Goal: Task Accomplishment & Management: Use online tool/utility

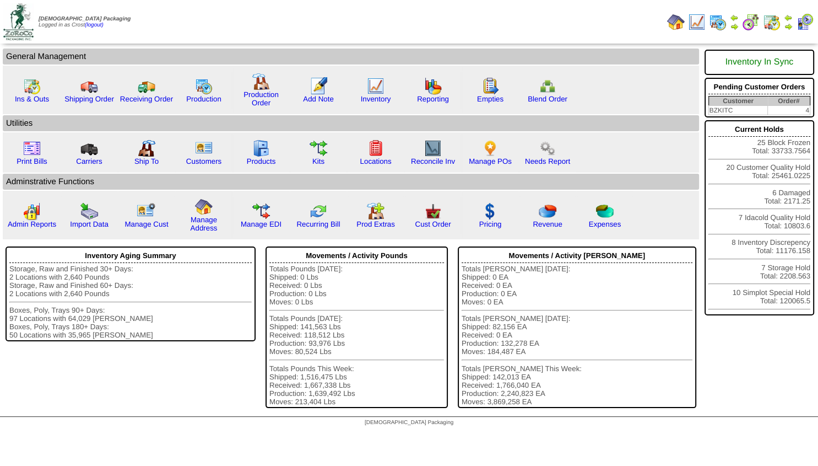
click at [787, 23] on img at bounding box center [788, 26] width 9 height 9
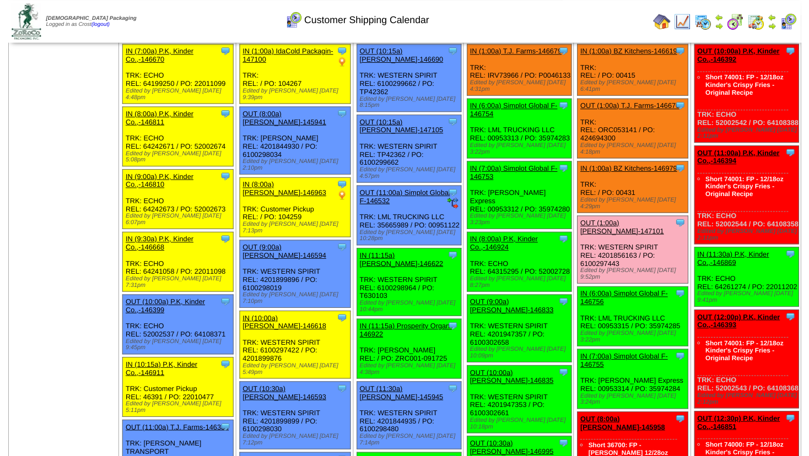
scroll to position [59, 0]
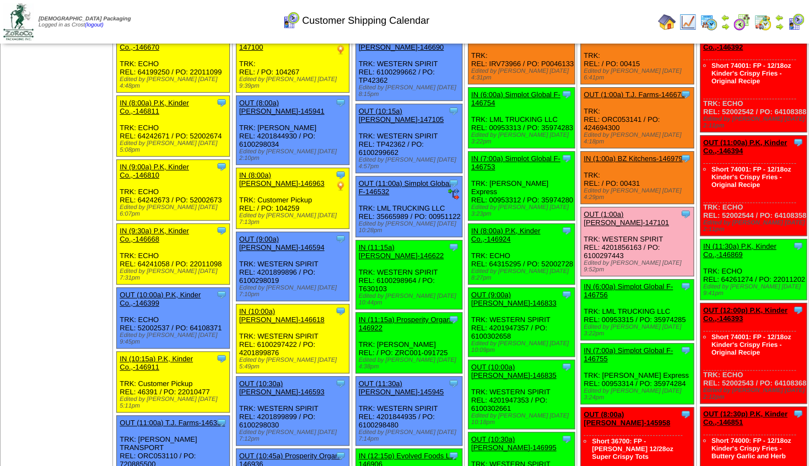
click at [494, 290] on link "OUT (9:00a) Lamb-Weston-146833" at bounding box center [513, 298] width 85 height 17
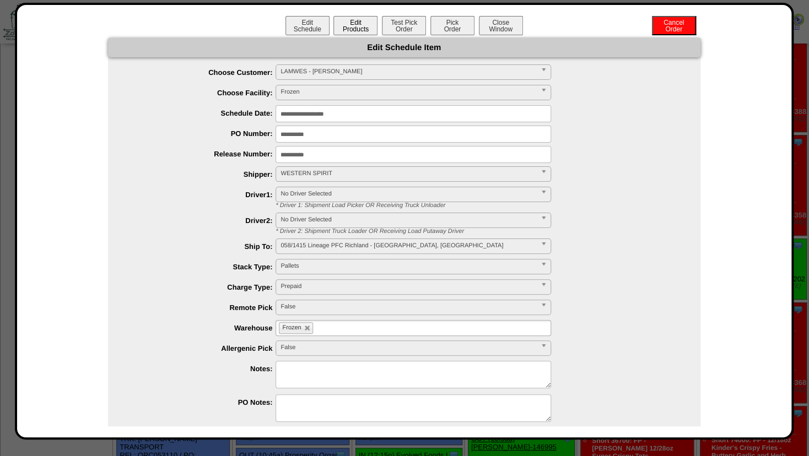
click at [343, 19] on button "Edit Products" at bounding box center [355, 25] width 44 height 19
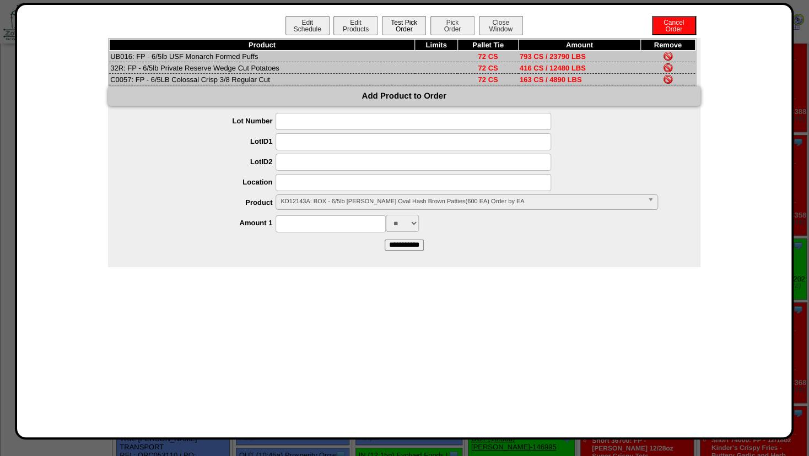
click at [405, 28] on button "Test Pick Order" at bounding box center [404, 25] width 44 height 19
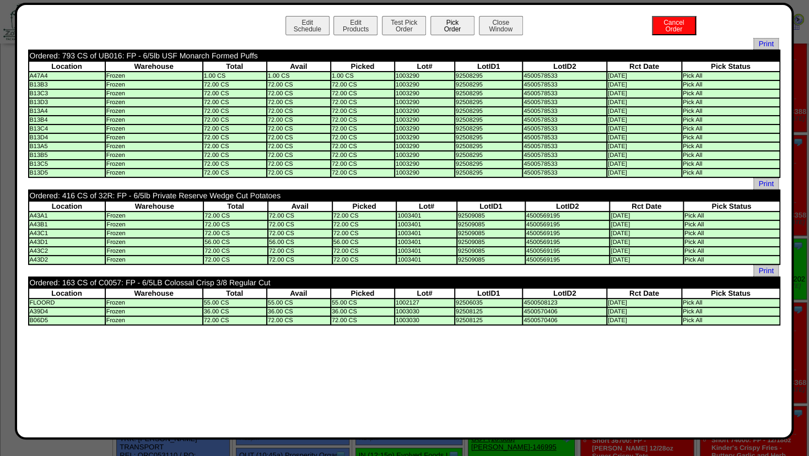
click at [447, 30] on button "Pick Order" at bounding box center [452, 25] width 44 height 19
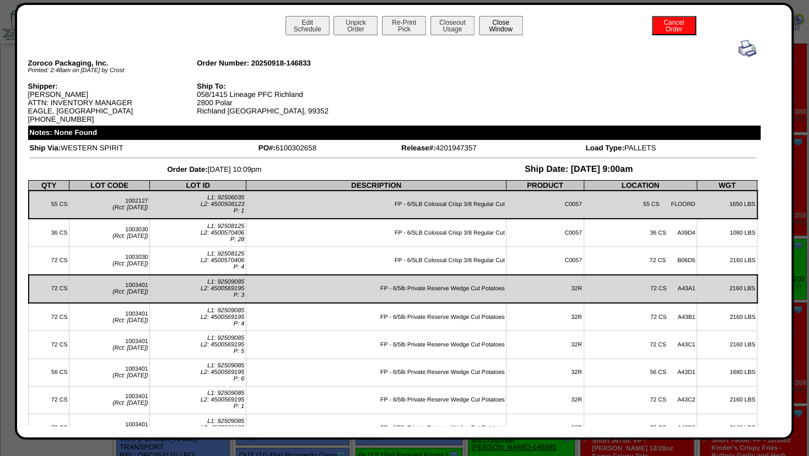
click at [494, 31] on button "Close Window" at bounding box center [501, 25] width 44 height 19
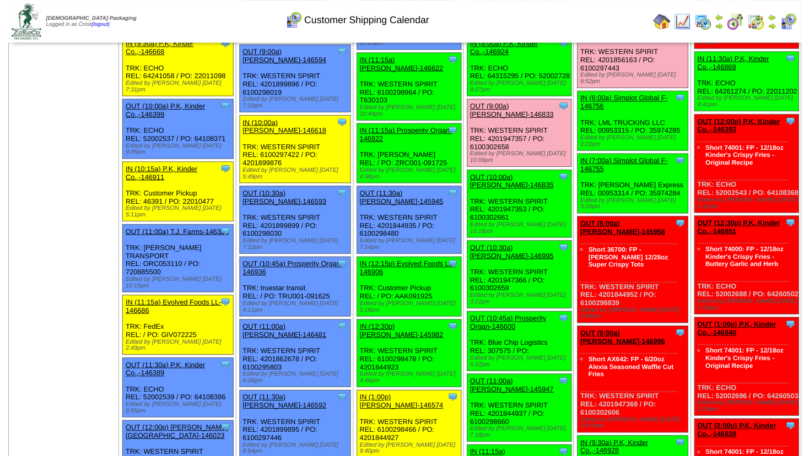
scroll to position [178, 0]
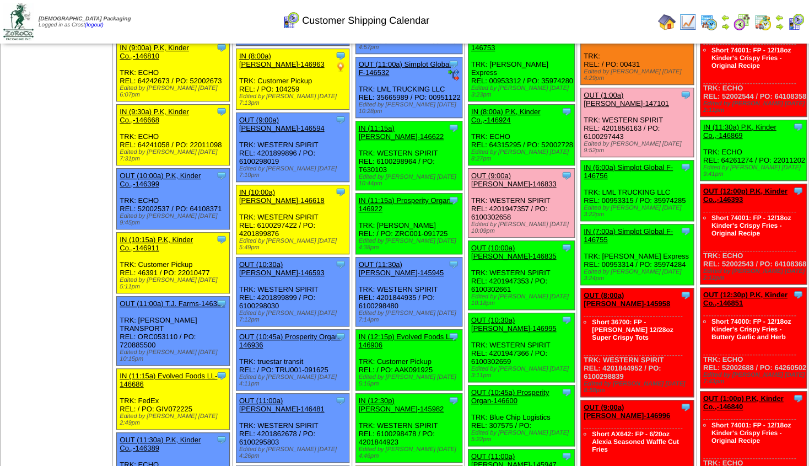
click at [507, 243] on link "OUT (10:00a) [PERSON_NAME]-146835" at bounding box center [513, 251] width 85 height 17
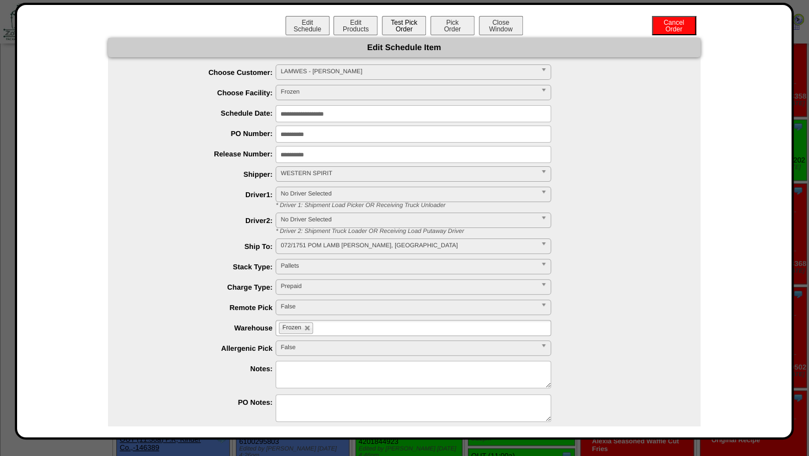
click at [403, 30] on button "Test Pick Order" at bounding box center [404, 25] width 44 height 19
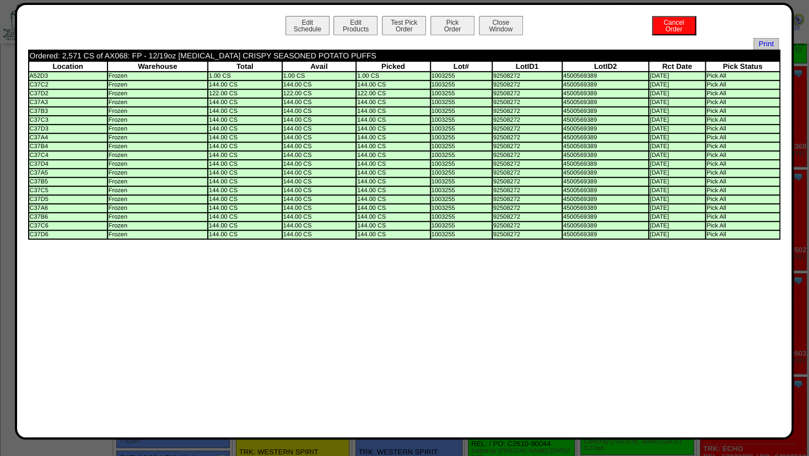
scroll to position [238, 0]
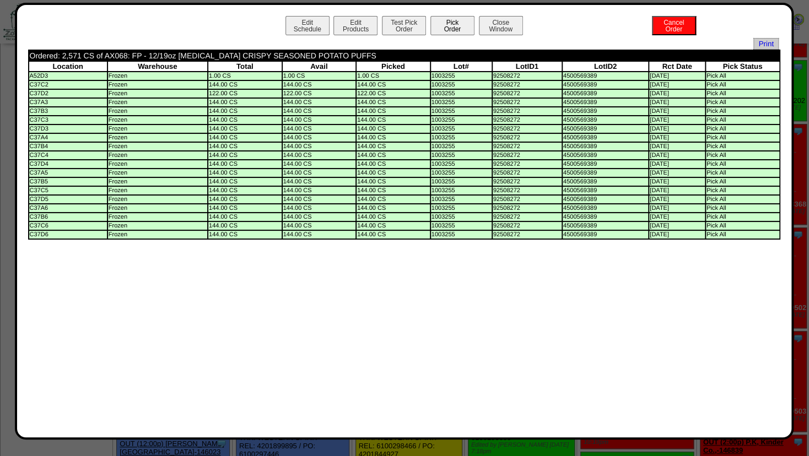
click at [450, 25] on button "Pick Order" at bounding box center [452, 25] width 44 height 19
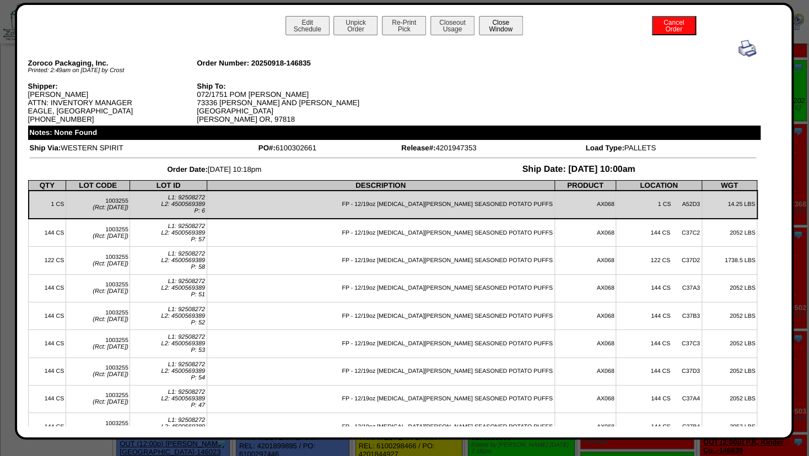
click at [494, 29] on button "Close Window" at bounding box center [501, 25] width 44 height 19
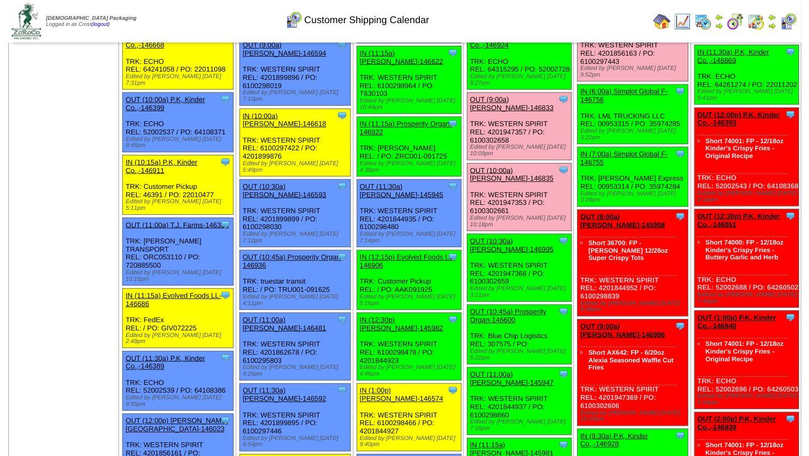
scroll to position [297, 0]
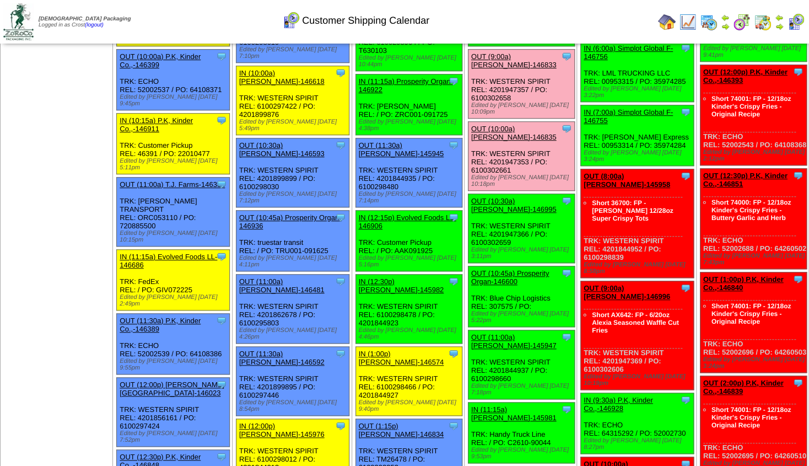
click at [511, 197] on link "OUT (10:30a) [PERSON_NAME]-146995" at bounding box center [513, 205] width 85 height 17
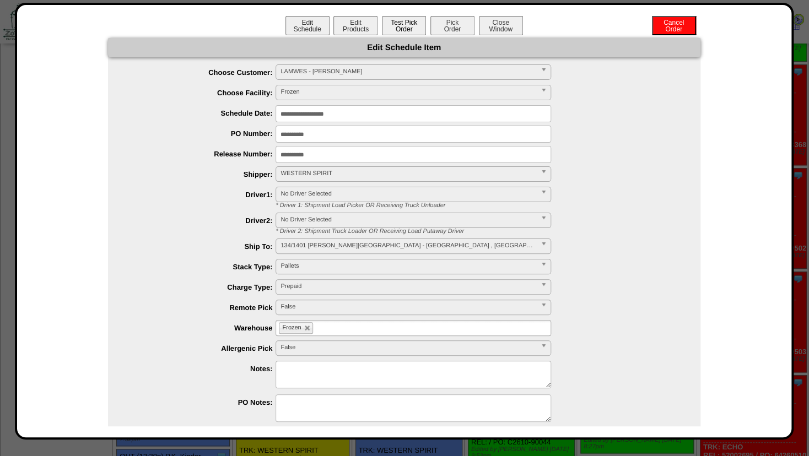
click at [399, 31] on button "Test Pick Order" at bounding box center [404, 25] width 44 height 19
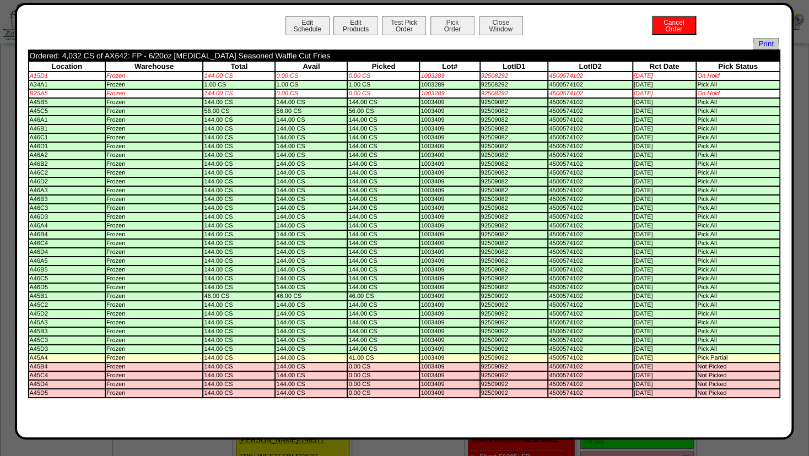
scroll to position [1309, 0]
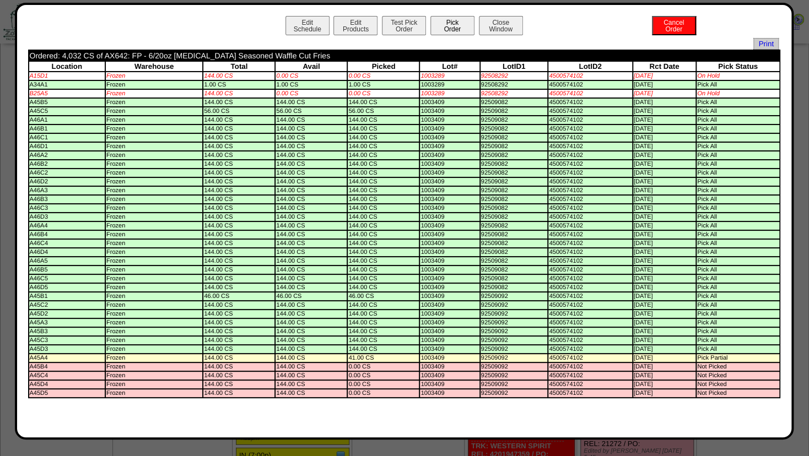
click at [463, 28] on button "Pick Order" at bounding box center [452, 25] width 44 height 19
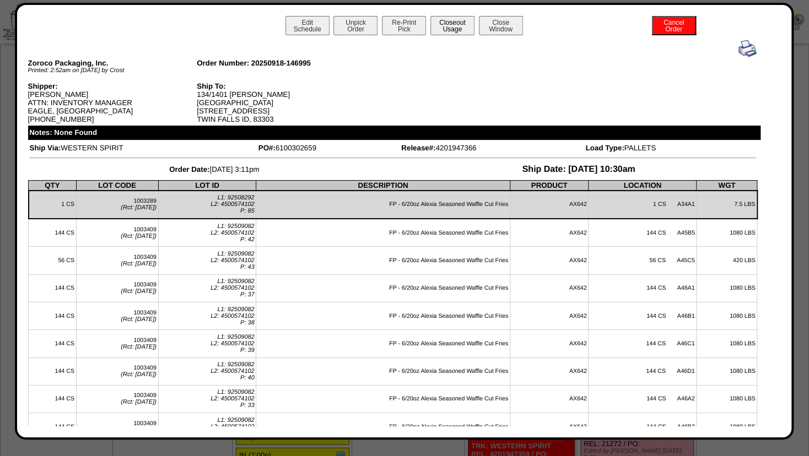
click at [447, 21] on button "Closeout Usage" at bounding box center [452, 25] width 44 height 19
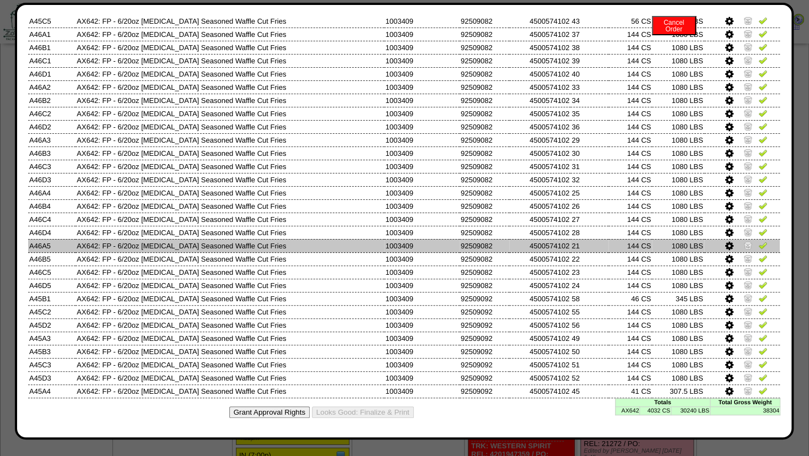
scroll to position [0, 0]
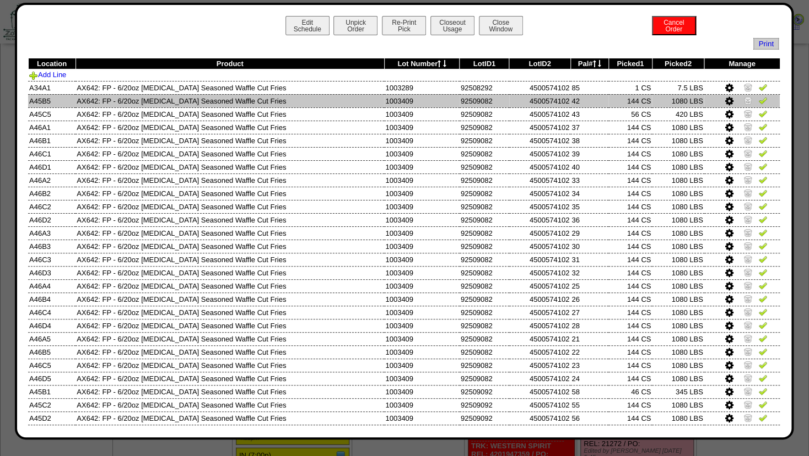
click at [743, 100] on img at bounding box center [747, 100] width 9 height 9
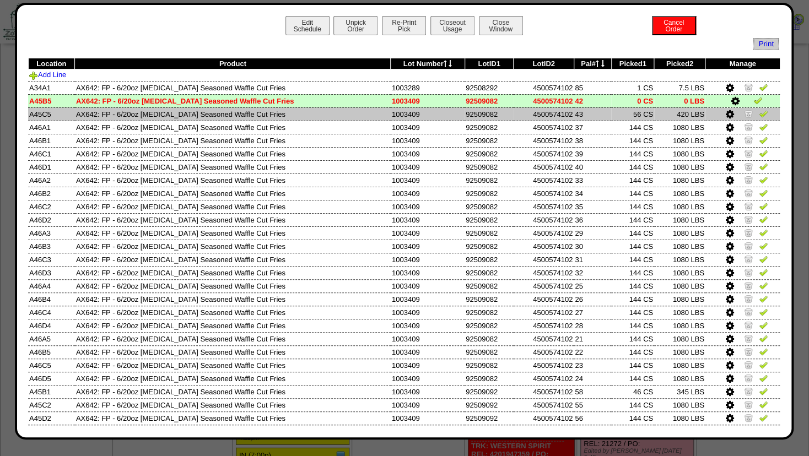
click at [744, 110] on img at bounding box center [748, 113] width 9 height 9
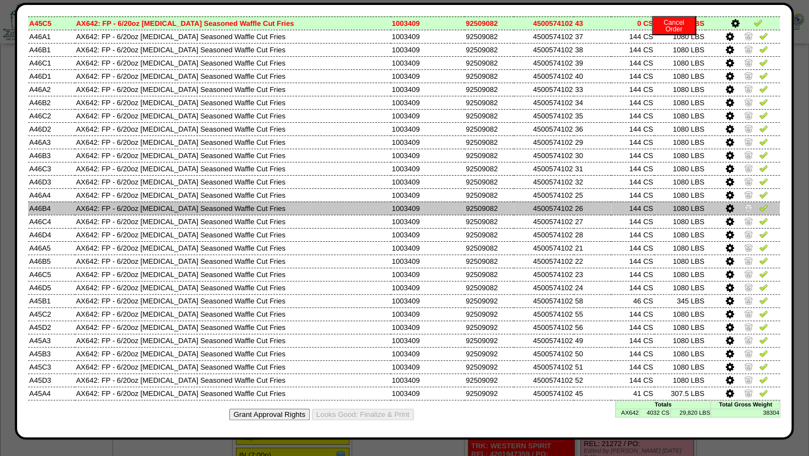
scroll to position [94, 0]
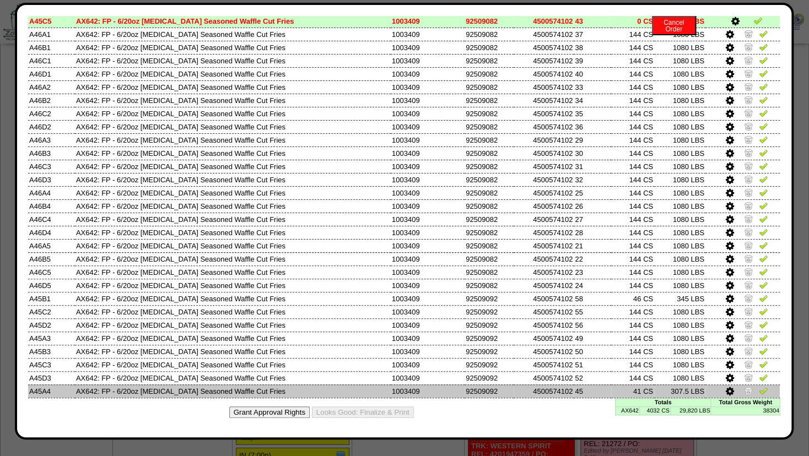
click at [726, 392] on icon at bounding box center [730, 392] width 8 height 10
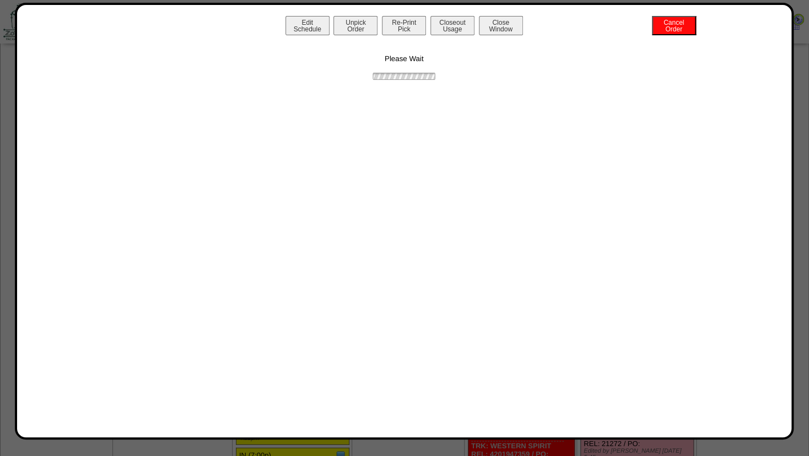
scroll to position [0, 0]
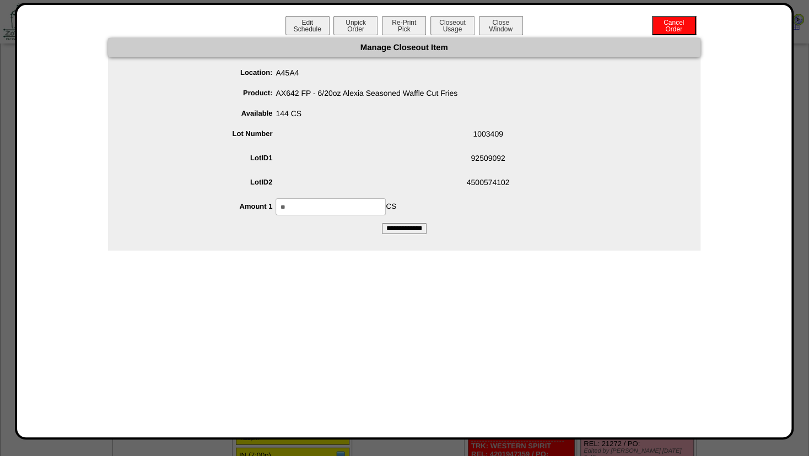
drag, startPoint x: 301, startPoint y: 207, endPoint x: 201, endPoint y: 200, distance: 100.5
click at [275, 201] on input "**" at bounding box center [330, 206] width 110 height 17
type input "***"
click at [327, 148] on ul "Location: A45A4 Product: AX642 FP - 6/20oz Alexia Seasoned Waffle Cut Fries Ava…" at bounding box center [404, 139] width 592 height 151
click at [398, 225] on input "**********" at bounding box center [404, 228] width 45 height 11
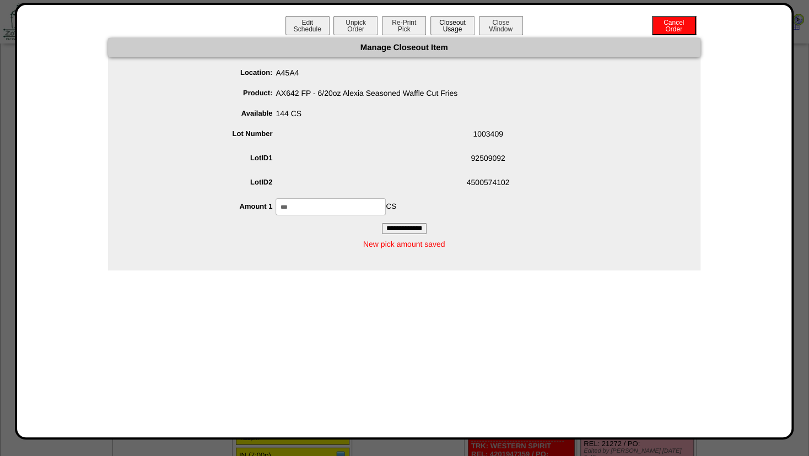
click at [448, 29] on button "Closeout Usage" at bounding box center [452, 25] width 44 height 19
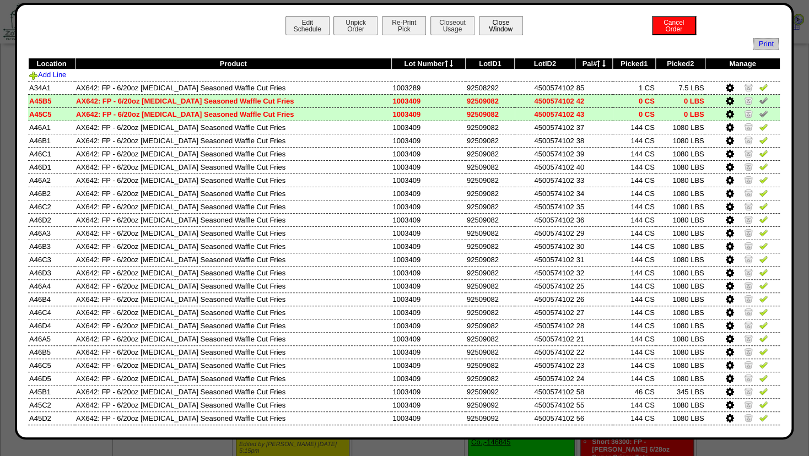
click at [489, 25] on button "Close Window" at bounding box center [501, 25] width 44 height 19
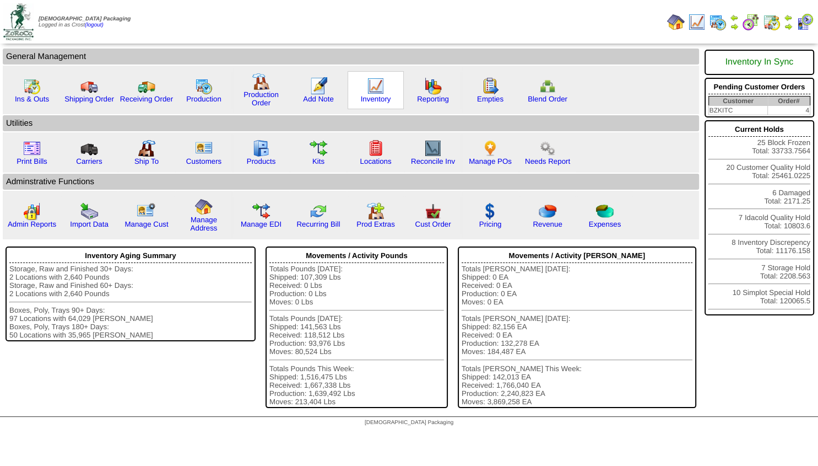
click at [374, 91] on img at bounding box center [376, 86] width 18 height 18
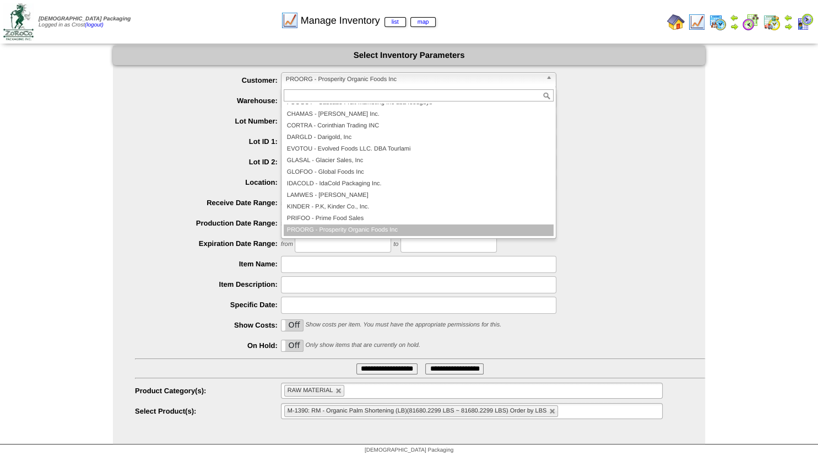
click at [378, 75] on span "PROORG - Prosperity Organic Foods Inc" at bounding box center [414, 79] width 256 height 13
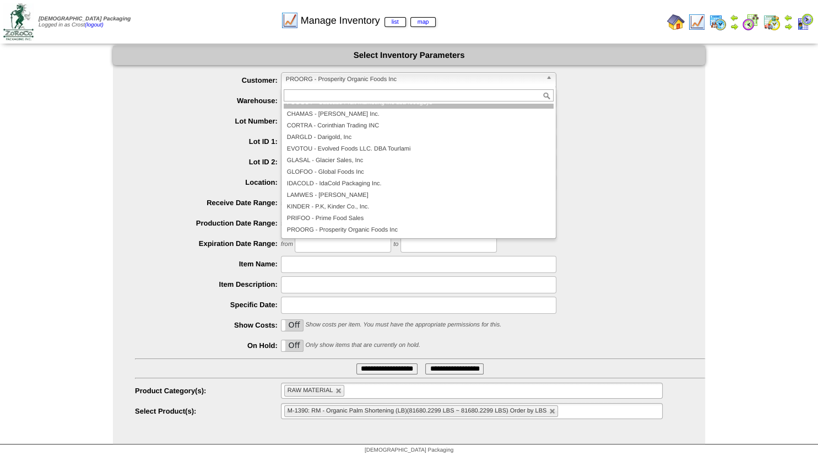
scroll to position [57, 0]
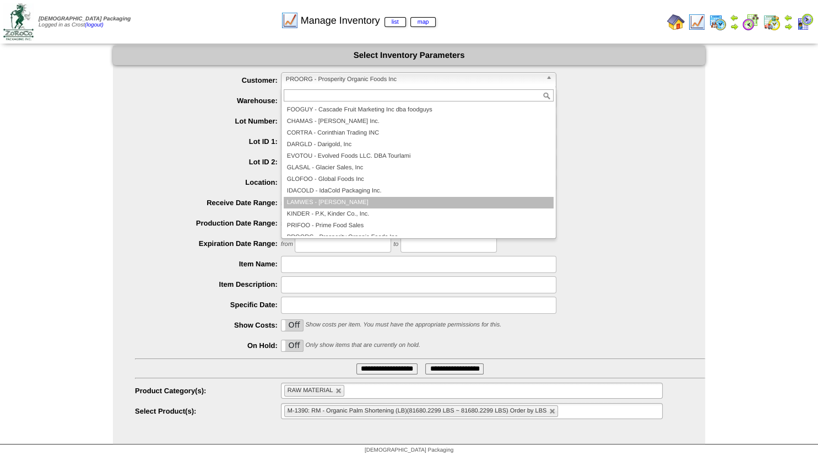
click at [319, 201] on li "LAMWES - [PERSON_NAME]" at bounding box center [419, 203] width 270 height 12
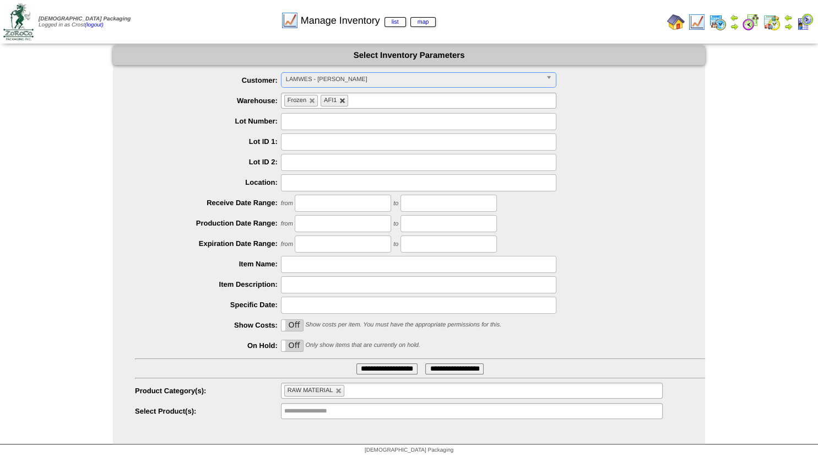
click at [342, 99] on link at bounding box center [342, 101] width 7 height 7
click at [337, 391] on link at bounding box center [338, 390] width 7 height 7
type input "**********"
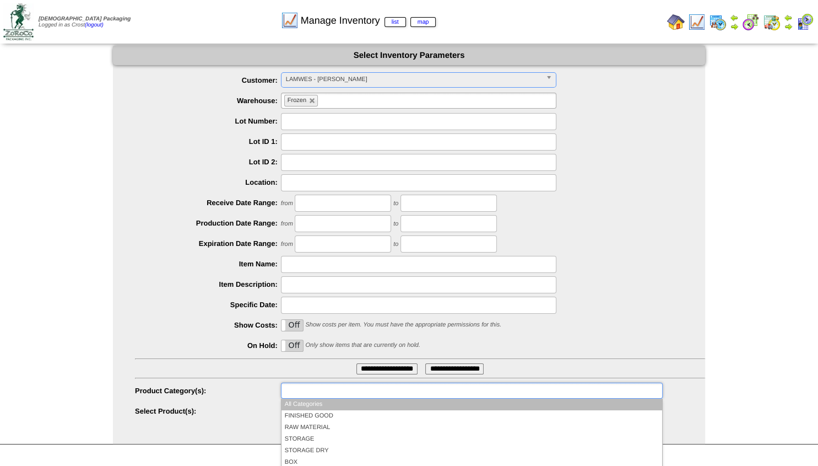
click at [308, 394] on input "text" at bounding box center [319, 390] width 71 height 14
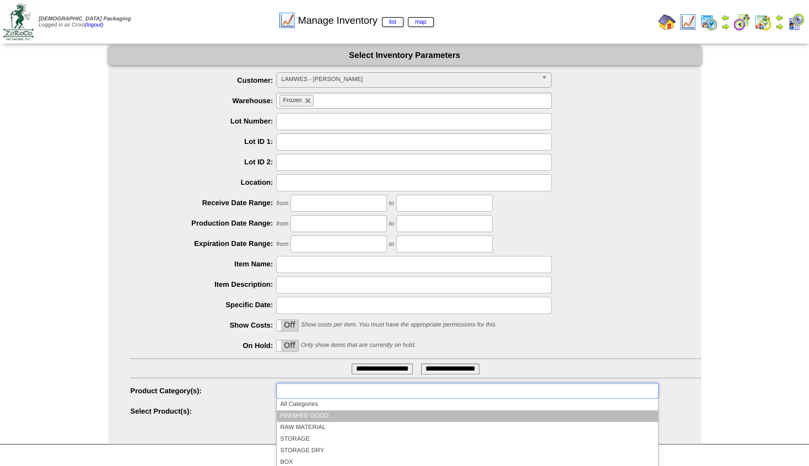
click at [301, 418] on li "FINISHED GOOD" at bounding box center [467, 416] width 381 height 12
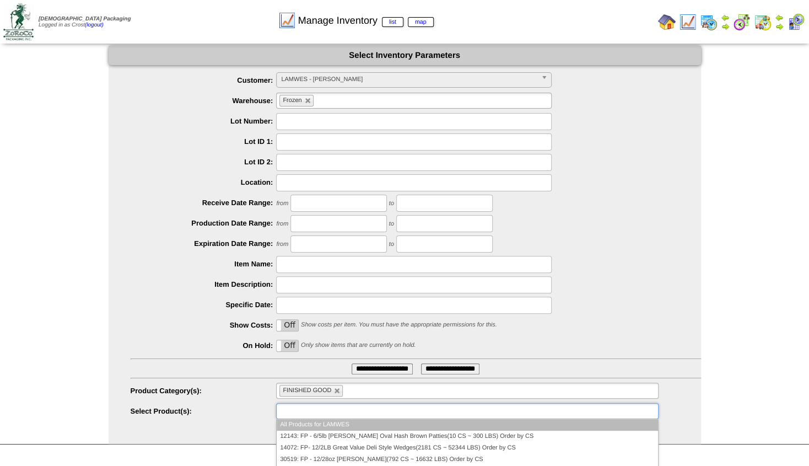
click at [308, 412] on input "text" at bounding box center [314, 411] width 71 height 14
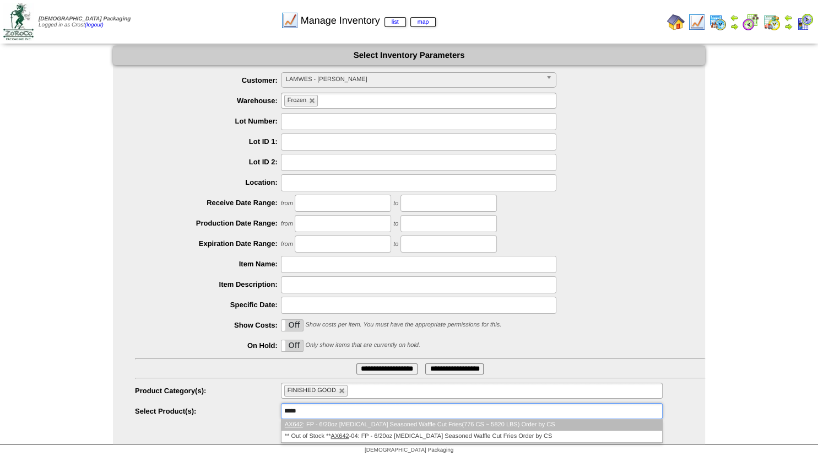
type input "*****"
click at [313, 426] on li "AX642 : FP - 6/20oz Alexia Seasoned Waffle Cut Fries(776 CS ~ 5820 LBS) Order b…" at bounding box center [472, 425] width 381 height 12
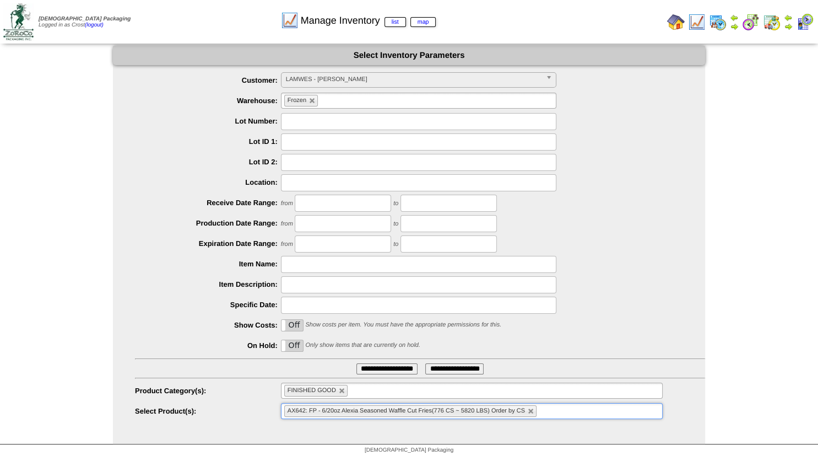
click at [377, 369] on input "**********" at bounding box center [386, 368] width 61 height 11
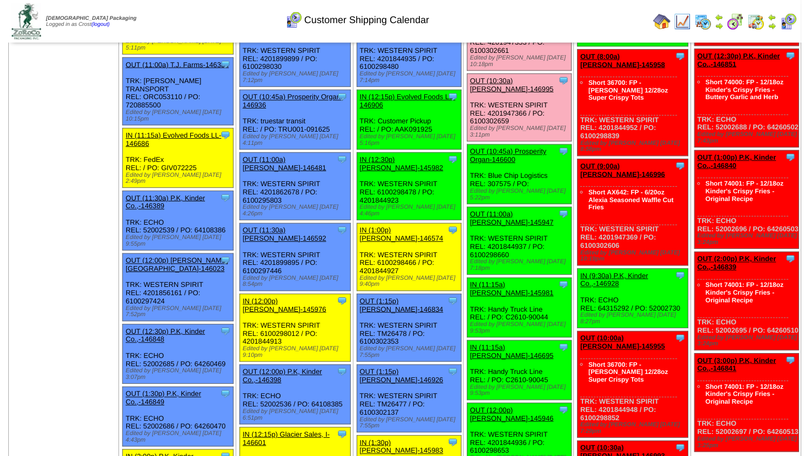
scroll to position [416, 0]
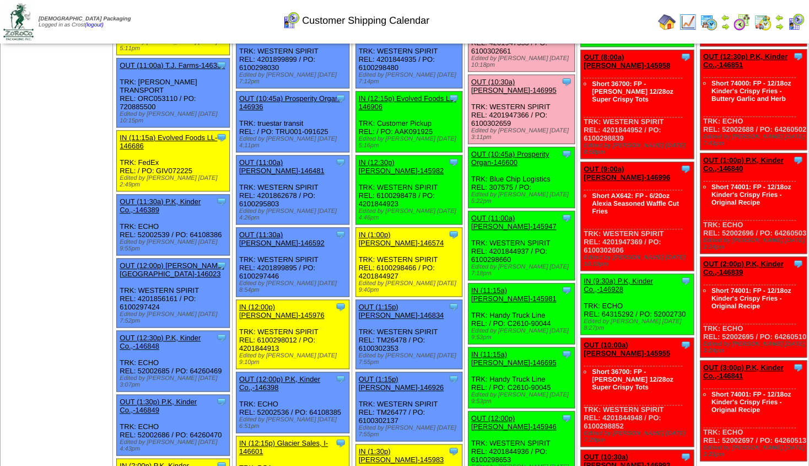
click at [512, 214] on link "OUT (11:00a) [PERSON_NAME]-145947" at bounding box center [513, 222] width 85 height 17
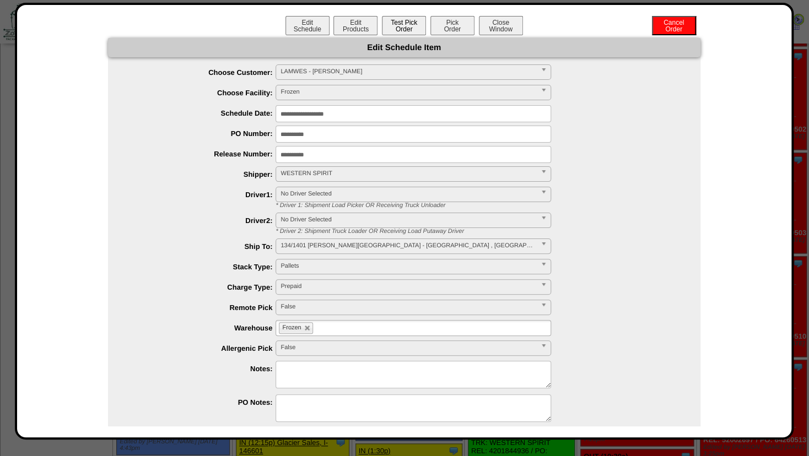
click at [400, 24] on button "Test Pick Order" at bounding box center [404, 25] width 44 height 19
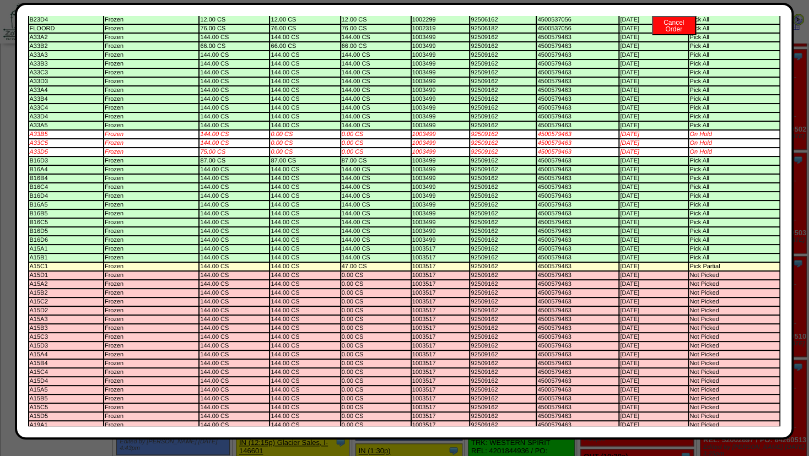
scroll to position [0, 0]
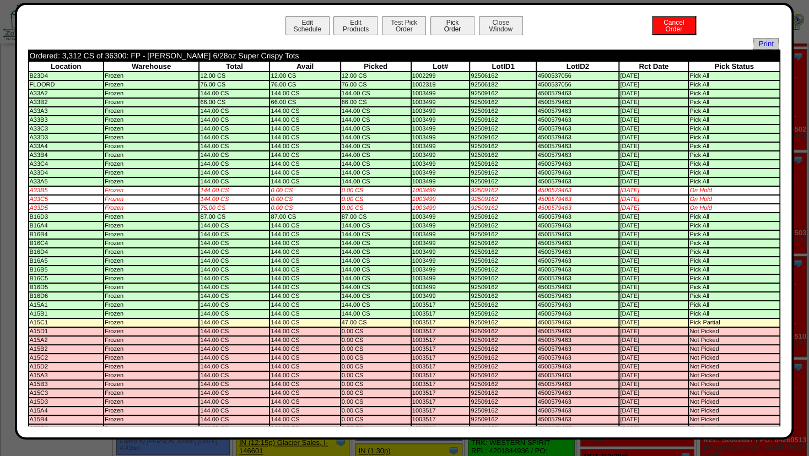
click at [440, 20] on button "Pick Order" at bounding box center [452, 25] width 44 height 19
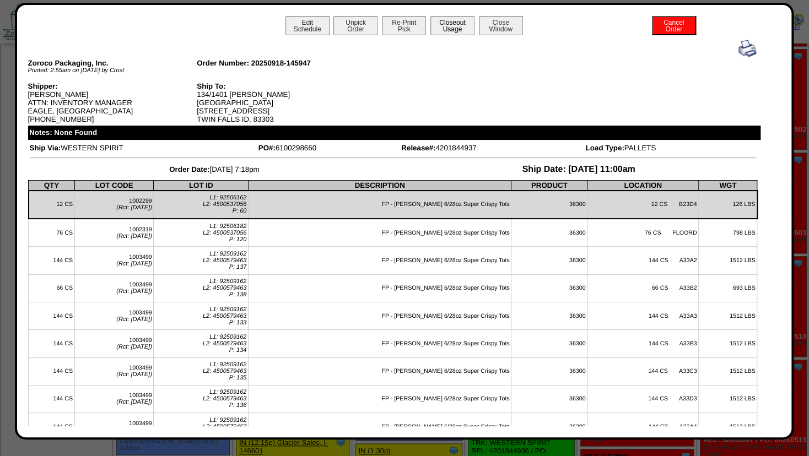
click at [448, 26] on button "Closeout Usage" at bounding box center [452, 25] width 44 height 19
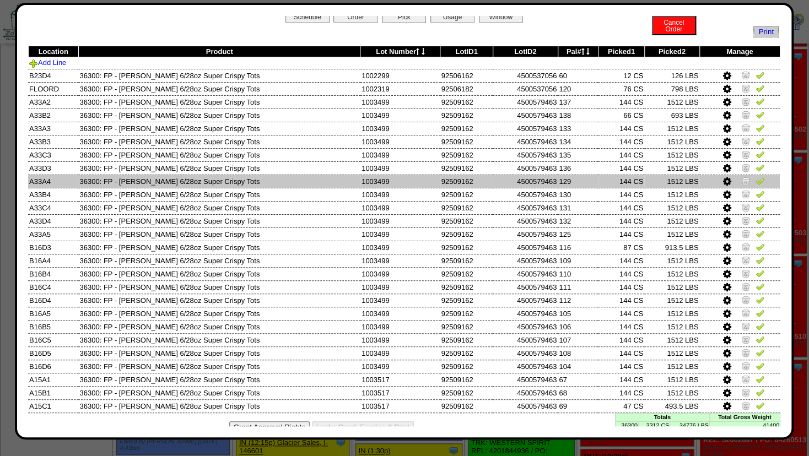
scroll to position [28, 0]
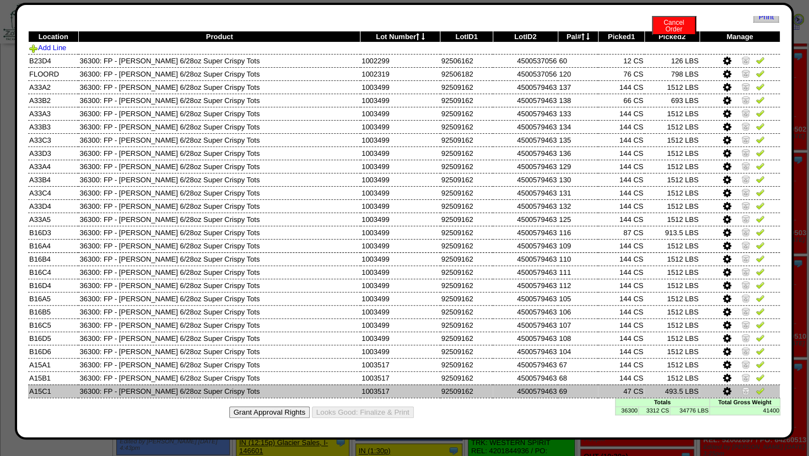
click at [722, 389] on icon at bounding box center [726, 392] width 8 height 10
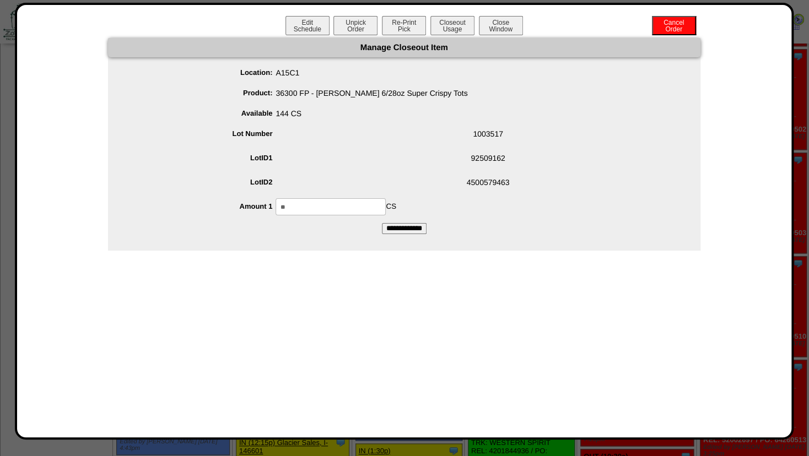
drag, startPoint x: 289, startPoint y: 204, endPoint x: 214, endPoint y: 202, distance: 75.5
click at [275, 202] on input "**" at bounding box center [330, 206] width 110 height 17
type input "***"
click at [426, 180] on span "4500579463" at bounding box center [415, 184] width 570 height 21
click at [400, 227] on input "**********" at bounding box center [404, 228] width 45 height 11
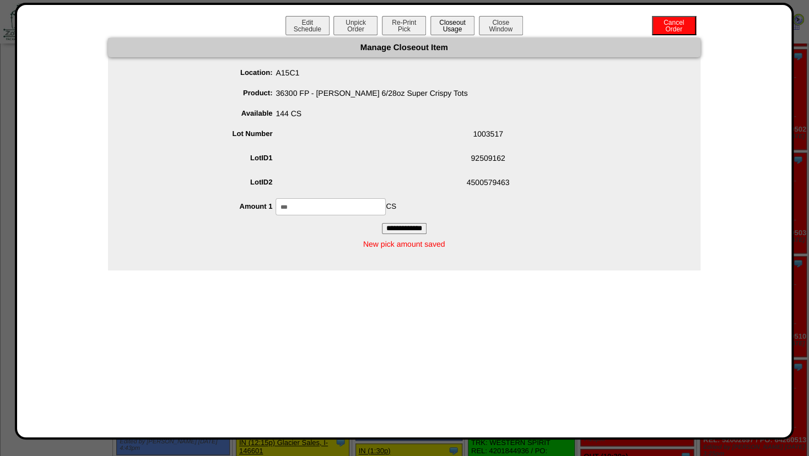
click at [456, 28] on button "Closeout Usage" at bounding box center [452, 25] width 44 height 19
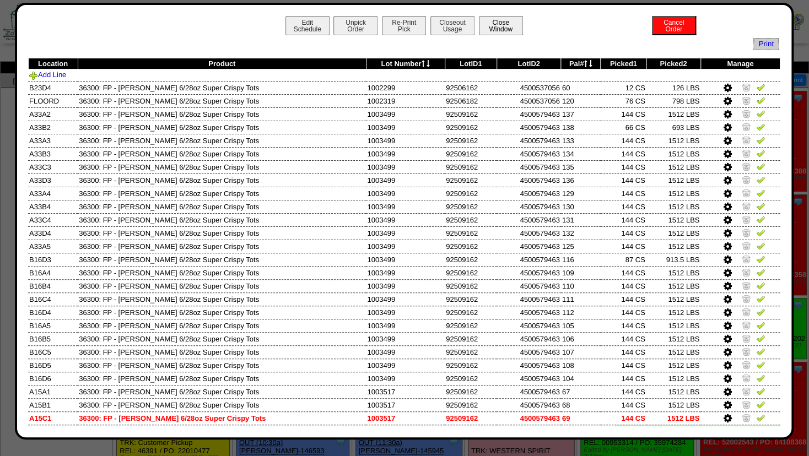
click at [500, 28] on button "Close Window" at bounding box center [501, 25] width 44 height 19
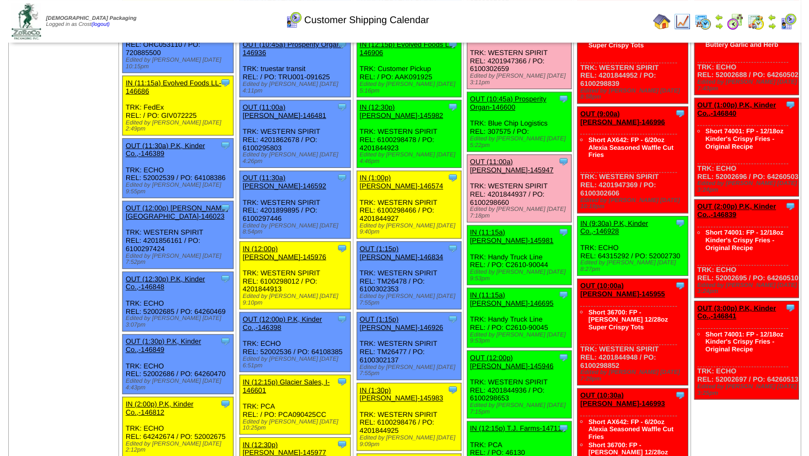
scroll to position [476, 0]
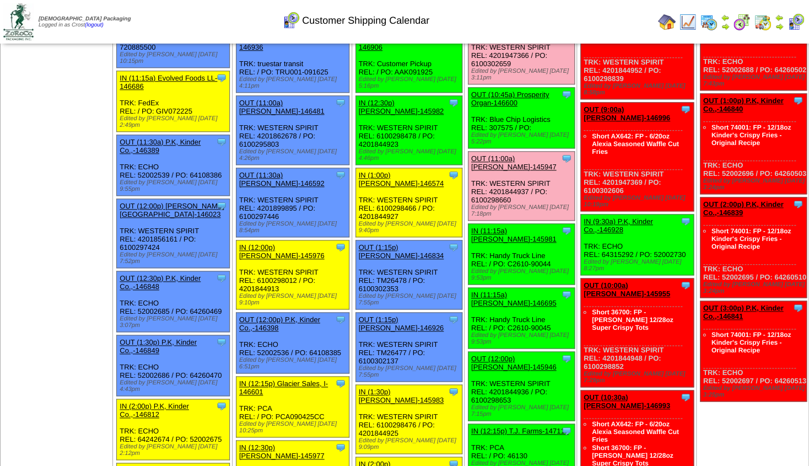
click at [507, 354] on link "OUT (12:00p) [PERSON_NAME]-145946" at bounding box center [513, 362] width 85 height 17
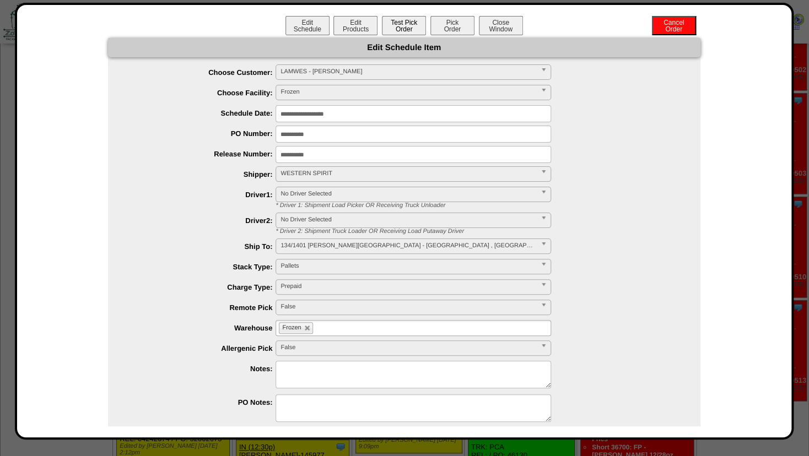
click at [401, 25] on button "Test Pick Order" at bounding box center [404, 25] width 44 height 19
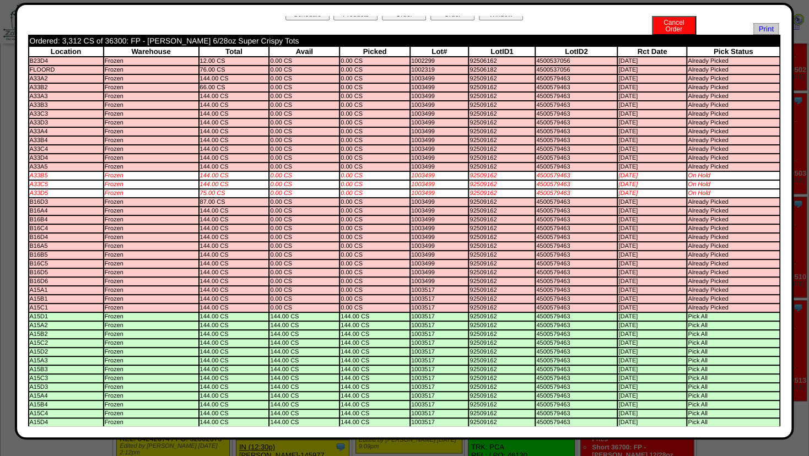
scroll to position [0, 0]
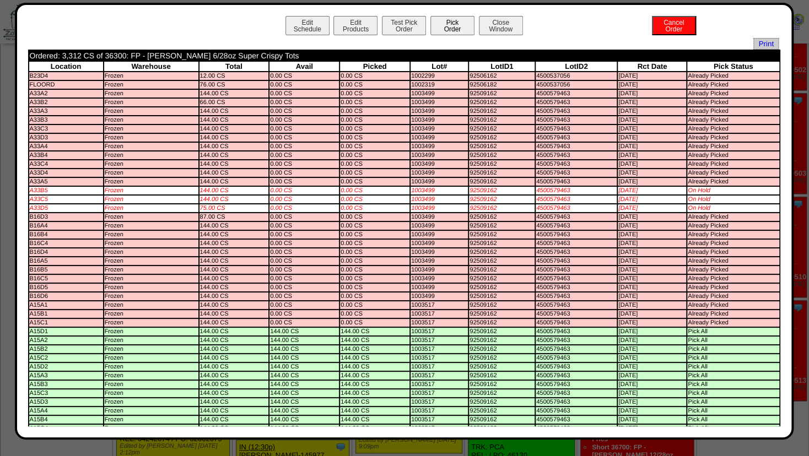
click at [448, 22] on button "Pick Order" at bounding box center [452, 25] width 44 height 19
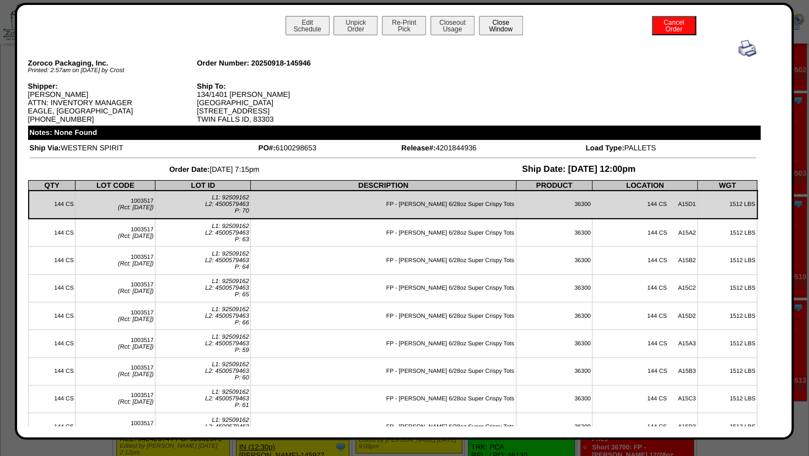
click at [486, 28] on button "Close Window" at bounding box center [501, 25] width 44 height 19
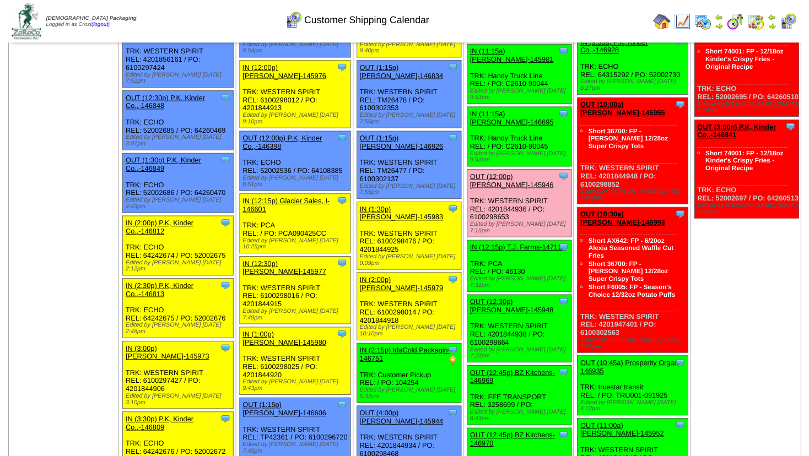
scroll to position [654, 0]
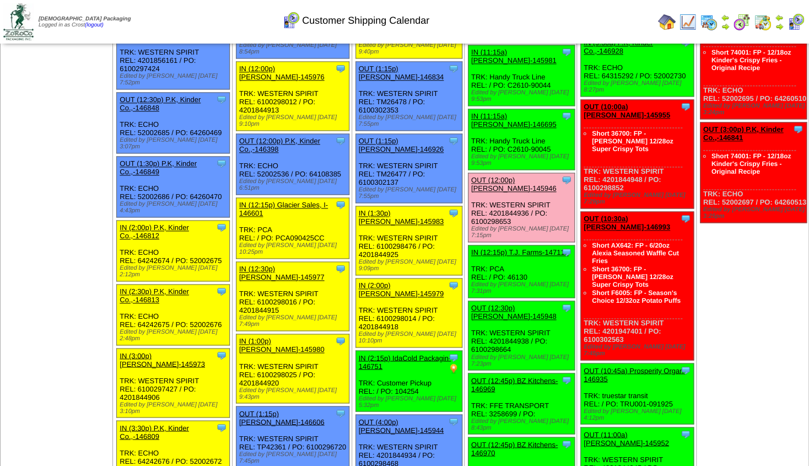
click at [506, 304] on link "OUT (12:30p) [PERSON_NAME]-145948" at bounding box center [513, 312] width 85 height 17
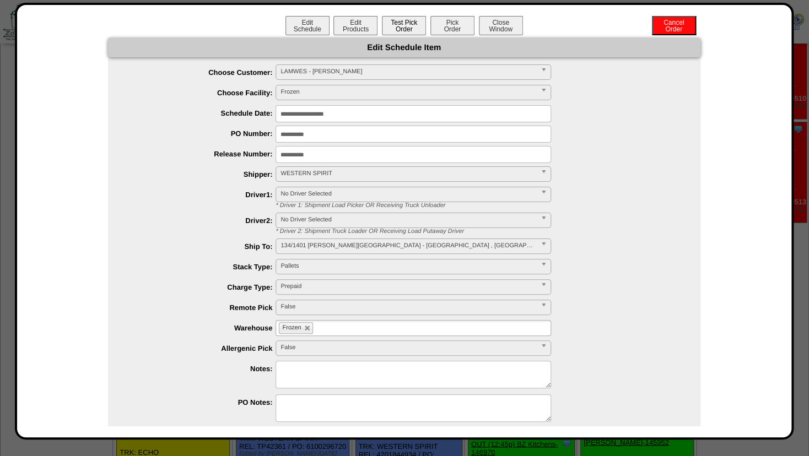
click at [411, 22] on button "Test Pick Order" at bounding box center [404, 25] width 44 height 19
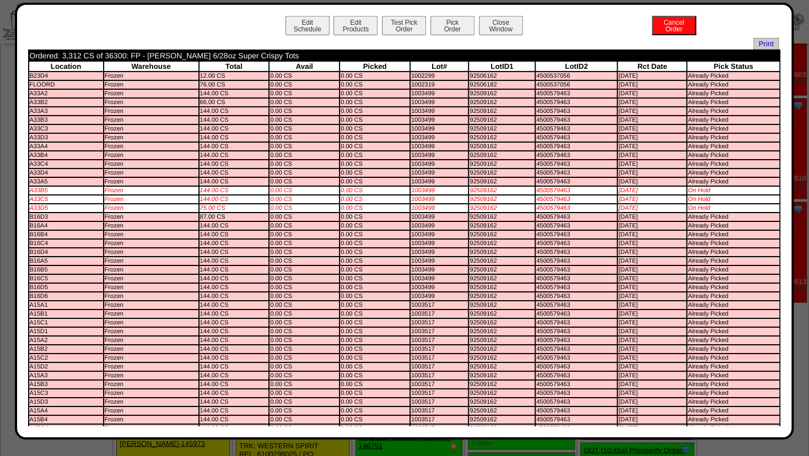
scroll to position [535, 0]
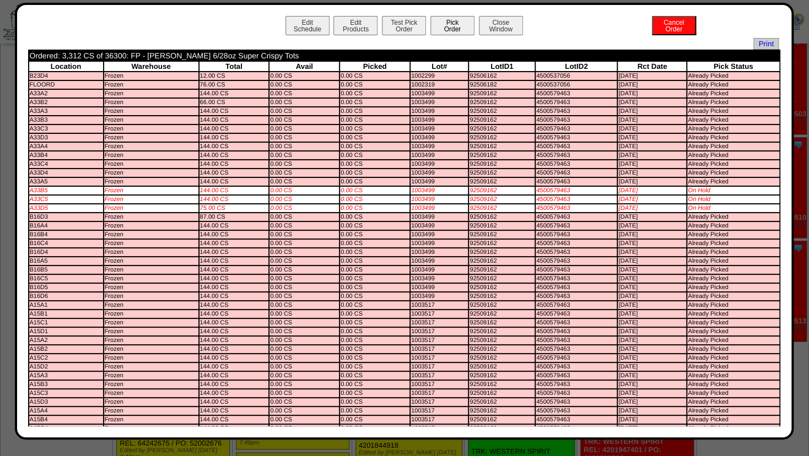
click at [445, 24] on button "Pick Order" at bounding box center [452, 25] width 44 height 19
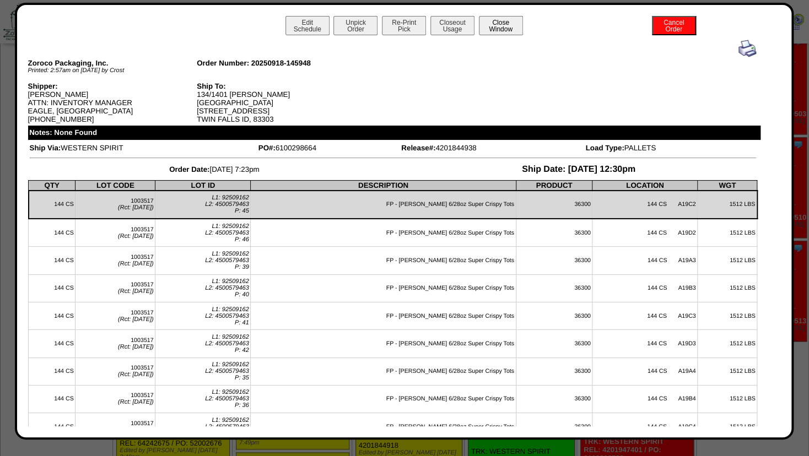
click at [506, 23] on button "Close Window" at bounding box center [501, 25] width 44 height 19
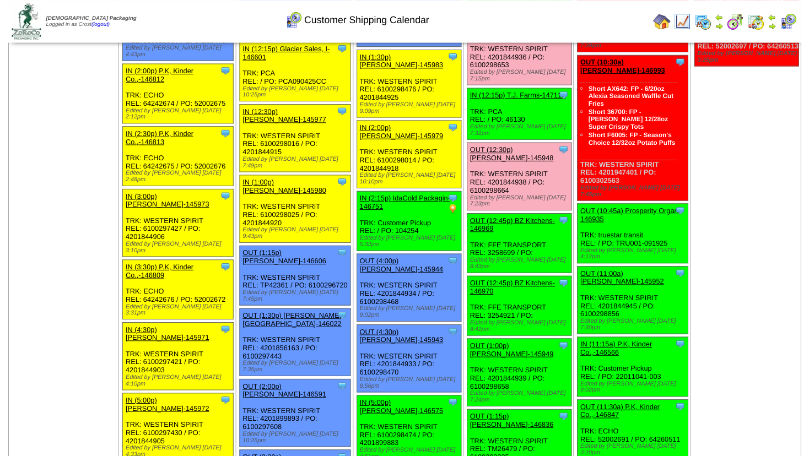
scroll to position [833, 0]
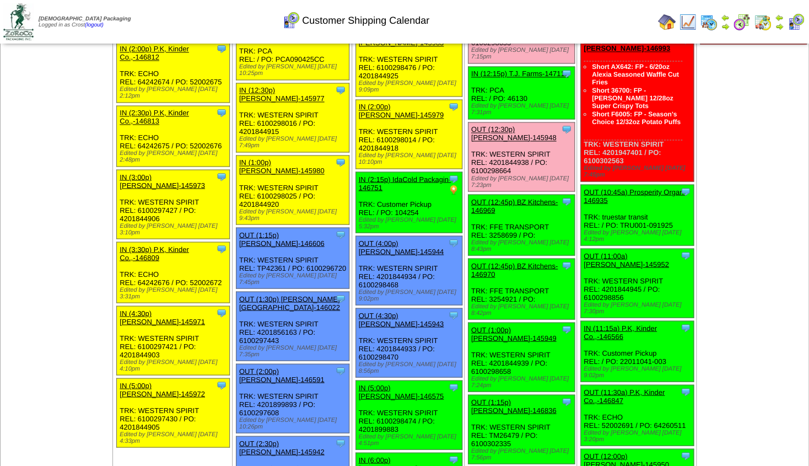
click at [505, 325] on link "OUT (1:00p) [PERSON_NAME]-145949" at bounding box center [513, 333] width 85 height 17
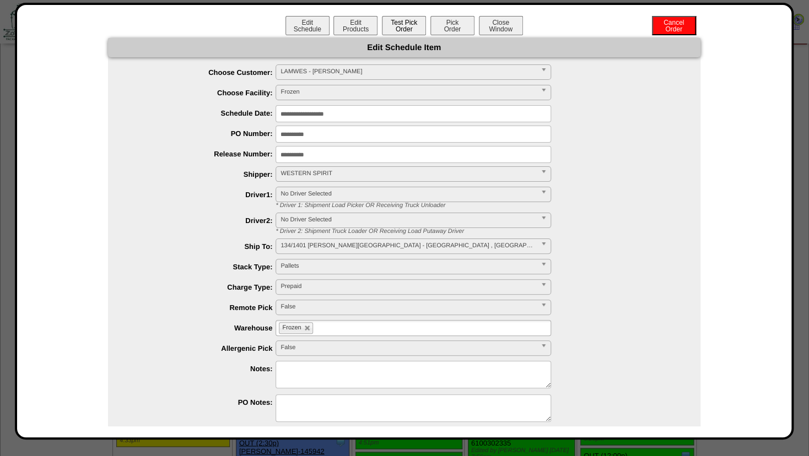
click at [397, 29] on button "Test Pick Order" at bounding box center [404, 25] width 44 height 19
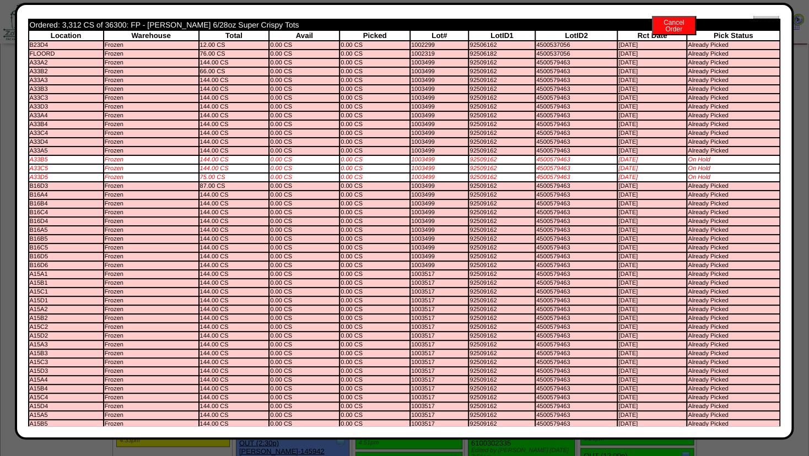
scroll to position [0, 0]
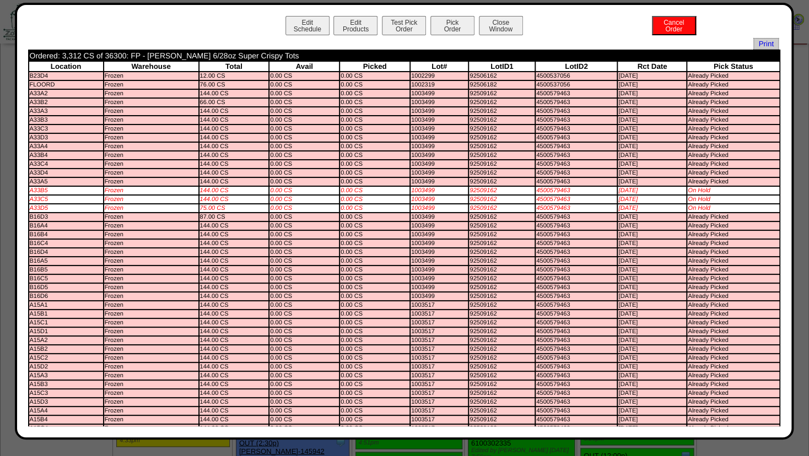
click at [441, 24] on button "Pick Order" at bounding box center [452, 25] width 44 height 19
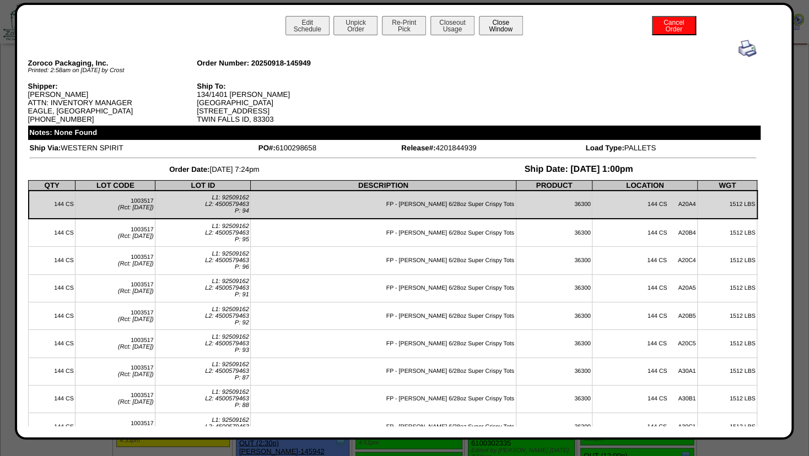
click at [492, 25] on button "Close Window" at bounding box center [501, 25] width 44 height 19
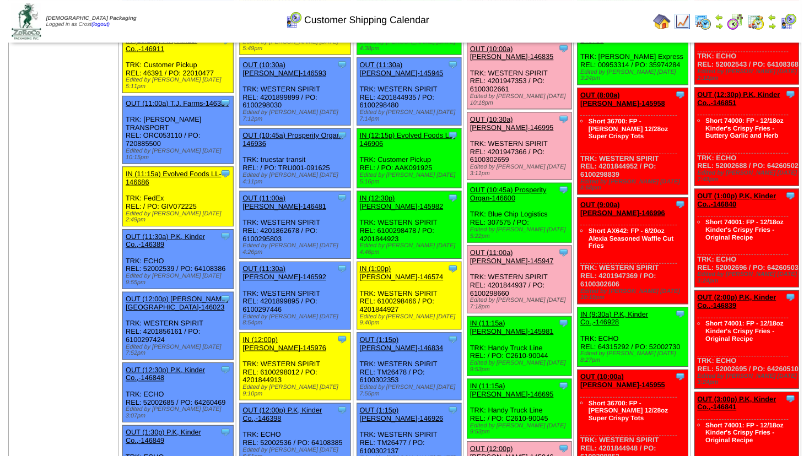
scroll to position [357, 0]
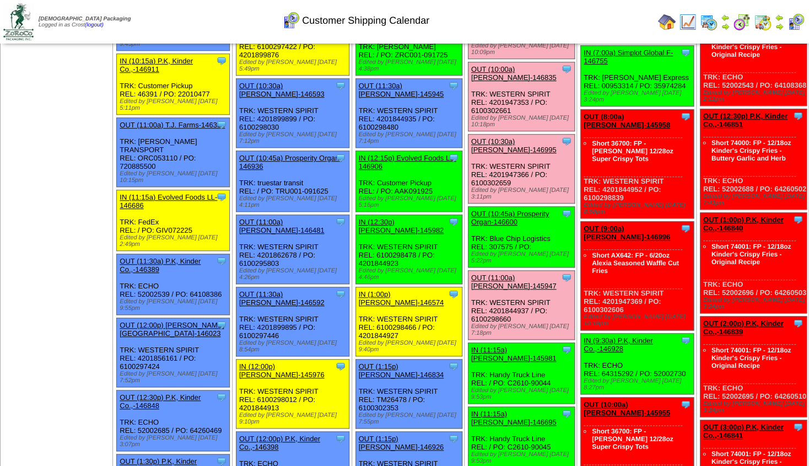
click at [519, 209] on link "OUT (10:45a) Prosperity Organ-146600" at bounding box center [510, 217] width 78 height 17
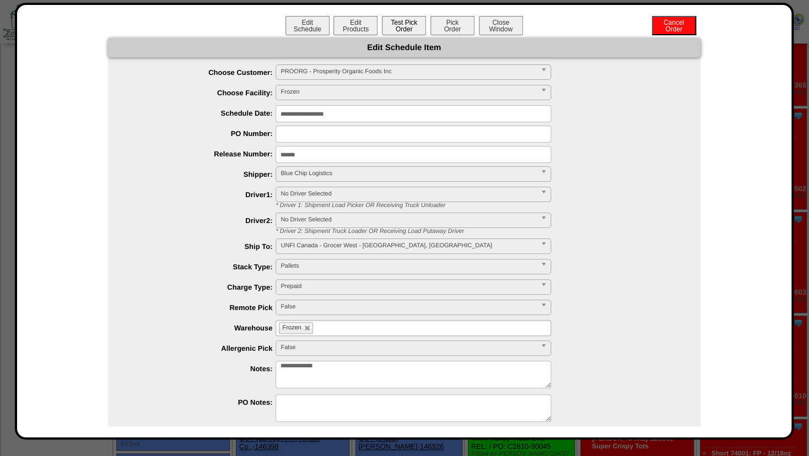
click at [402, 20] on button "Test Pick Order" at bounding box center [404, 25] width 44 height 19
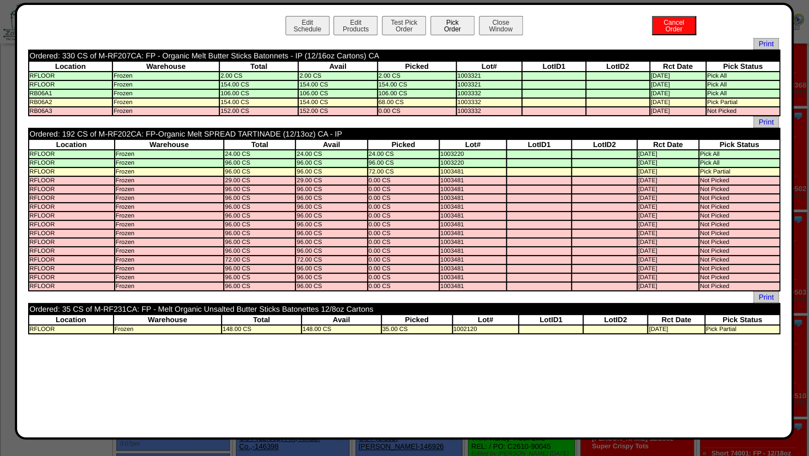
click at [451, 28] on button "Pick Order" at bounding box center [452, 25] width 44 height 19
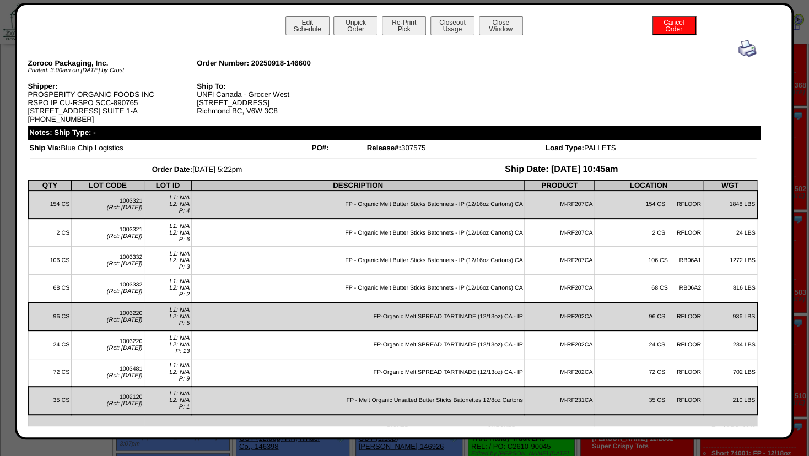
scroll to position [0, 0]
click at [440, 28] on button "Closeout Usage" at bounding box center [452, 25] width 44 height 19
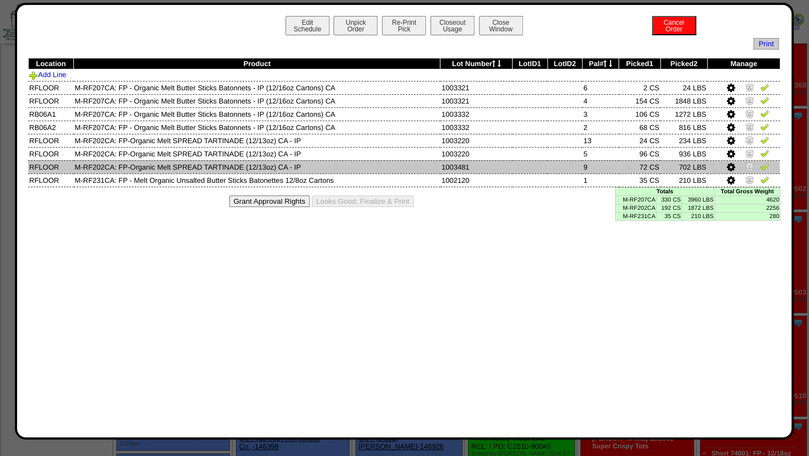
click at [729, 167] on icon at bounding box center [731, 168] width 8 height 10
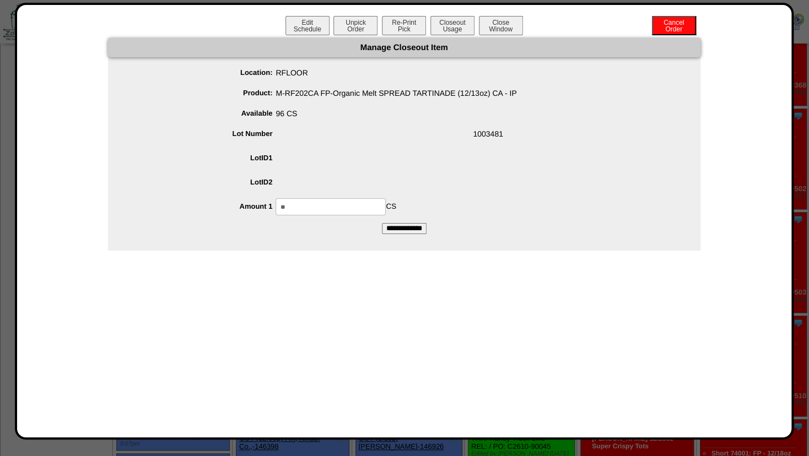
drag, startPoint x: 331, startPoint y: 211, endPoint x: 199, endPoint y: 207, distance: 131.7
click at [275, 207] on input "**" at bounding box center [330, 206] width 110 height 17
type input "**"
drag, startPoint x: 421, startPoint y: 143, endPoint x: 415, endPoint y: 209, distance: 66.3
click at [421, 143] on span "1003481" at bounding box center [415, 136] width 570 height 21
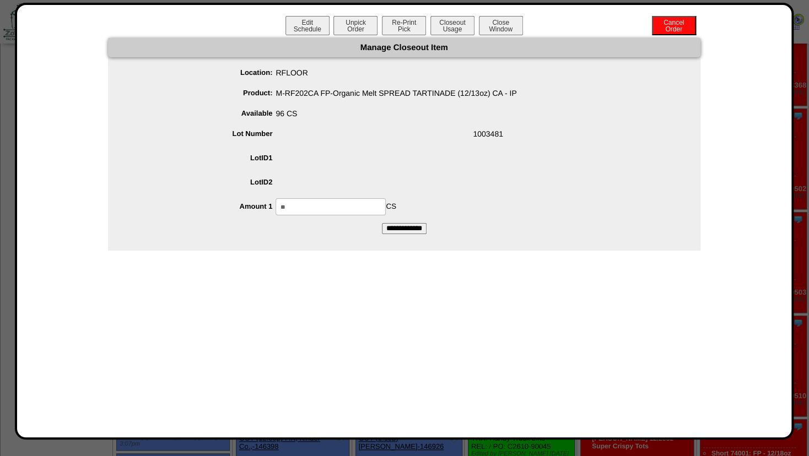
click at [400, 232] on input "**********" at bounding box center [404, 228] width 45 height 11
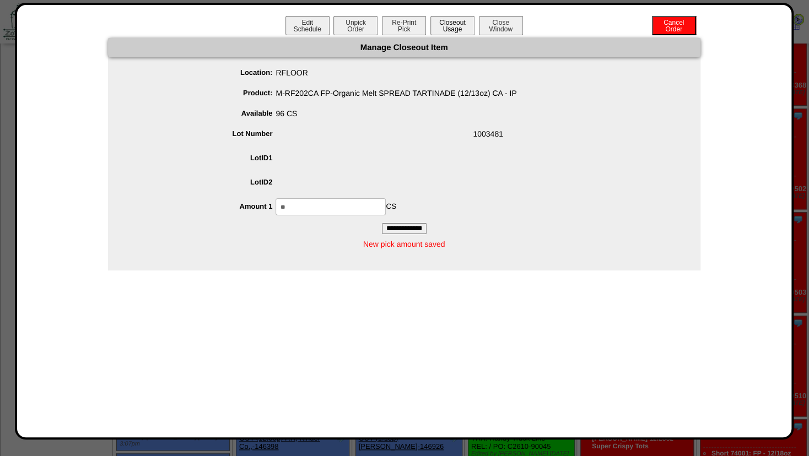
click at [445, 28] on button "Closeout Usage" at bounding box center [452, 25] width 44 height 19
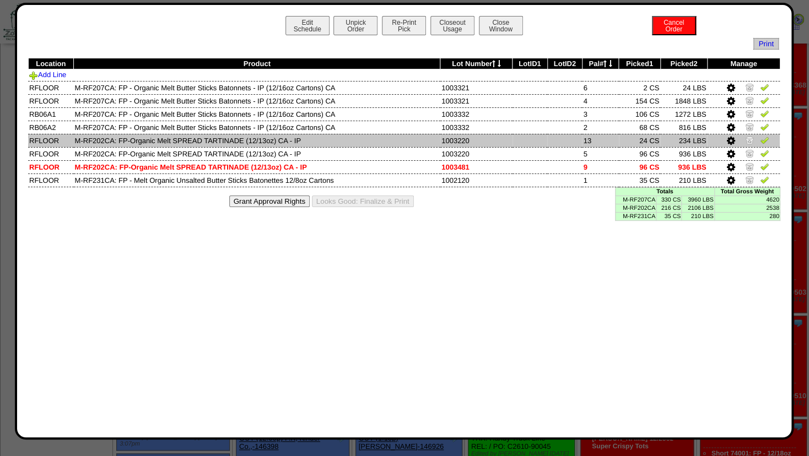
click at [746, 137] on img at bounding box center [749, 140] width 9 height 9
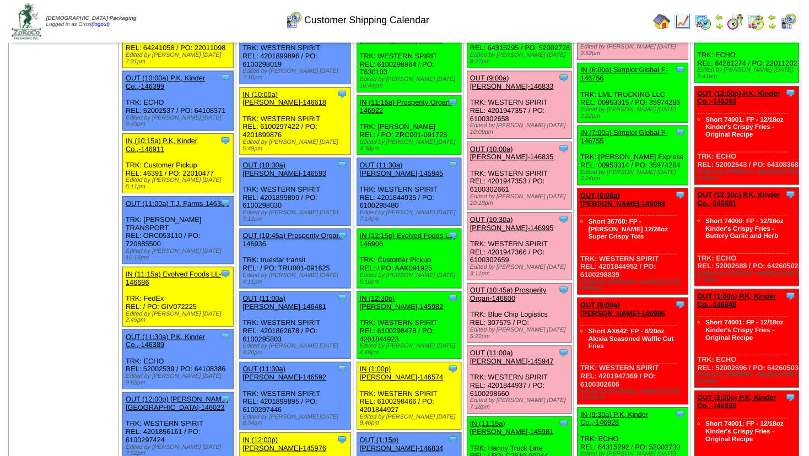
scroll to position [297, 0]
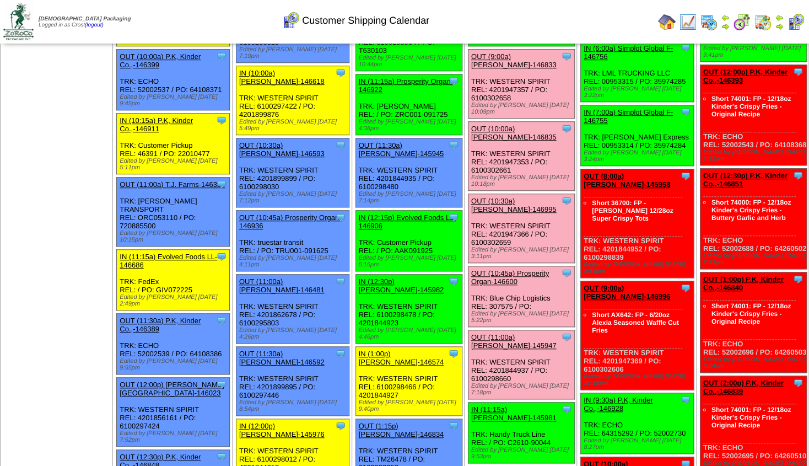
click at [534, 269] on div "OUT (10:45a) Prosperity Organ-146600" at bounding box center [520, 277] width 99 height 17
click at [533, 269] on link "OUT (10:45a) Prosperity Organ-146600" at bounding box center [510, 277] width 78 height 17
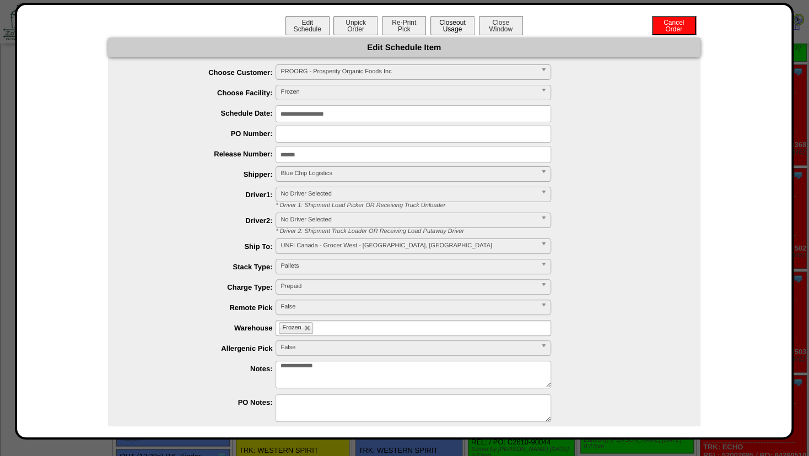
click at [451, 28] on button "Closeout Usage" at bounding box center [452, 25] width 44 height 19
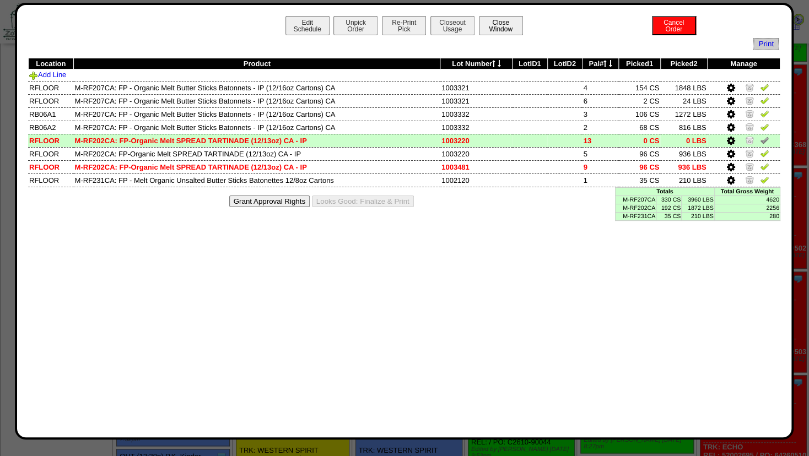
click at [517, 20] on button "Close Window" at bounding box center [501, 25] width 44 height 19
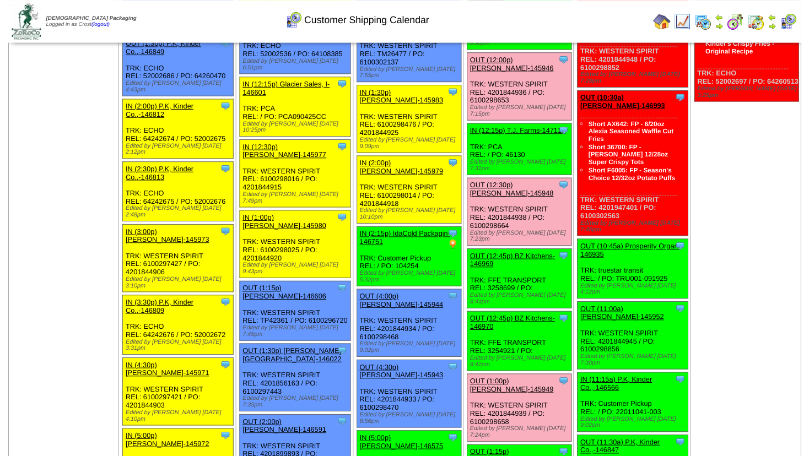
scroll to position [833, 0]
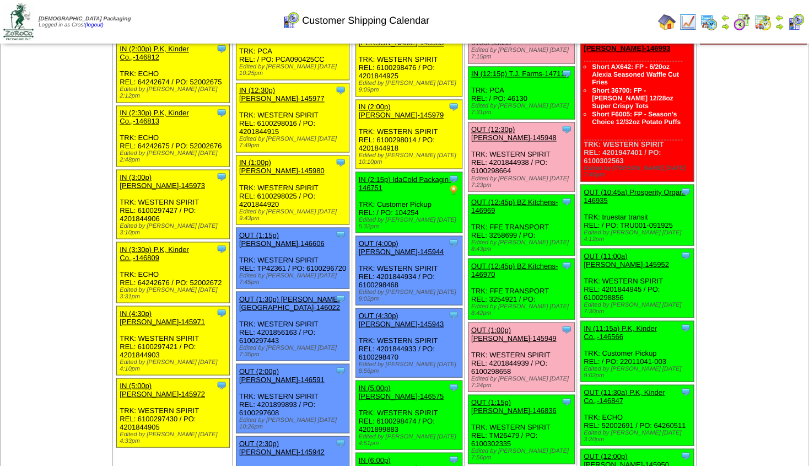
click at [517, 197] on link "OUT (12:45p) BZ Kitchens-146969" at bounding box center [514, 205] width 86 height 17
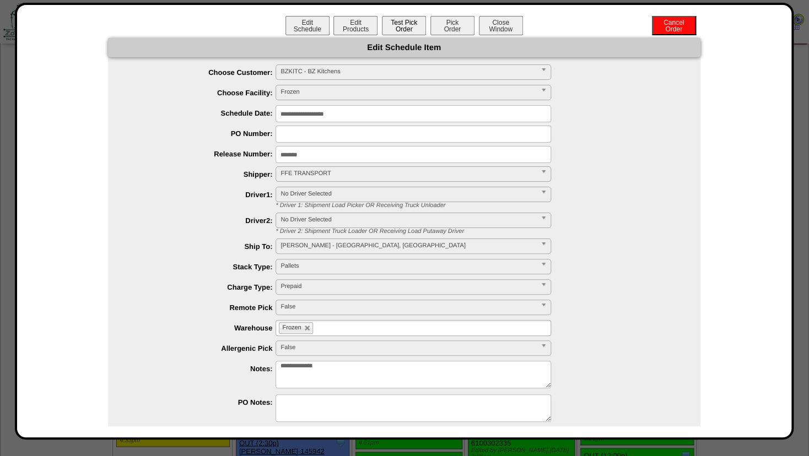
click at [405, 31] on button "Test Pick Order" at bounding box center [404, 25] width 44 height 19
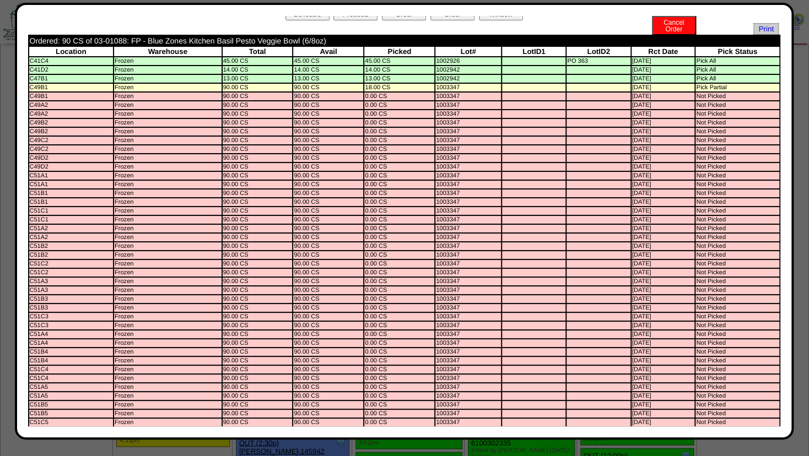
scroll to position [0, 0]
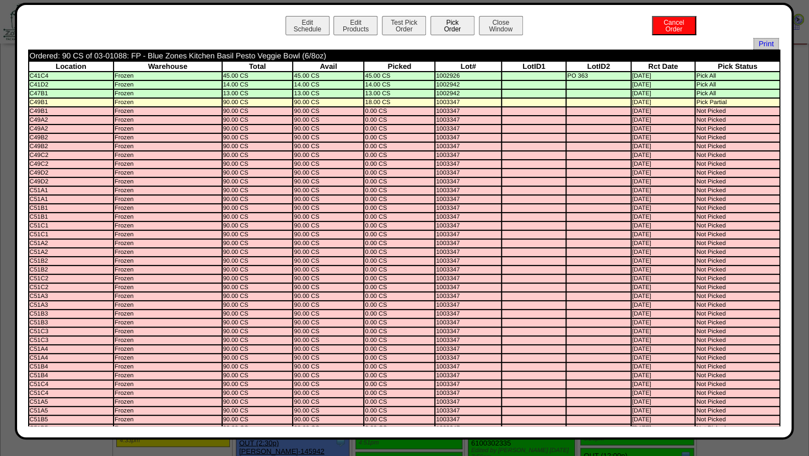
click at [439, 24] on button "Pick Order" at bounding box center [452, 25] width 44 height 19
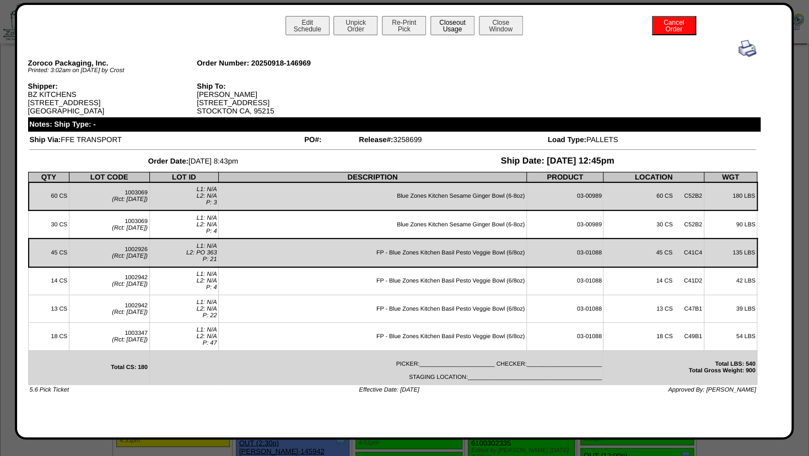
click at [452, 22] on button "Closeout Usage" at bounding box center [452, 25] width 44 height 19
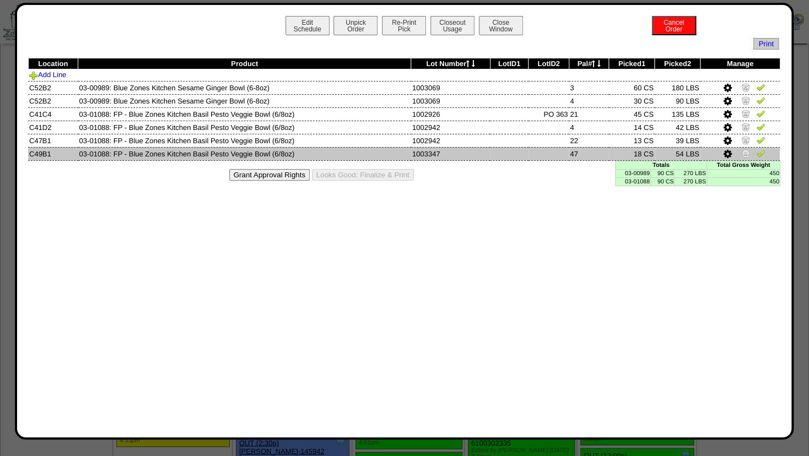
click at [724, 153] on icon at bounding box center [727, 154] width 8 height 10
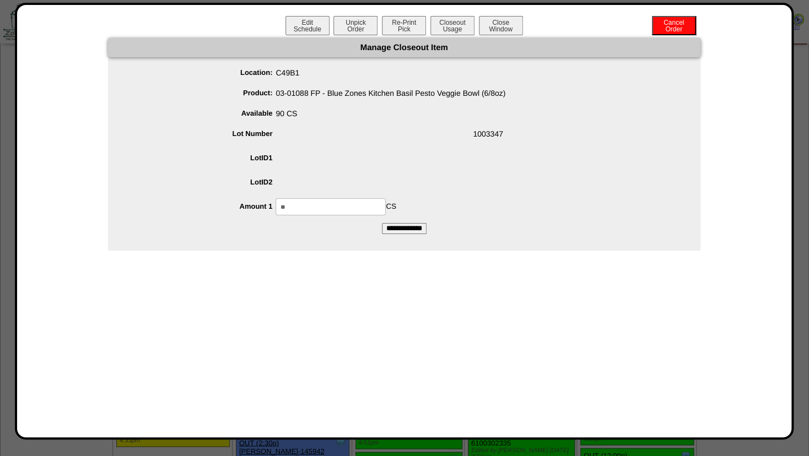
drag, startPoint x: 308, startPoint y: 208, endPoint x: 208, endPoint y: 204, distance: 100.4
click at [275, 204] on input "**" at bounding box center [330, 206] width 110 height 17
type input "**"
click at [427, 142] on span "1003347" at bounding box center [415, 136] width 570 height 21
click at [405, 232] on input "**********" at bounding box center [404, 228] width 45 height 11
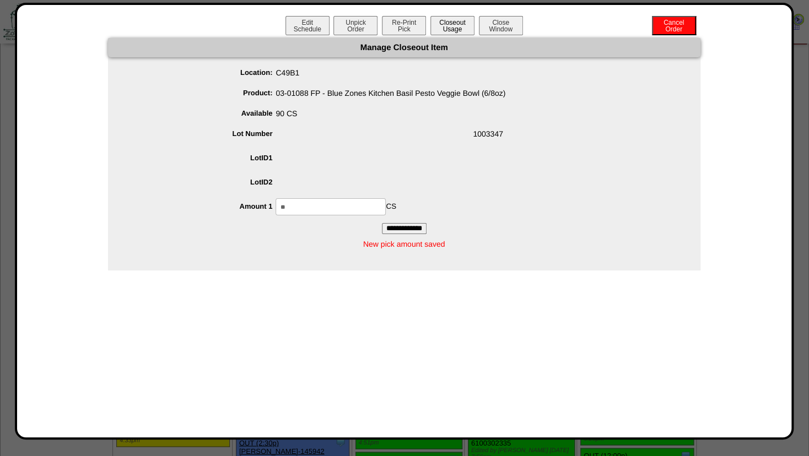
click at [452, 23] on button "Closeout Usage" at bounding box center [452, 25] width 44 height 19
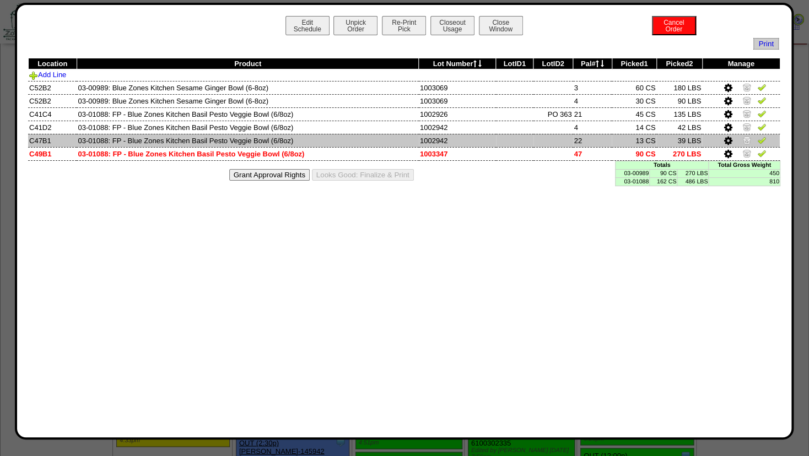
click at [748, 138] on img at bounding box center [746, 140] width 9 height 9
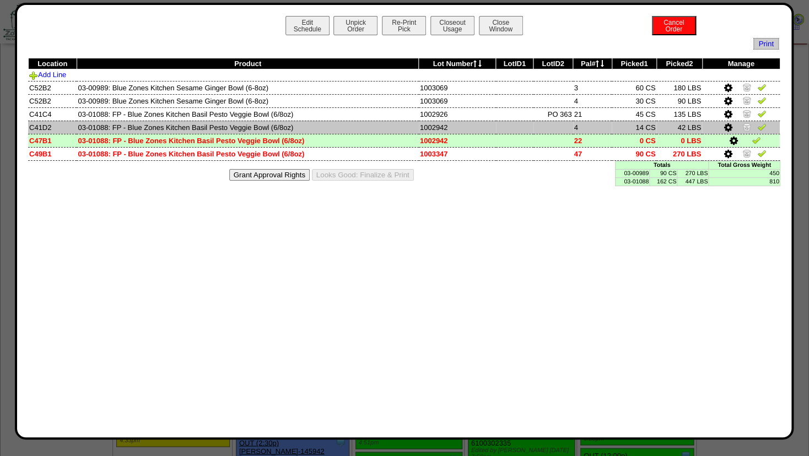
click at [747, 127] on img at bounding box center [746, 126] width 9 height 9
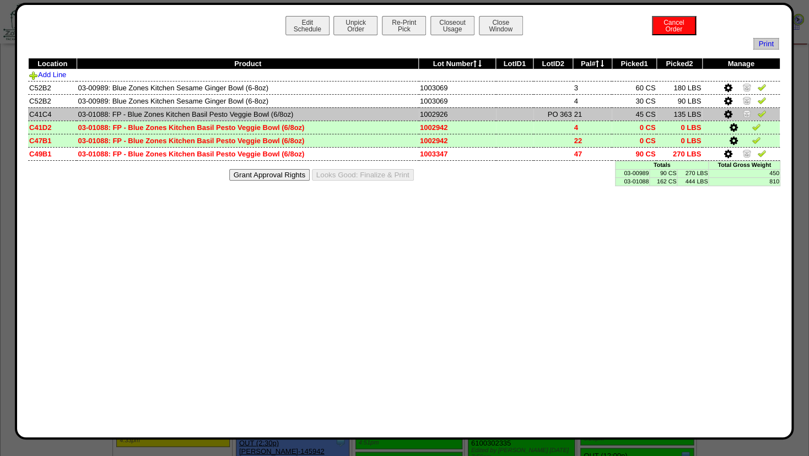
click at [746, 113] on img at bounding box center [746, 113] width 9 height 9
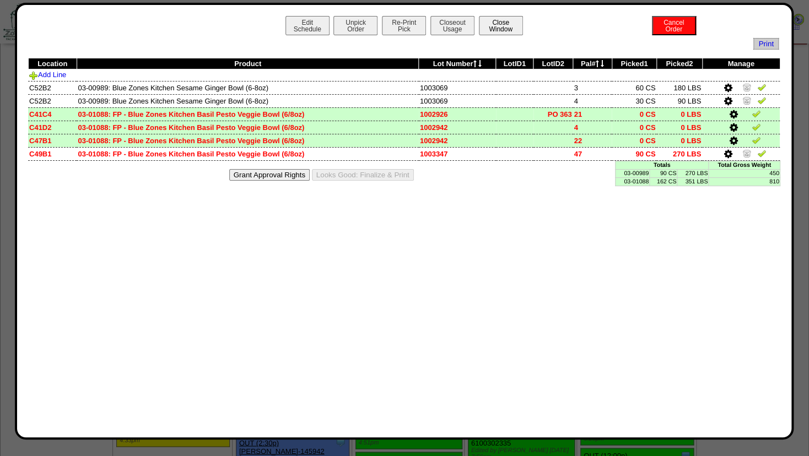
click at [515, 21] on button "Close Window" at bounding box center [501, 25] width 44 height 19
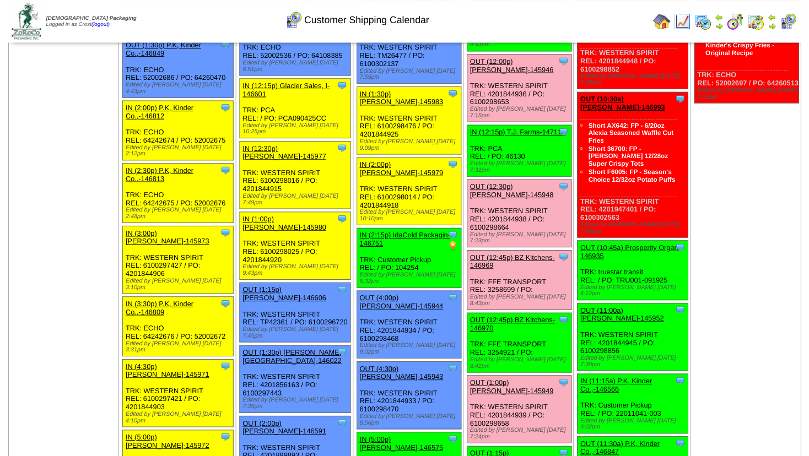
scroll to position [773, 0]
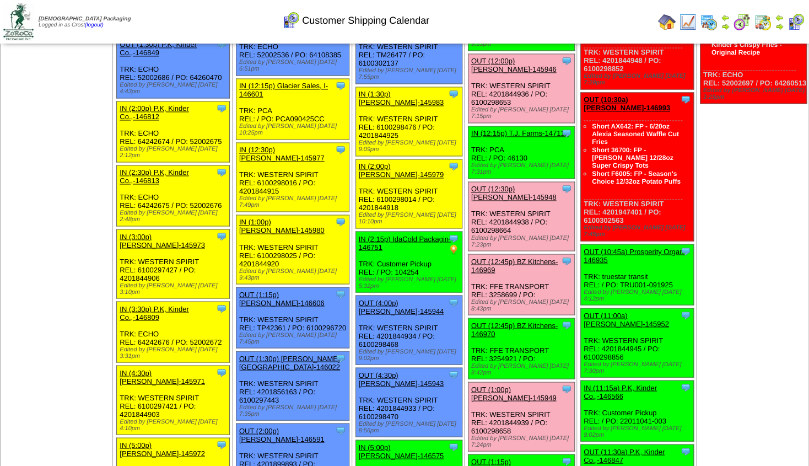
click at [516, 321] on link "OUT (12:45p) BZ Kitchens-146970" at bounding box center [514, 329] width 86 height 17
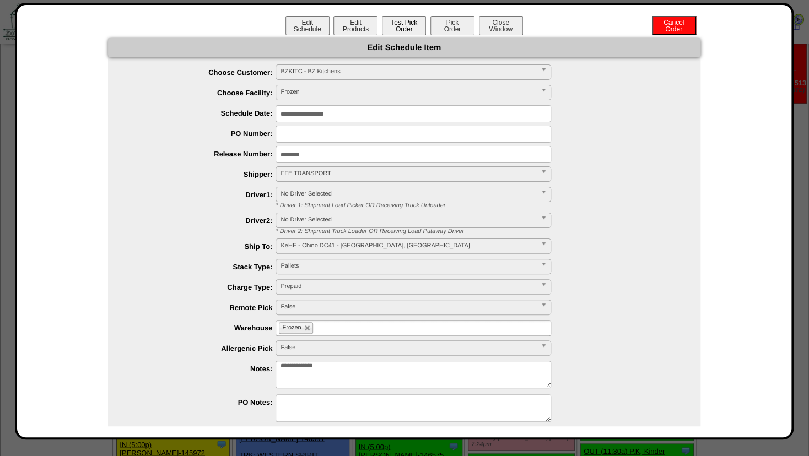
click at [398, 28] on button "Test Pick Order" at bounding box center [404, 25] width 44 height 19
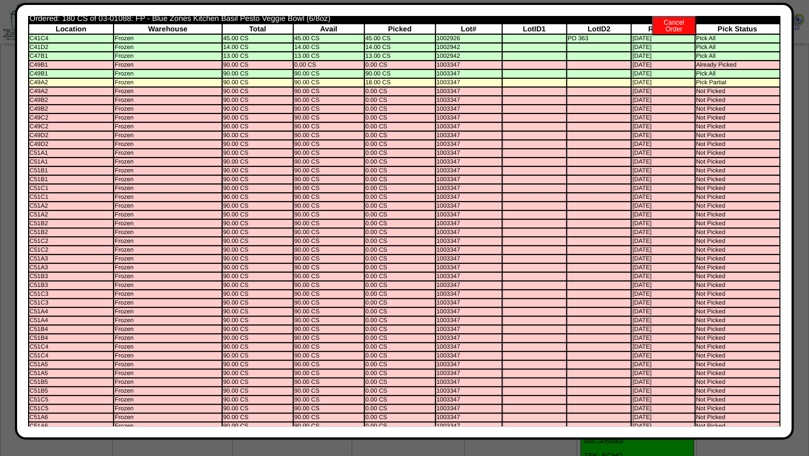
scroll to position [0, 0]
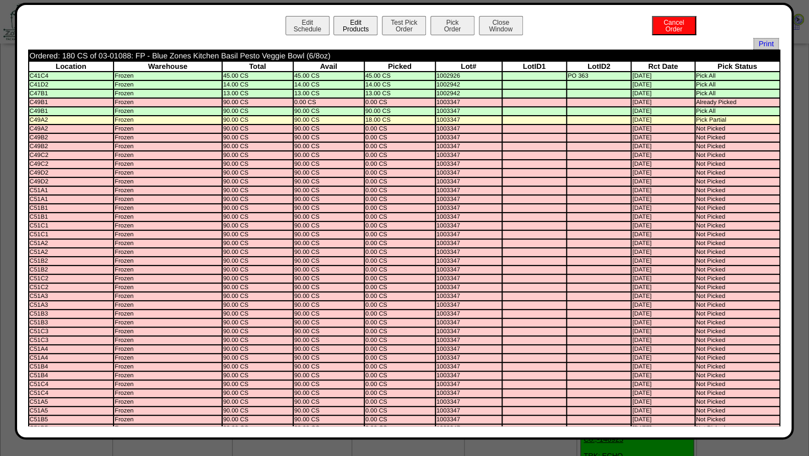
click at [347, 31] on button "Edit Products" at bounding box center [355, 25] width 44 height 19
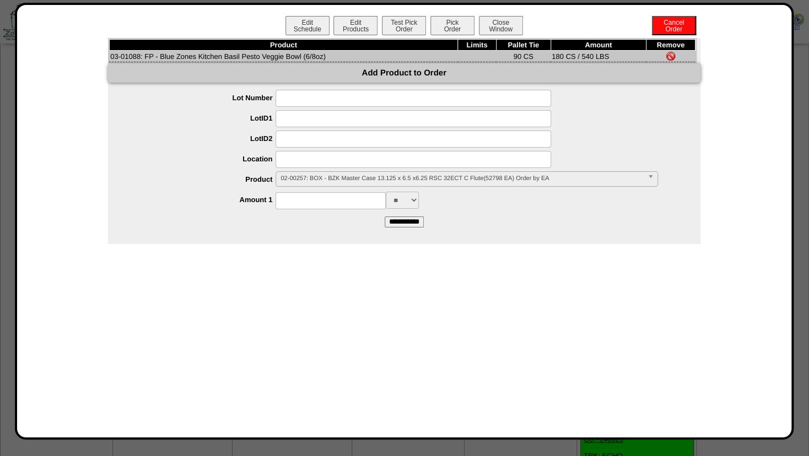
click at [312, 161] on input at bounding box center [412, 159] width 275 height 17
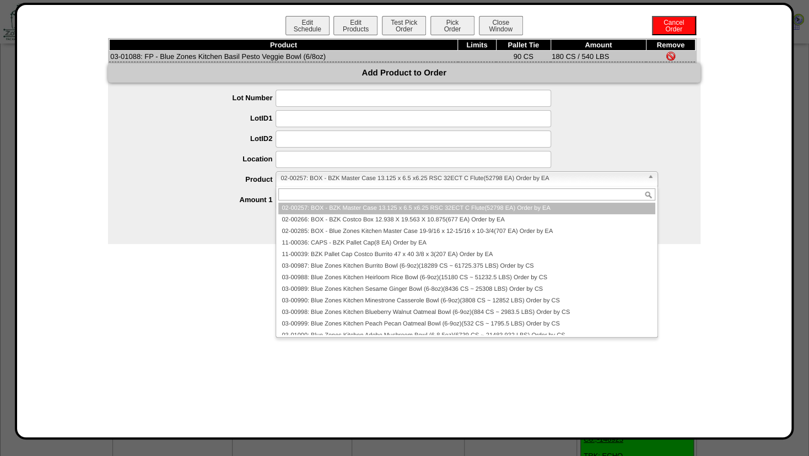
click at [305, 176] on span "02-00257: BOX - BZK Master Case 13.125 x 6.5 x6.25 RSC 32ECT C Flute(52798 EA) …" at bounding box center [461, 178] width 362 height 13
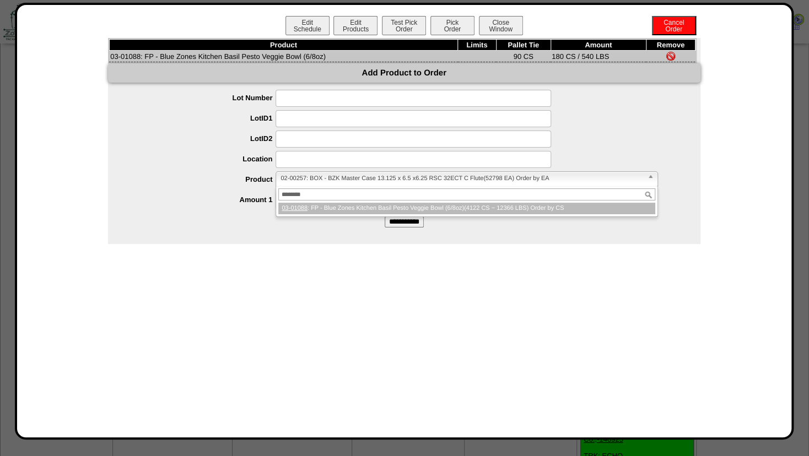
type input "********"
click at [335, 209] on li "03-01088 : FP - Blue Zones Kitchen Basil Pesto Veggie Bowl (6/8oz)(4122 CS ~ 12…" at bounding box center [466, 209] width 376 height 12
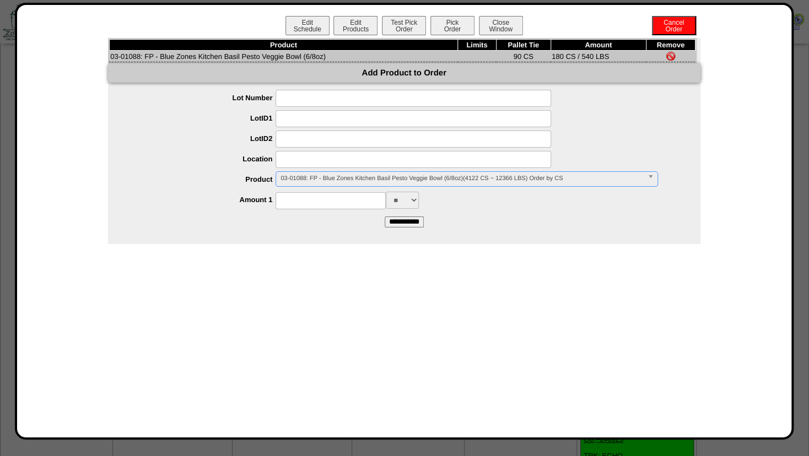
click at [302, 160] on input at bounding box center [412, 159] width 275 height 17
click at [283, 161] on input "*****" at bounding box center [412, 159] width 275 height 17
type input "*****"
click at [316, 138] on input at bounding box center [412, 139] width 275 height 17
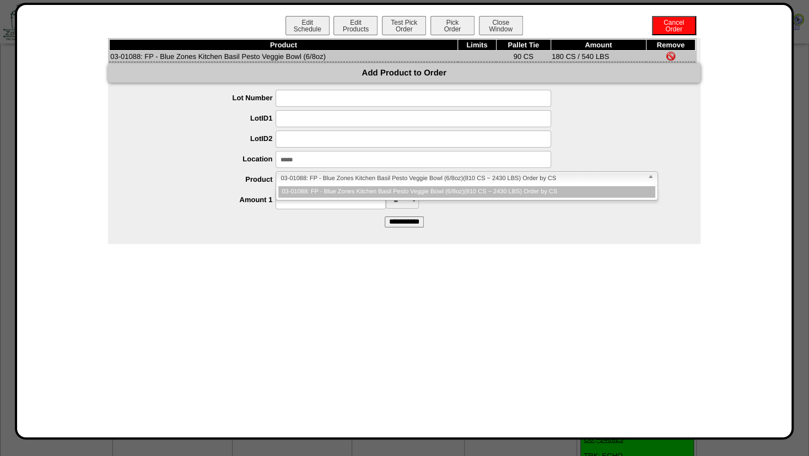
click at [304, 181] on span "03-01088: FP - Blue Zones Kitchen Basil Pesto Veggie Bowl (6/8oz)(810 CS ~ 2430…" at bounding box center [461, 178] width 362 height 13
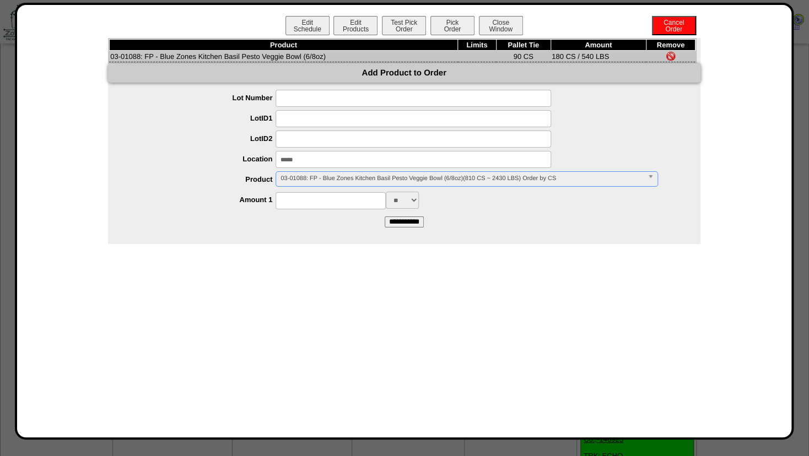
click at [304, 181] on span "03-01088: FP - Blue Zones Kitchen Basil Pesto Veggie Bowl (6/8oz)(810 CS ~ 2430…" at bounding box center [461, 178] width 362 height 13
click at [305, 201] on input at bounding box center [330, 200] width 110 height 17
type input "***"
click at [255, 176] on div "**********" at bounding box center [415, 179] width 570 height 17
click at [402, 220] on input "**********" at bounding box center [404, 221] width 39 height 11
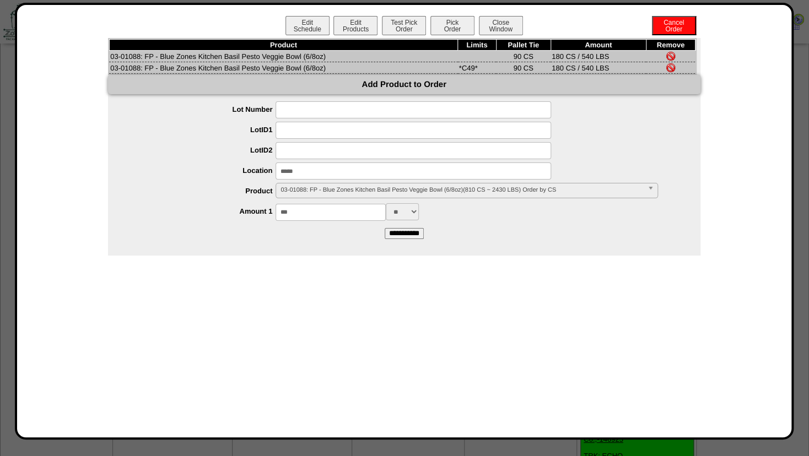
click at [672, 55] on img at bounding box center [670, 56] width 9 height 9
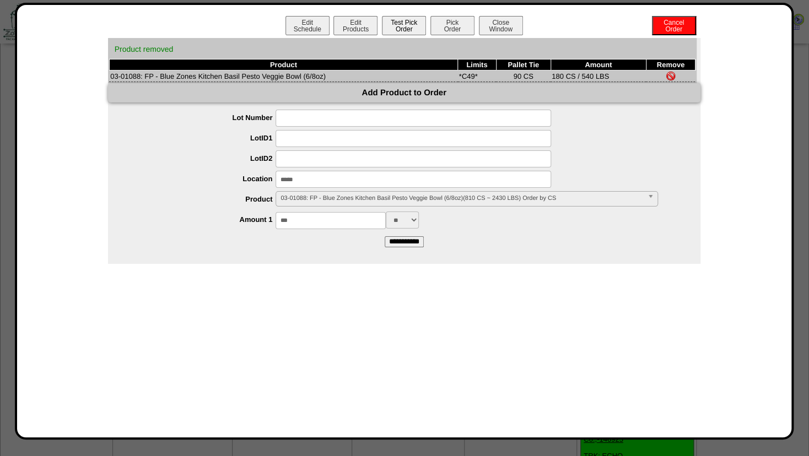
click at [403, 30] on button "Test Pick Order" at bounding box center [404, 25] width 44 height 19
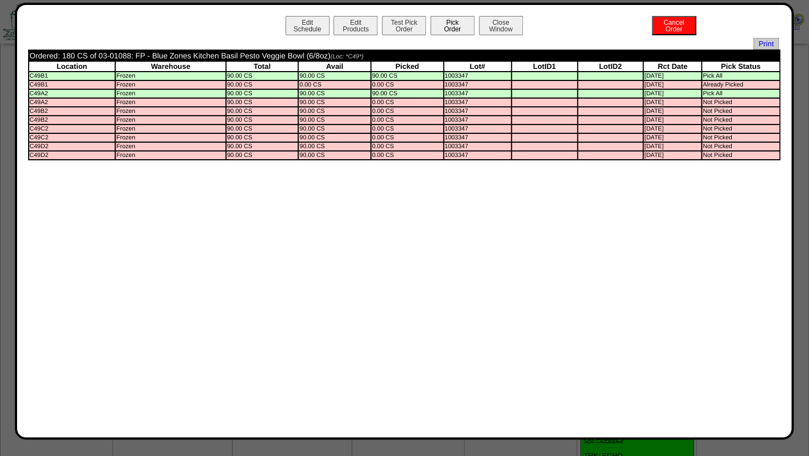
click at [447, 22] on button "Pick Order" at bounding box center [452, 25] width 44 height 19
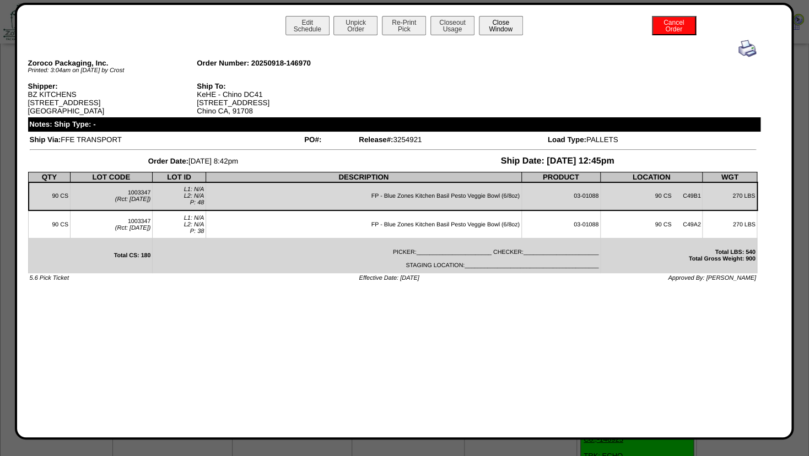
click at [497, 28] on button "Close Window" at bounding box center [501, 25] width 44 height 19
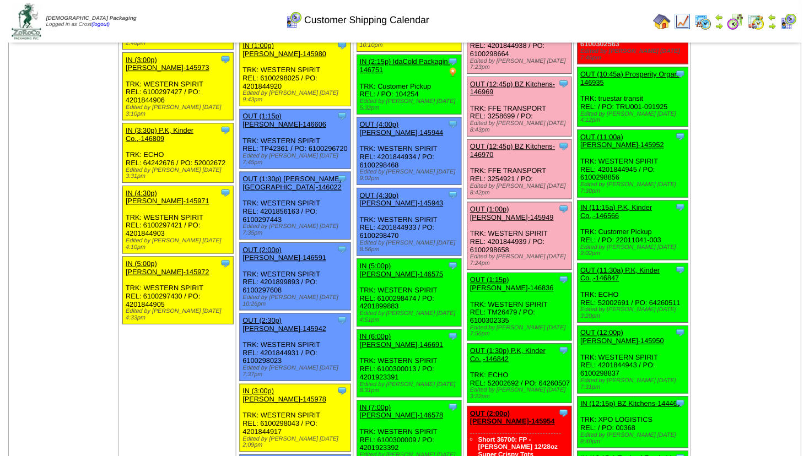
scroll to position [952, 0]
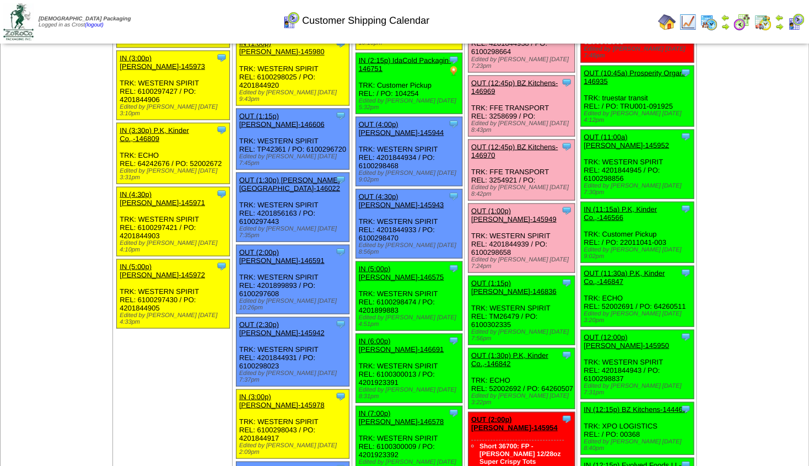
click at [509, 350] on link "OUT (1:30p) P.K, Kinder Co.,-146842" at bounding box center [509, 358] width 77 height 17
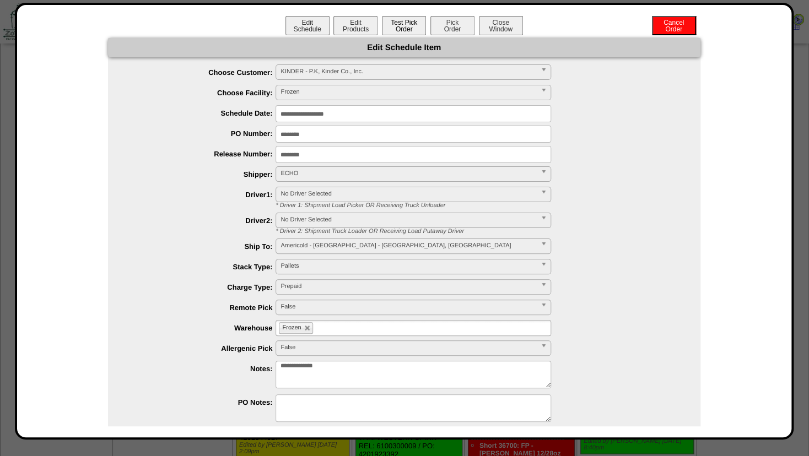
click at [399, 19] on button "Test Pick Order" at bounding box center [404, 25] width 44 height 19
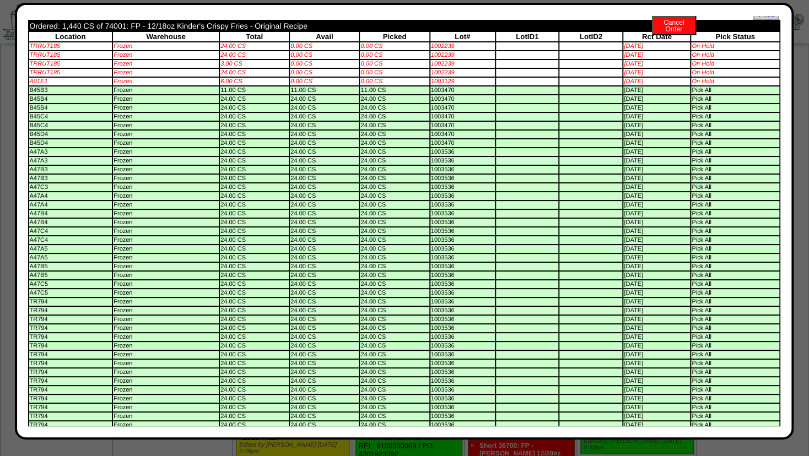
scroll to position [0, 0]
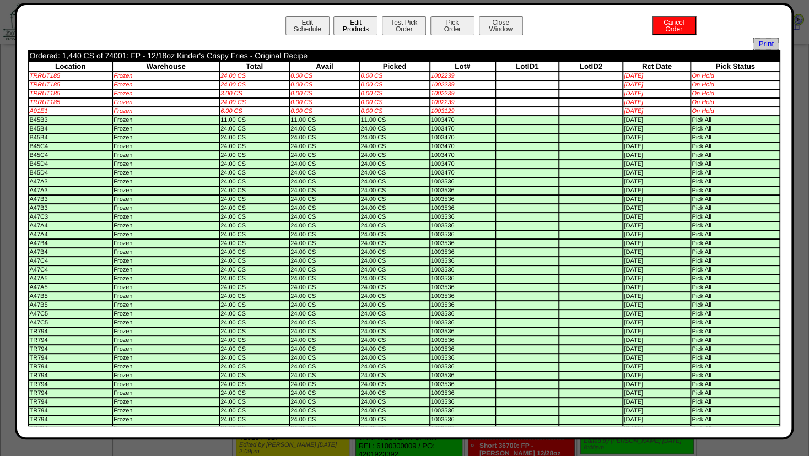
click at [354, 28] on button "Edit Products" at bounding box center [355, 25] width 44 height 19
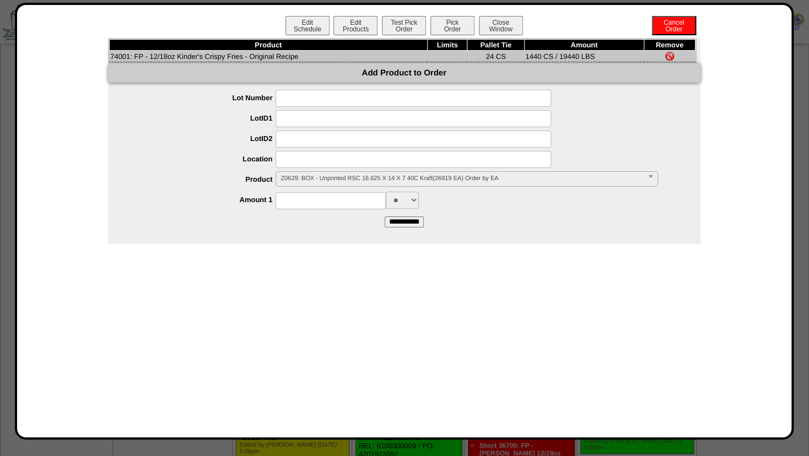
click at [324, 181] on span "Z0629: BOX - Unprinted RSC 16.625 X 14 X 7 40C Kraft(26919 EA) Order by EA" at bounding box center [461, 178] width 362 height 13
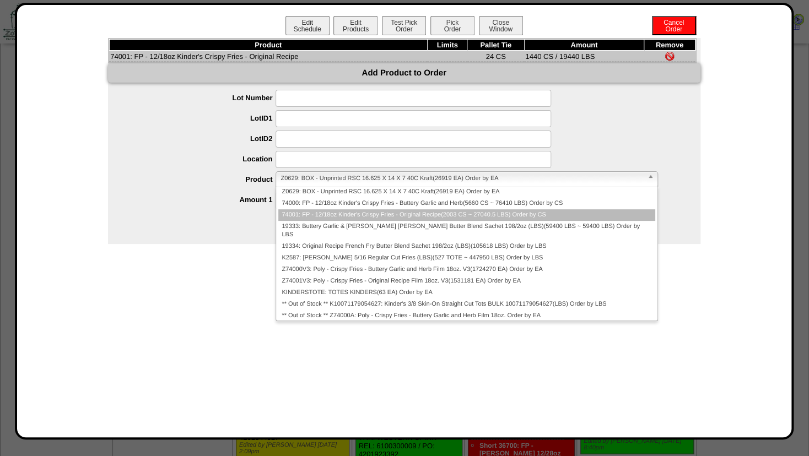
click at [327, 213] on li "74001: FP - 12/18oz Kinder's Crispy Fries - Original Recipe(2003 CS ~ 27040.5 L…" at bounding box center [466, 215] width 376 height 12
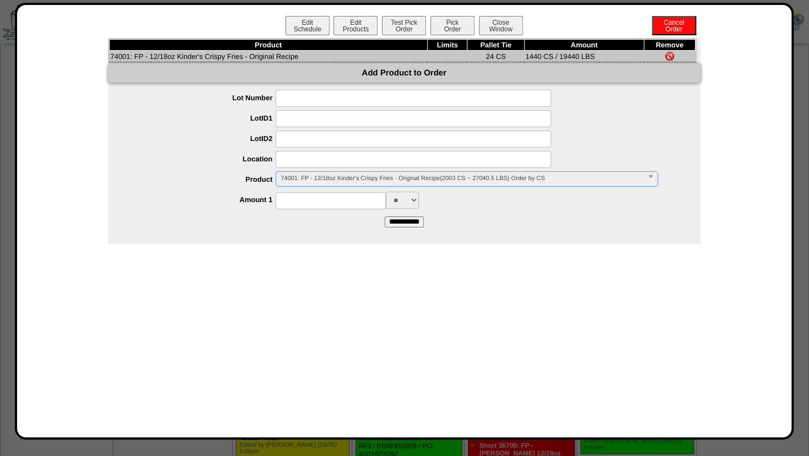
click at [300, 160] on input at bounding box center [412, 159] width 275 height 17
type input "*******"
click at [306, 209] on input at bounding box center [330, 200] width 110 height 17
type input "****"
click at [465, 231] on div "Product Limits Pallet Tie Amount Remove 74001: FP - 12/18oz Kinder's Crispy Fri…" at bounding box center [404, 141] width 592 height 206
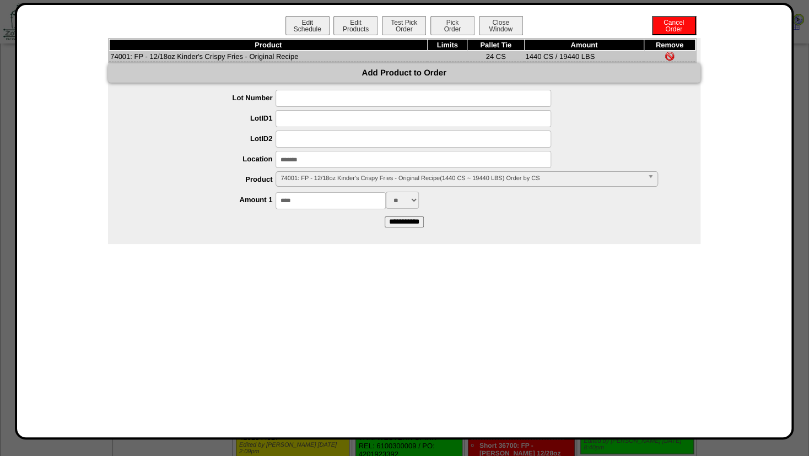
click at [404, 224] on input "**********" at bounding box center [404, 221] width 39 height 11
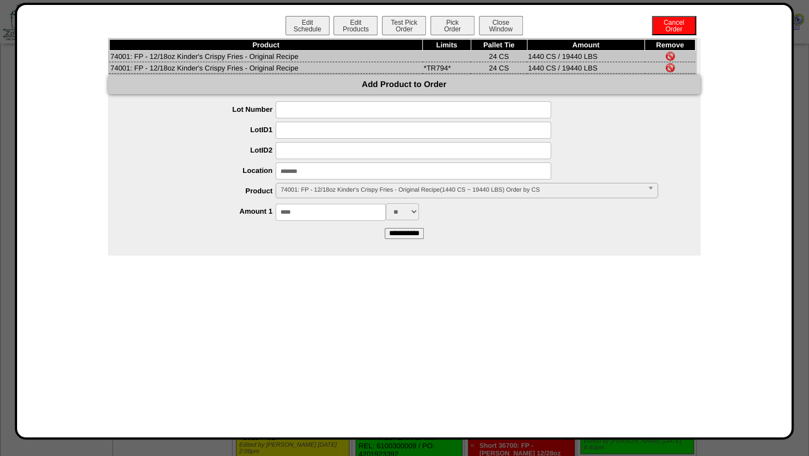
click at [669, 55] on img at bounding box center [669, 56] width 9 height 9
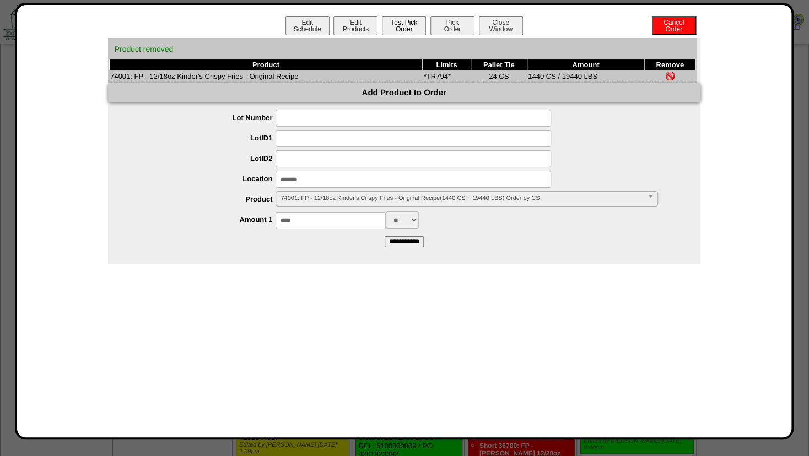
click at [398, 23] on button "Test Pick Order" at bounding box center [404, 25] width 44 height 19
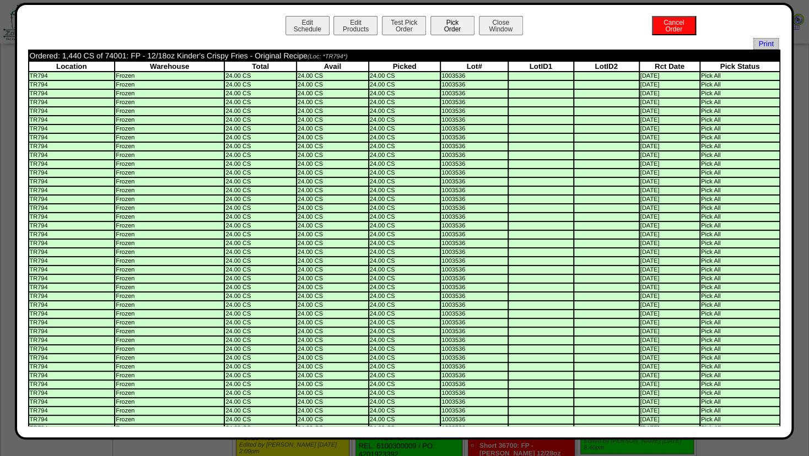
click at [445, 25] on button "Pick Order" at bounding box center [452, 25] width 44 height 19
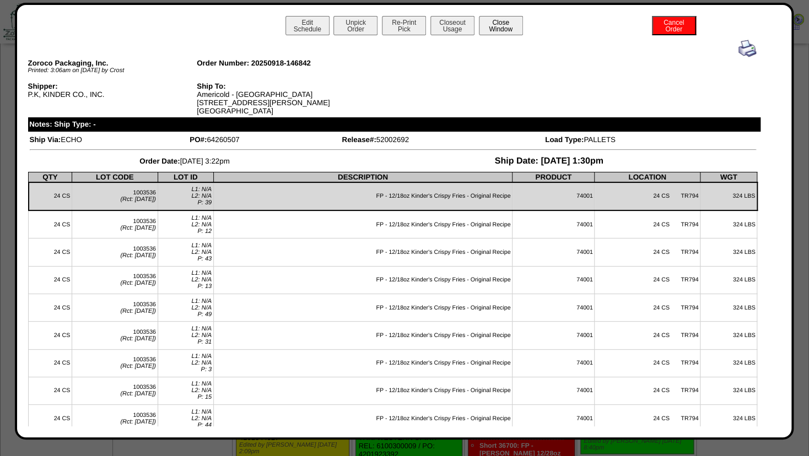
click at [495, 25] on button "Close Window" at bounding box center [501, 25] width 44 height 19
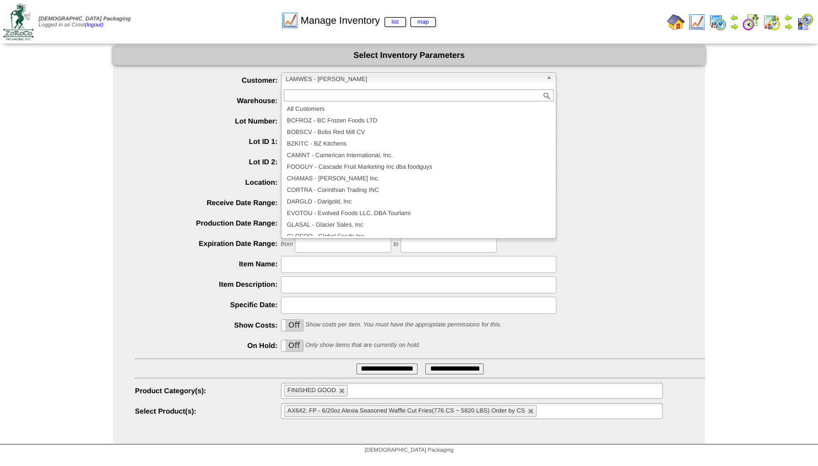
click at [305, 78] on span "LAMWES - [PERSON_NAME]" at bounding box center [414, 79] width 256 height 13
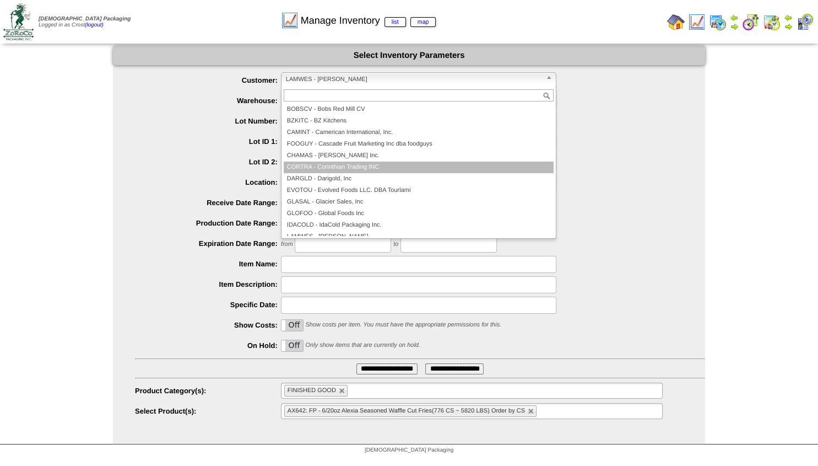
scroll to position [89, 0]
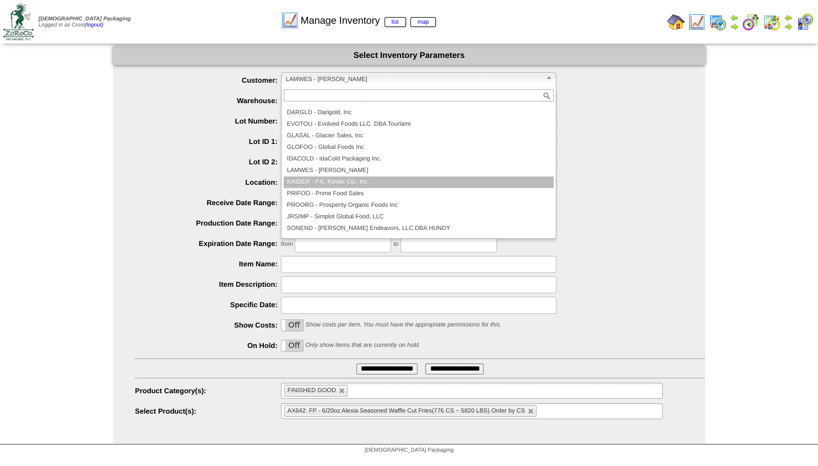
click at [315, 181] on li "KINDER - P.K, Kinder Co., Inc." at bounding box center [419, 182] width 270 height 12
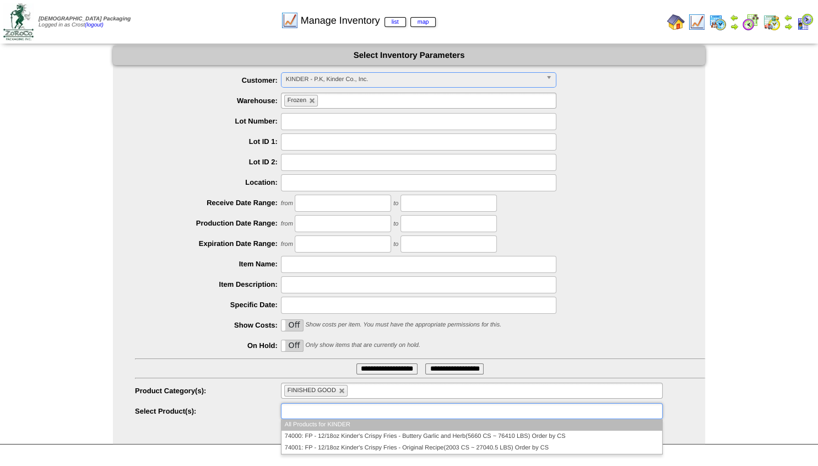
click at [325, 409] on input "text" at bounding box center [319, 411] width 71 height 14
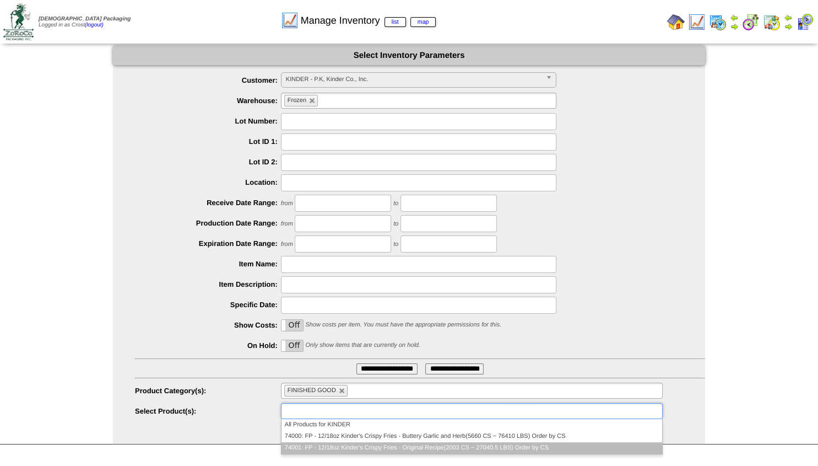
click at [318, 447] on li "74001: FP - 12/18oz Kinder's Crispy Fries - Original Recipe(2003 CS ~ 27040.5 L…" at bounding box center [472, 448] width 381 height 12
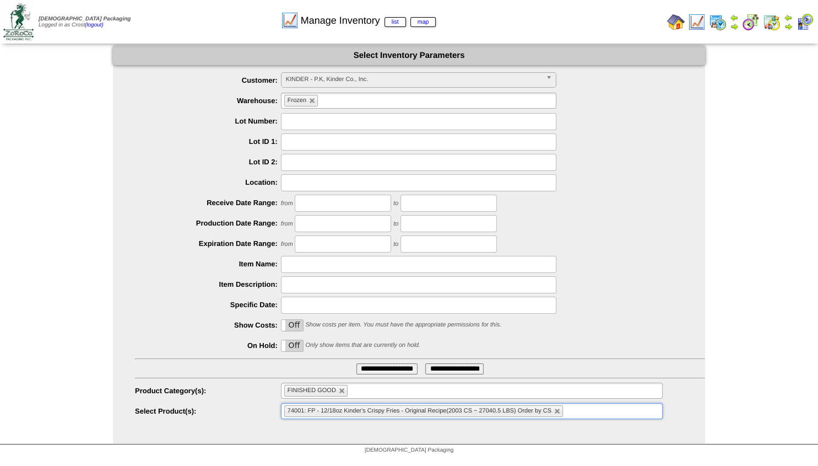
click at [289, 180] on input "text" at bounding box center [418, 182] width 275 height 17
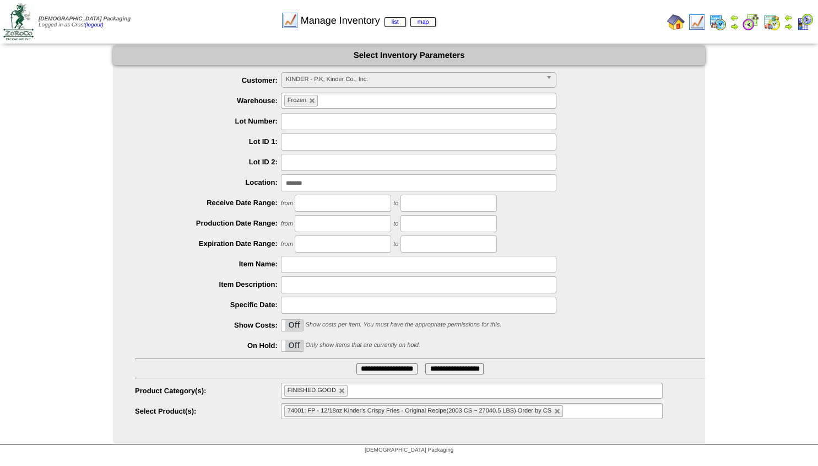
type input "*******"
click at [382, 366] on input "**********" at bounding box center [386, 368] width 61 height 11
drag, startPoint x: 307, startPoint y: 183, endPoint x: 314, endPoint y: 183, distance: 7.2
click at [307, 183] on input "*******" at bounding box center [418, 182] width 275 height 17
type input "*******"
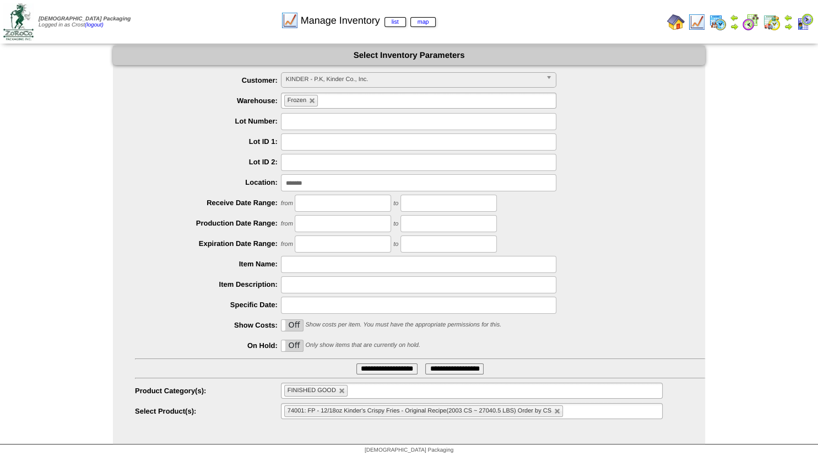
click at [213, 137] on div at bounding box center [420, 141] width 570 height 17
click at [380, 370] on input "**********" at bounding box center [386, 368] width 61 height 11
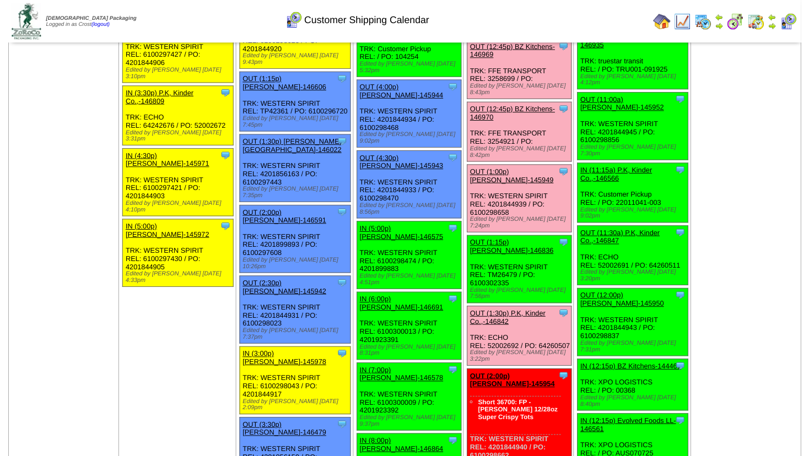
scroll to position [1011, 0]
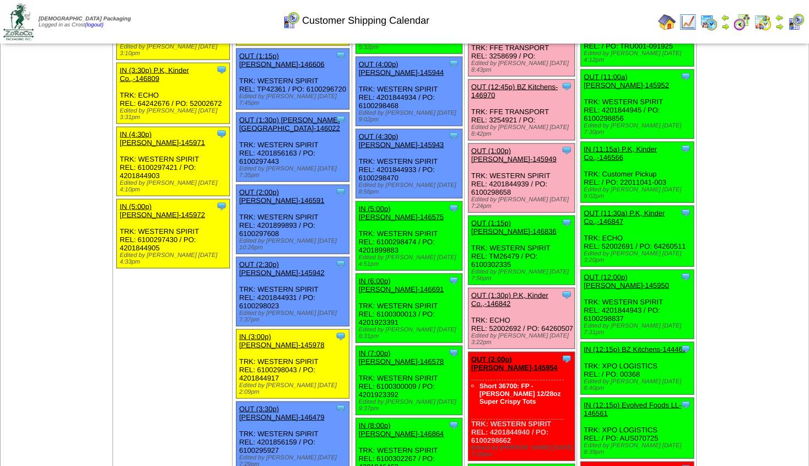
click at [492, 355] on link "OUT (2:00p) Lamb-Weston-145954" at bounding box center [514, 363] width 86 height 17
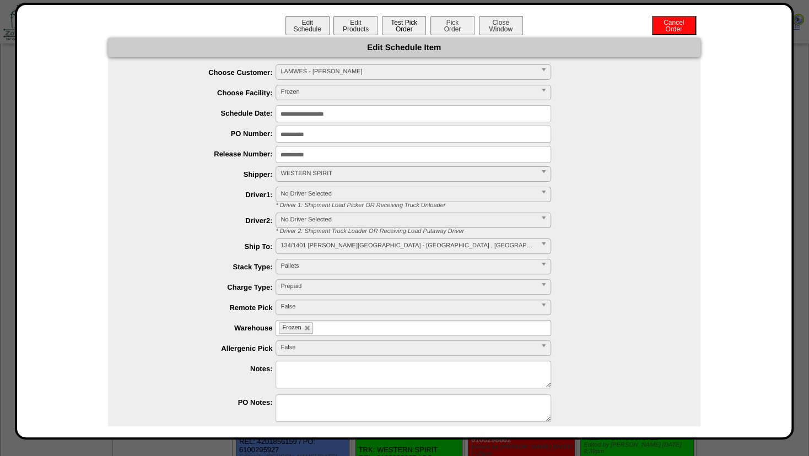
click at [390, 25] on button "Test Pick Order" at bounding box center [404, 25] width 44 height 19
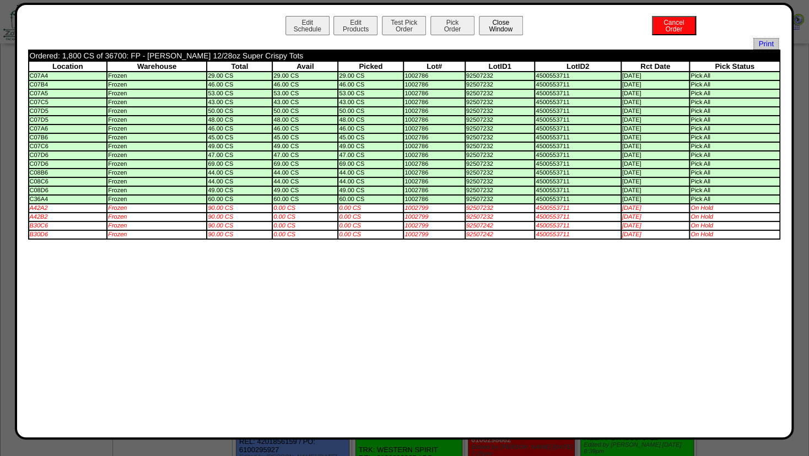
click at [510, 23] on button "Close Window" at bounding box center [501, 25] width 44 height 19
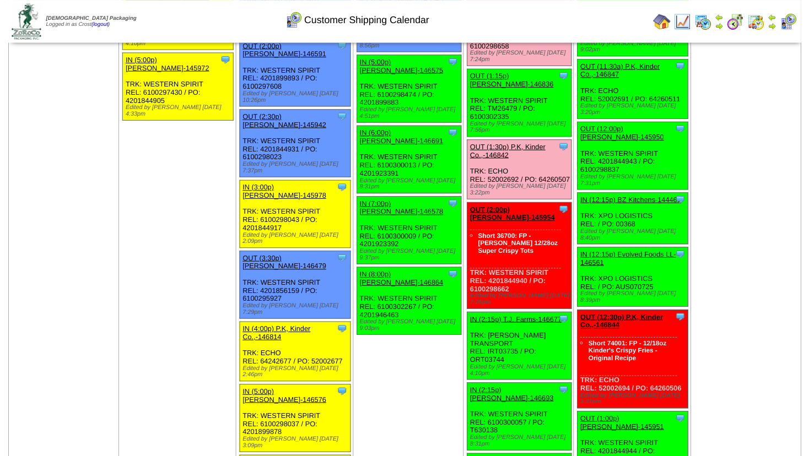
scroll to position [1190, 0]
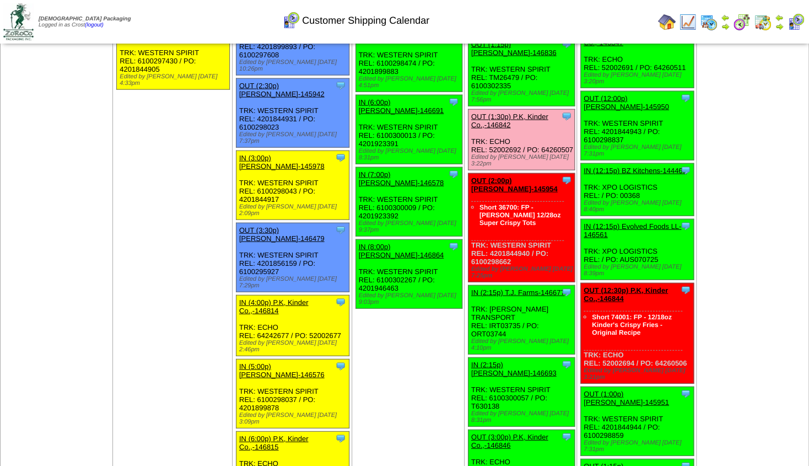
click at [501, 432] on link "OUT (3:00p) P.K, Kinder Co.,-146846" at bounding box center [509, 440] width 77 height 17
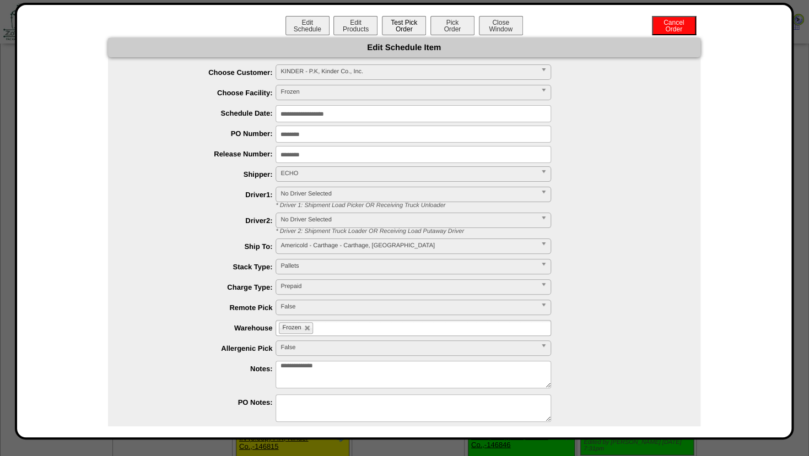
click at [394, 21] on button "Test Pick Order" at bounding box center [404, 25] width 44 height 19
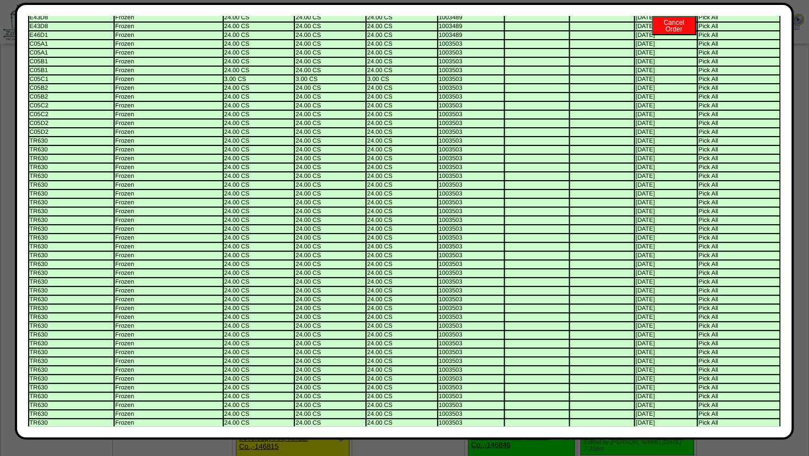
scroll to position [0, 0]
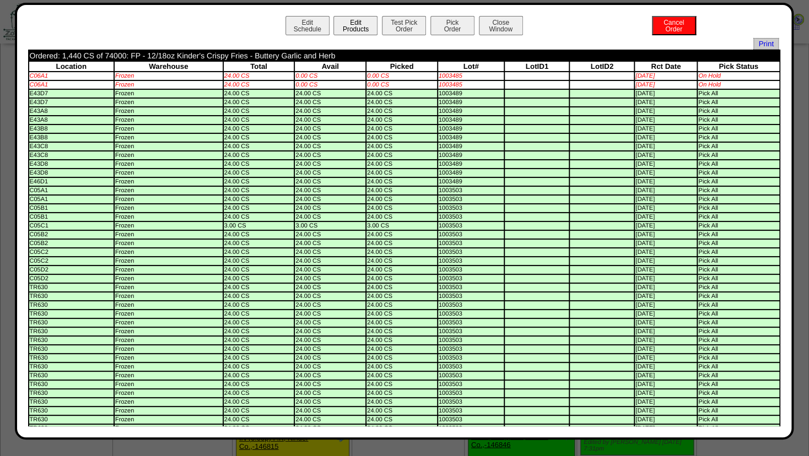
click at [335, 30] on button "Edit Products" at bounding box center [355, 25] width 44 height 19
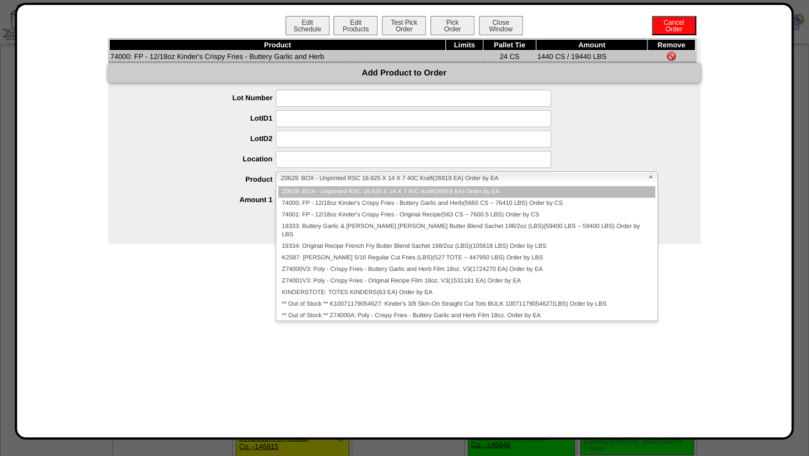
click at [304, 175] on span "Z0629: BOX - Unprinted RSC 16.625 X 14 X 7 40C Kraft(26919 EA) Order by EA" at bounding box center [461, 178] width 362 height 13
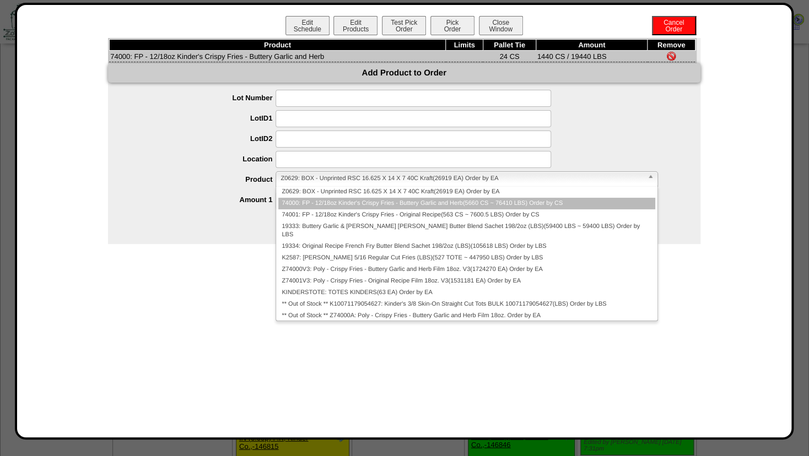
click at [306, 202] on li "74000: FP - 12/18oz Kinder's Crispy Fries - Buttery Garlic and Herb(5660 CS ~ 7…" at bounding box center [466, 204] width 376 height 12
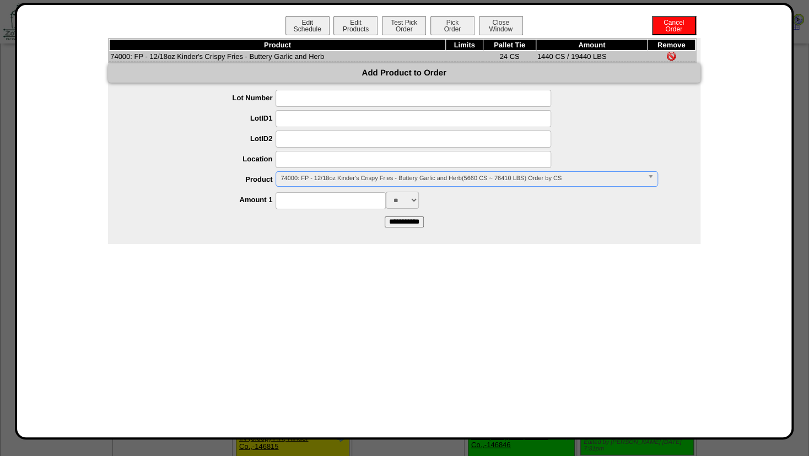
click at [300, 165] on input at bounding box center [412, 159] width 275 height 17
type input "*"
type input "*******"
click at [300, 205] on input at bounding box center [330, 200] width 110 height 17
type input "****"
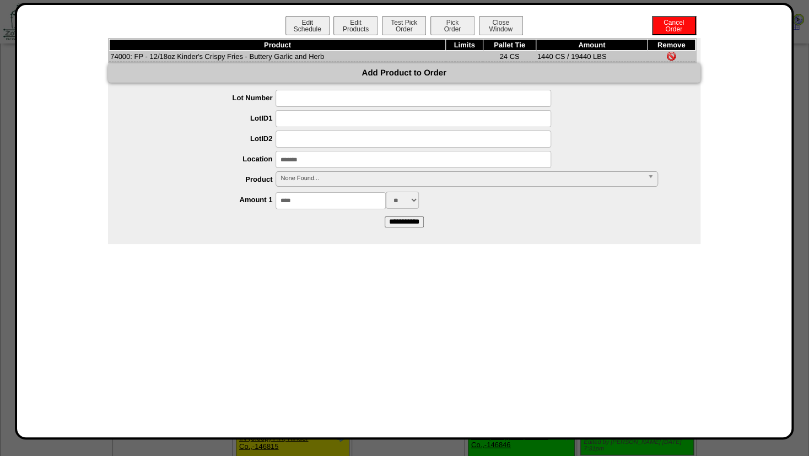
click at [215, 234] on div "Product Limits Pallet Tie Amount Remove 74000: FP - 12/18oz Kinder's Crispy Fri…" at bounding box center [404, 141] width 592 height 206
click at [391, 222] on input "**********" at bounding box center [404, 221] width 39 height 11
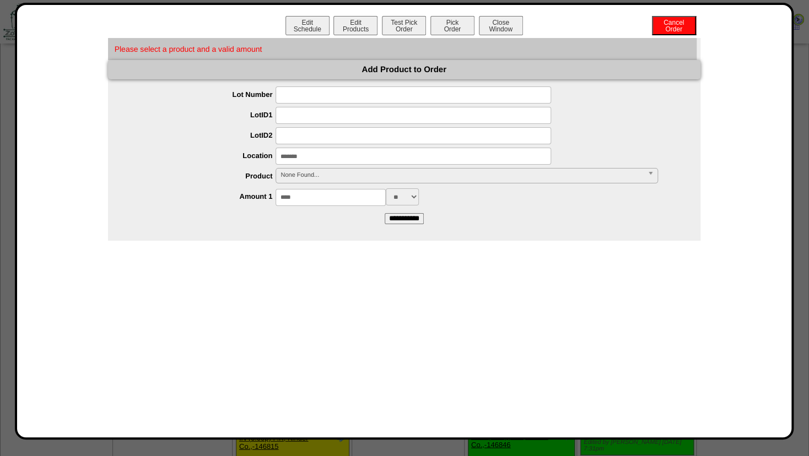
click at [334, 173] on span "None Found..." at bounding box center [461, 175] width 362 height 13
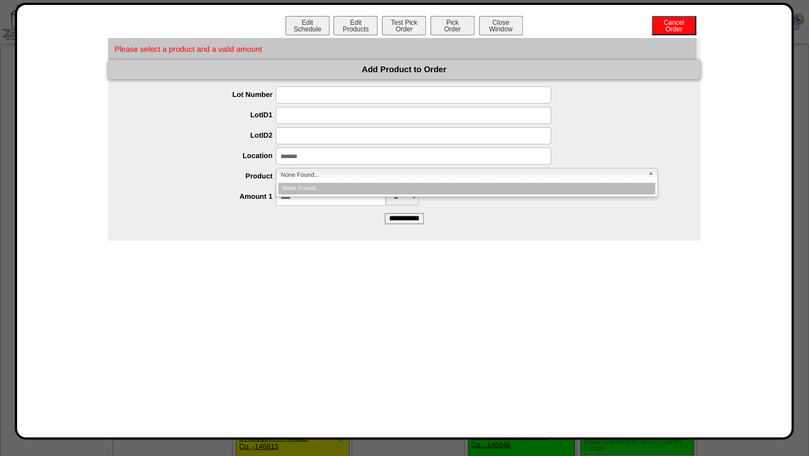
click at [323, 158] on input "*******" at bounding box center [412, 156] width 275 height 17
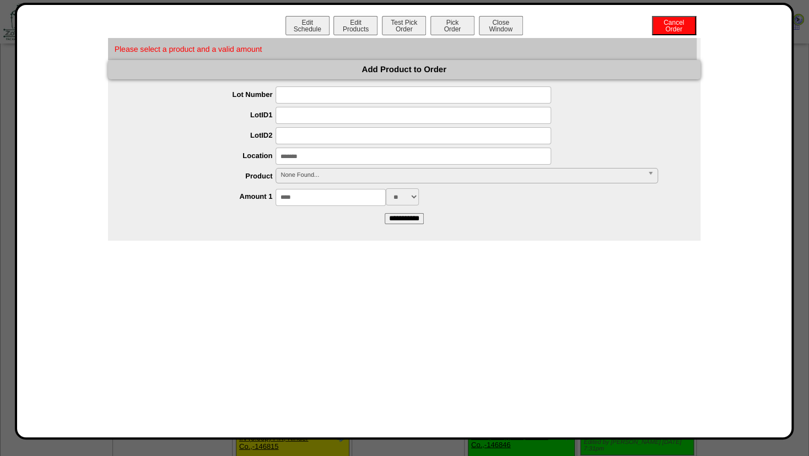
click at [323, 158] on input "*******" at bounding box center [412, 156] width 275 height 17
drag, startPoint x: 315, startPoint y: 153, endPoint x: 217, endPoint y: 151, distance: 98.1
click at [275, 151] on input "*******" at bounding box center [412, 156] width 275 height 17
click at [280, 166] on ul "Lot Number LotID1 LotID2 Location Product Amount 1 **** ** *** Amount 2 *** LBS…" at bounding box center [404, 145] width 592 height 119
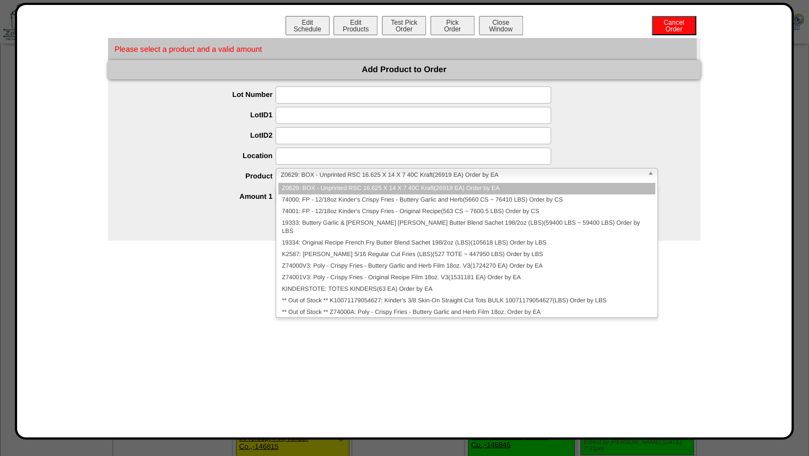
click at [286, 171] on span "Z0629: BOX - Unprinted RSC 16.625 X 14 X 7 40C Kraft(26919 EA) Order by EA" at bounding box center [461, 175] width 362 height 13
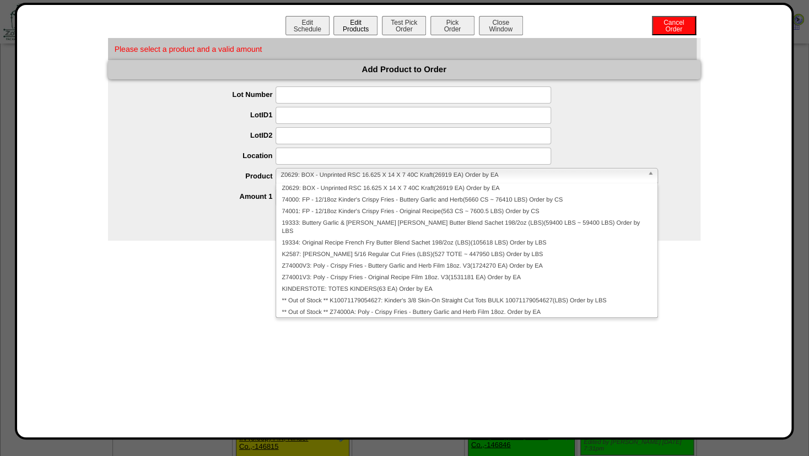
click at [353, 28] on button "Edit Products" at bounding box center [355, 25] width 44 height 19
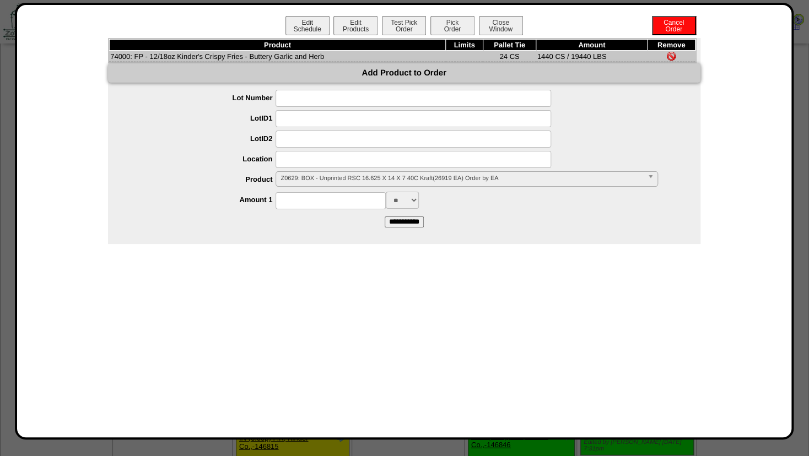
click at [304, 179] on span "Z0629: BOX - Unprinted RSC 16.625 X 14 X 7 40C Kraft(26919 EA) Order by EA" at bounding box center [461, 178] width 362 height 13
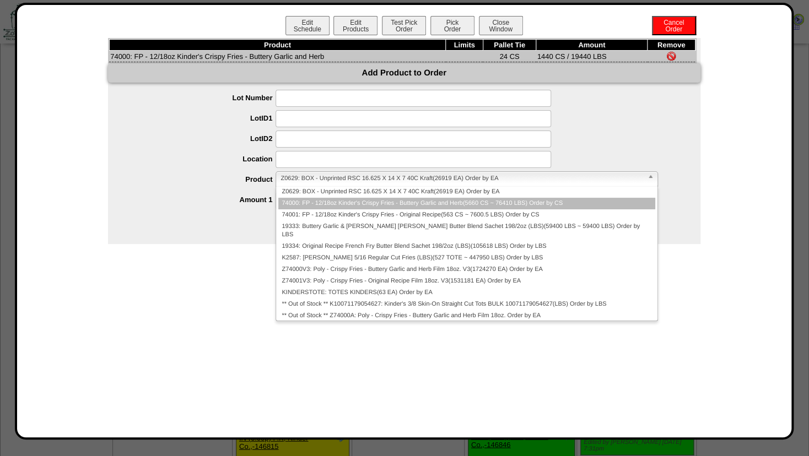
click at [303, 201] on li "74000: FP - 12/18oz Kinder's Crispy Fries - Buttery Garlic and Herb(5660 CS ~ 7…" at bounding box center [466, 204] width 376 height 12
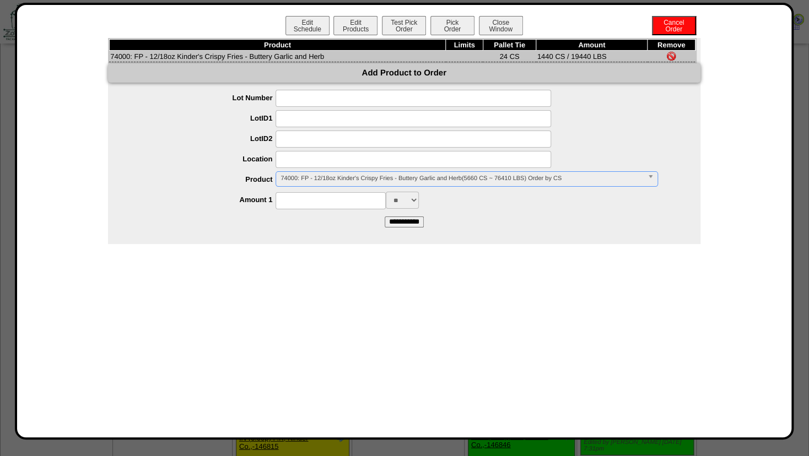
click at [293, 160] on input at bounding box center [412, 159] width 275 height 17
type input "*******"
click at [328, 140] on input at bounding box center [412, 139] width 275 height 17
click at [395, 24] on button "Test Pick Order" at bounding box center [404, 25] width 44 height 19
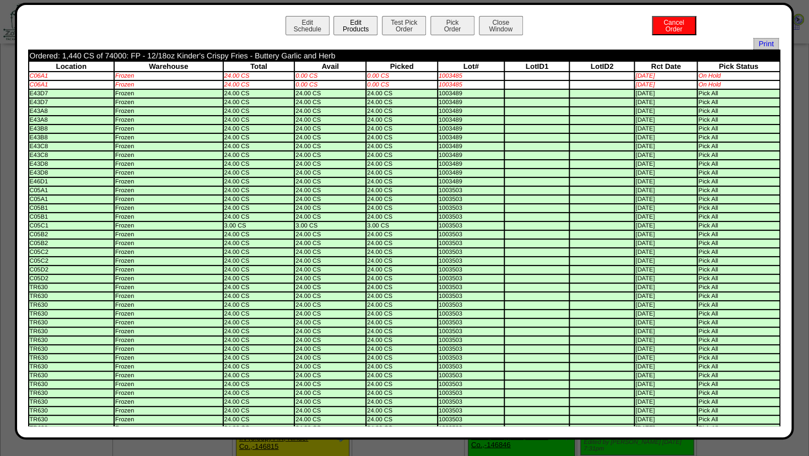
click at [337, 26] on button "Edit Products" at bounding box center [355, 25] width 44 height 19
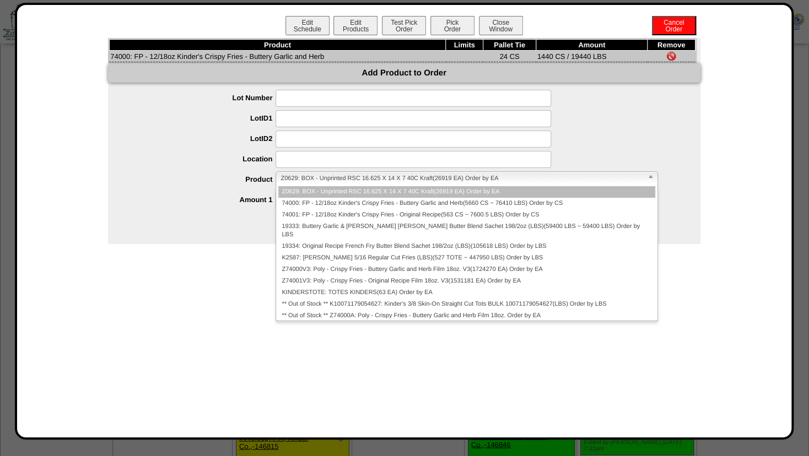
click at [307, 174] on span "Z0629: BOX - Unprinted RSC 16.625 X 14 X 7 40C Kraft(26919 EA) Order by EA" at bounding box center [461, 178] width 362 height 13
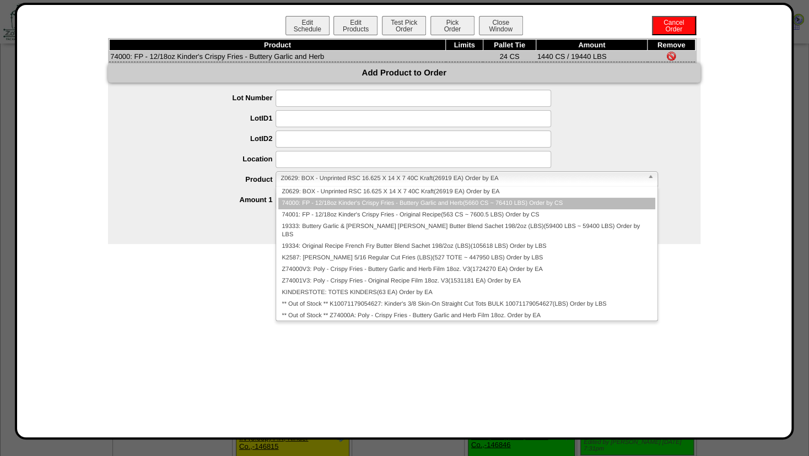
click at [307, 204] on li "74000: FP - 12/18oz Kinder's Crispy Fries - Buttery Garlic and Herb(5660 CS ~ 7…" at bounding box center [466, 204] width 376 height 12
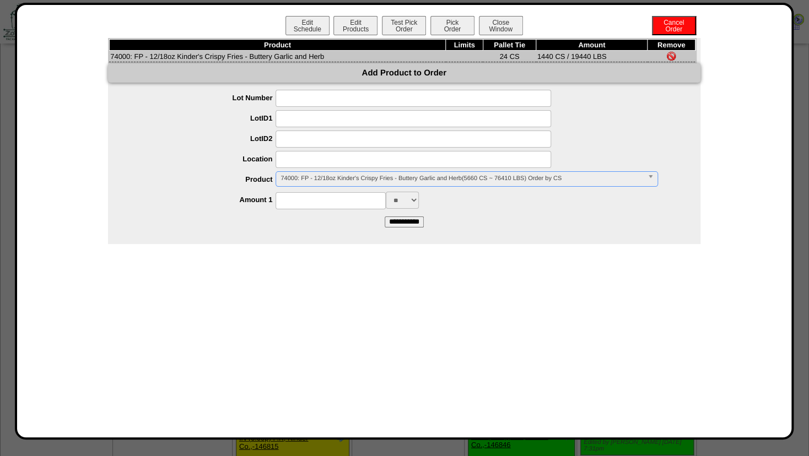
click at [301, 164] on input at bounding box center [412, 159] width 275 height 17
type input "*******"
click at [328, 139] on input at bounding box center [412, 139] width 275 height 17
click at [314, 198] on input at bounding box center [330, 200] width 110 height 17
type input "****"
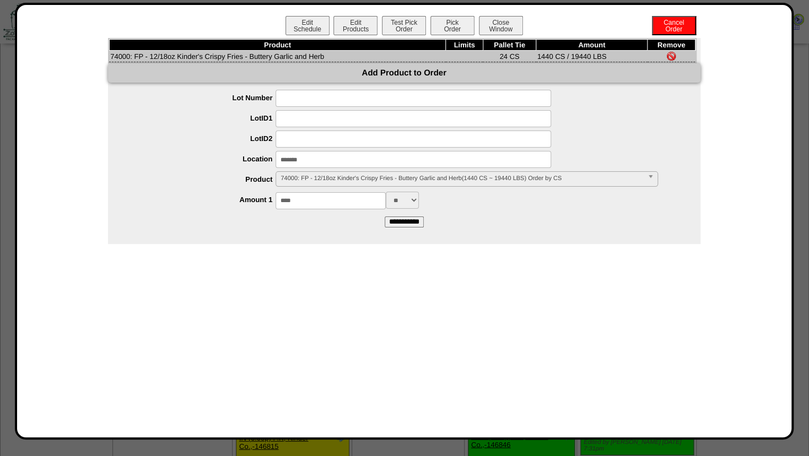
click at [342, 248] on div "Edit Schedule Edit Products Test Pick Order Pick Order Cancel Order Close Windo…" at bounding box center [404, 221] width 752 height 410
click at [393, 226] on input "**********" at bounding box center [404, 221] width 39 height 11
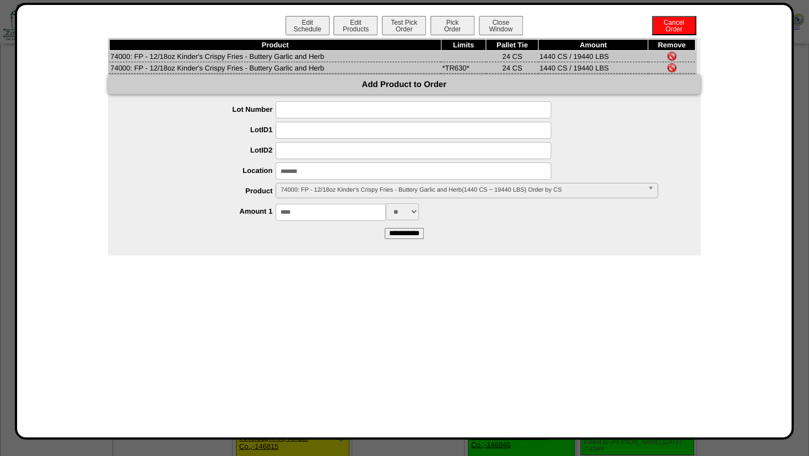
click at [670, 54] on img at bounding box center [671, 56] width 9 height 9
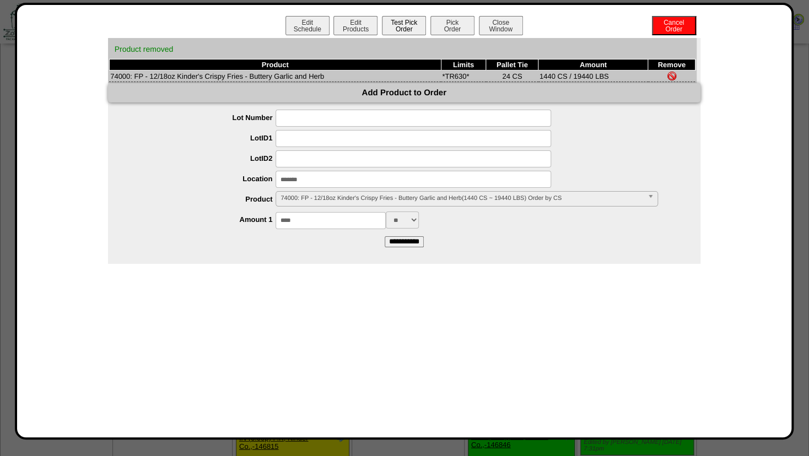
click at [408, 26] on button "Test Pick Order" at bounding box center [404, 25] width 44 height 19
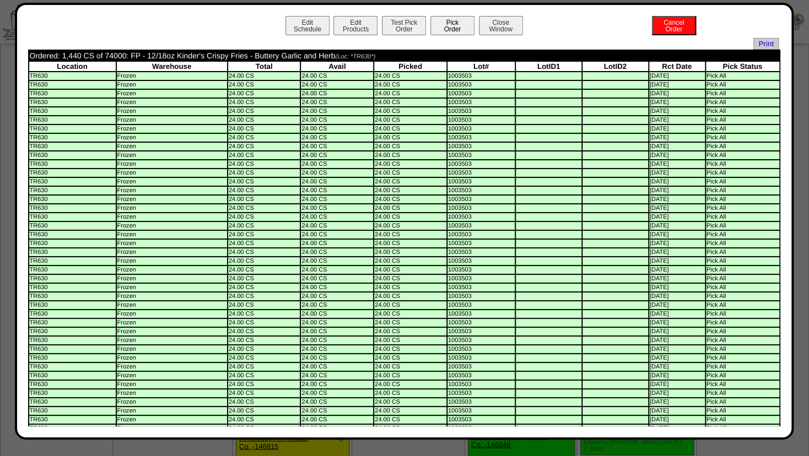
click at [443, 22] on button "Pick Order" at bounding box center [452, 25] width 44 height 19
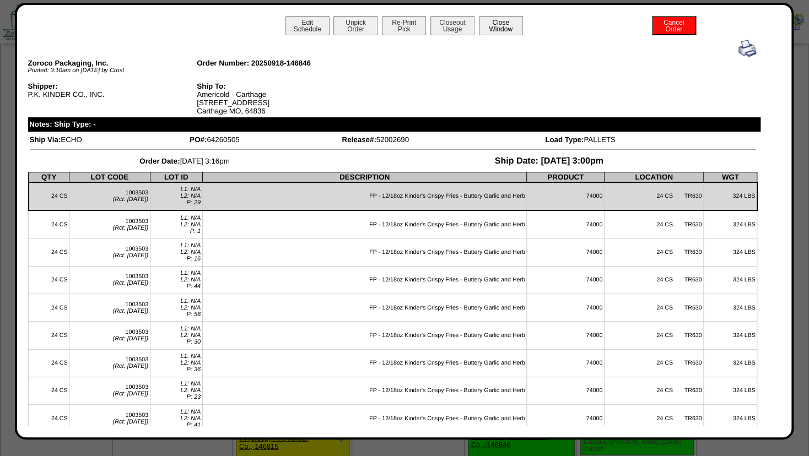
click at [491, 28] on button "Close Window" at bounding box center [501, 25] width 44 height 19
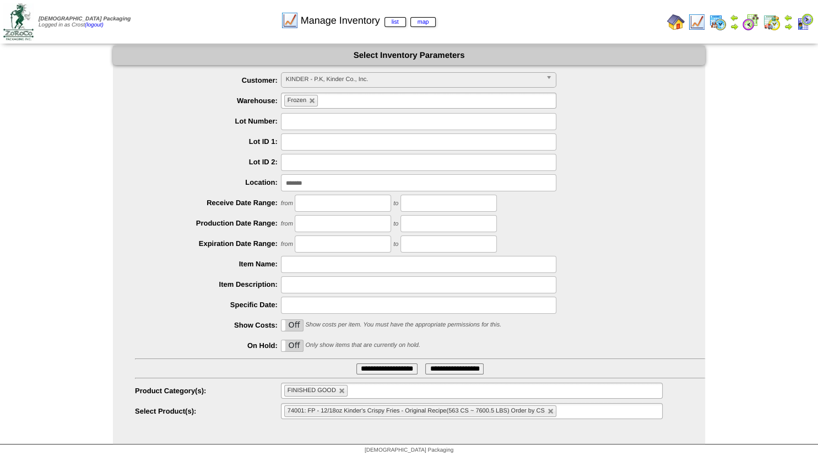
click at [304, 181] on input "*******" at bounding box center [418, 182] width 275 height 17
type input "*******"
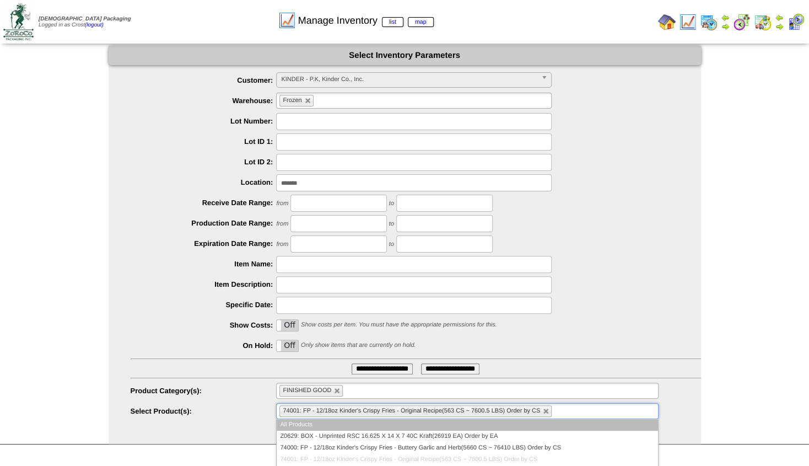
click at [569, 411] on ul "74001: FP - 12/18oz Kinder's Crispy Fries - Original Recipe(563 CS ~ 7600.5 LBS…" at bounding box center [467, 411] width 382 height 16
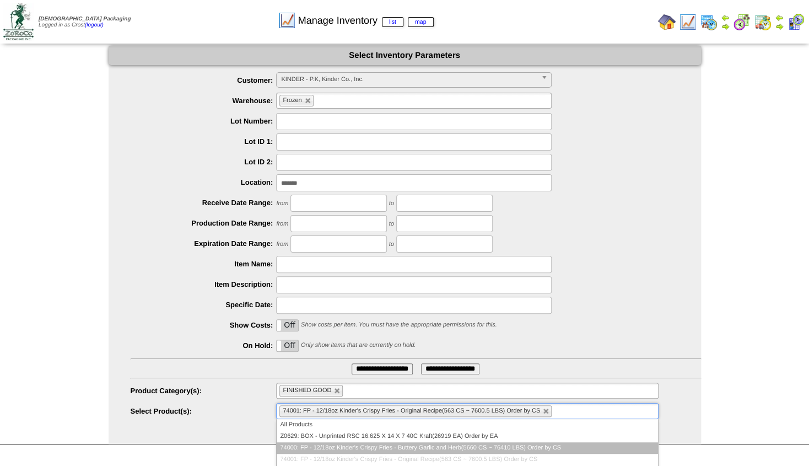
click at [337, 444] on li "74000: FP - 12/18oz Kinder's Crispy Fries - Buttery Garlic and Herb(5660 CS ~ 7…" at bounding box center [467, 448] width 381 height 12
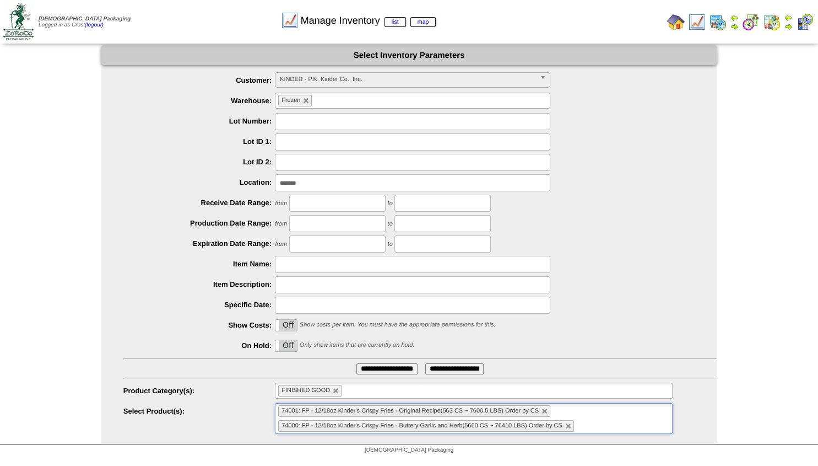
click at [369, 369] on input "**********" at bounding box center [386, 368] width 61 height 11
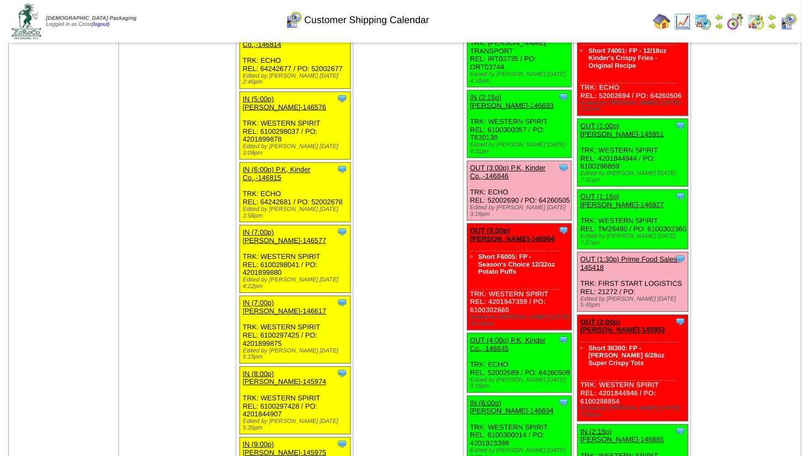
scroll to position [1428, 0]
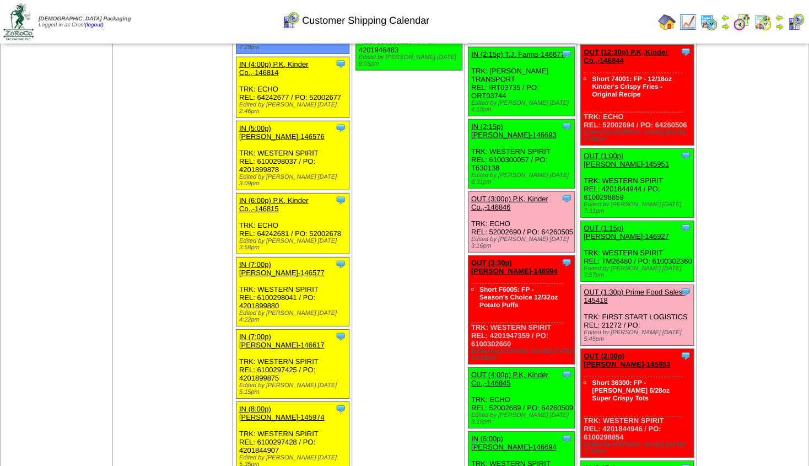
click at [508, 370] on link "OUT (4:00p) P.K, Kinder Co.,-146845" at bounding box center [509, 378] width 77 height 17
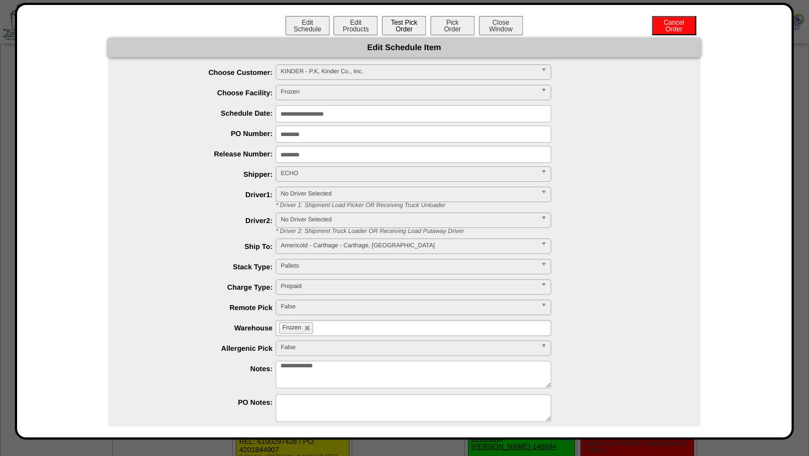
click at [382, 22] on button "Test Pick Order" at bounding box center [404, 25] width 44 height 19
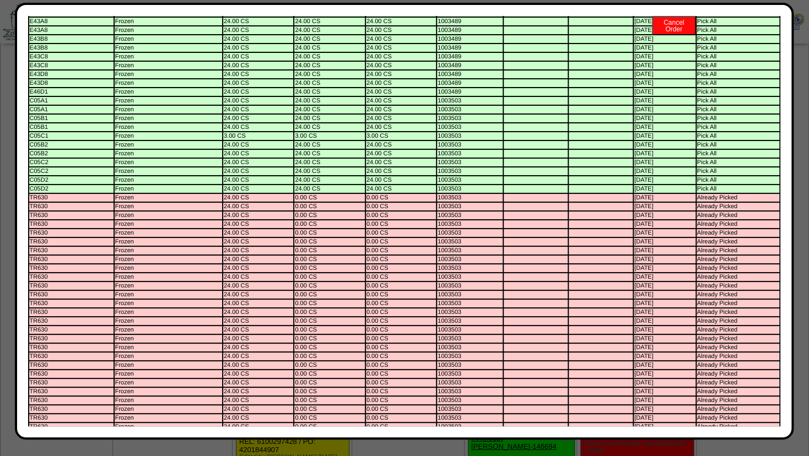
scroll to position [0, 0]
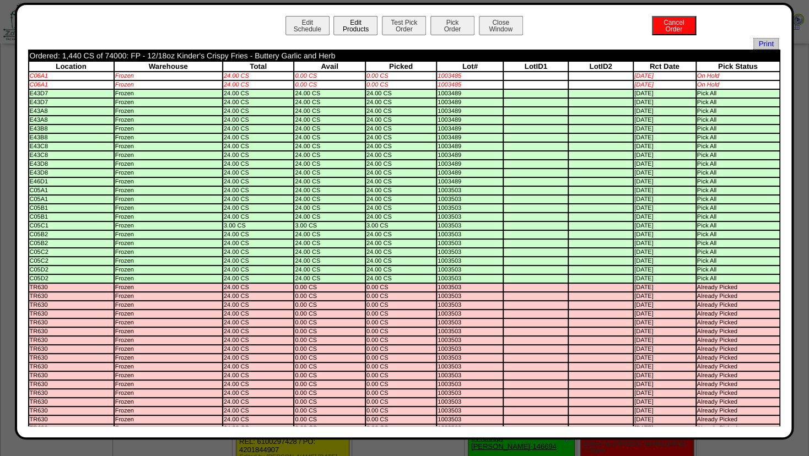
click at [358, 28] on button "Edit Products" at bounding box center [355, 25] width 44 height 19
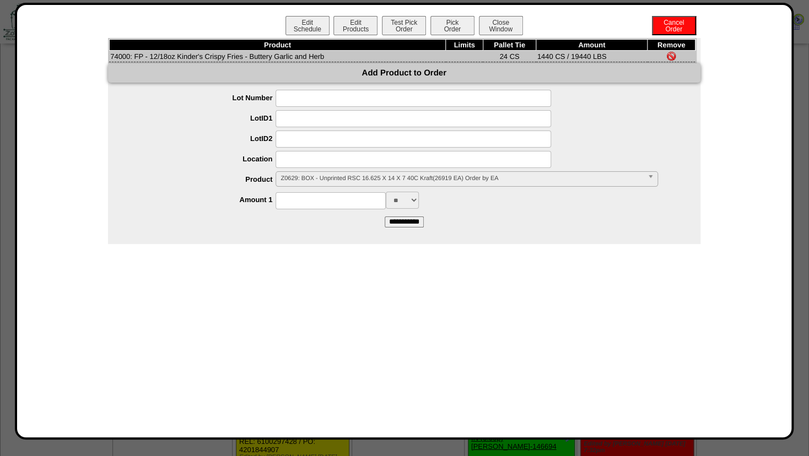
click at [315, 163] on input at bounding box center [412, 159] width 275 height 17
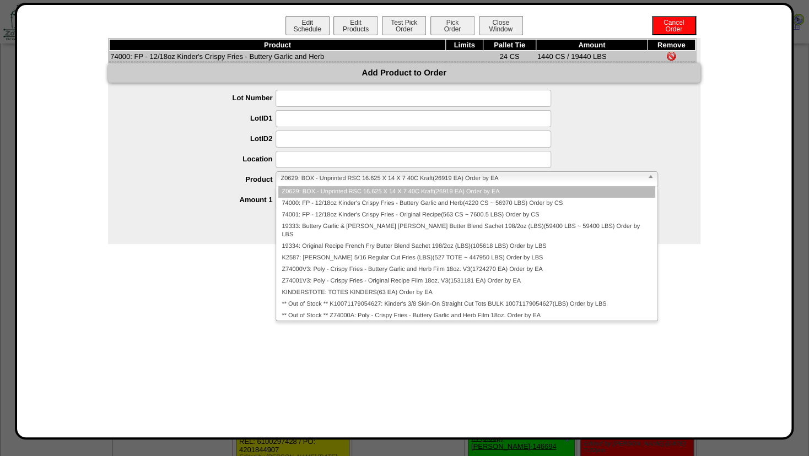
click at [314, 180] on span "Z0629: BOX - Unprinted RSC 16.625 X 14 X 7 40C Kraft(26919 EA) Order by EA" at bounding box center [461, 178] width 362 height 13
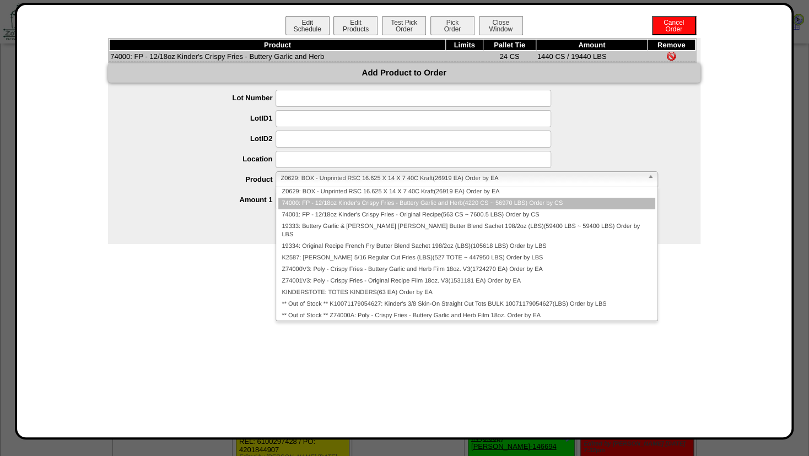
click at [310, 202] on li "74000: FP - 12/18oz Kinder's Crispy Fries - Buttery Garlic and Herb(4220 CS ~ 5…" at bounding box center [466, 204] width 376 height 12
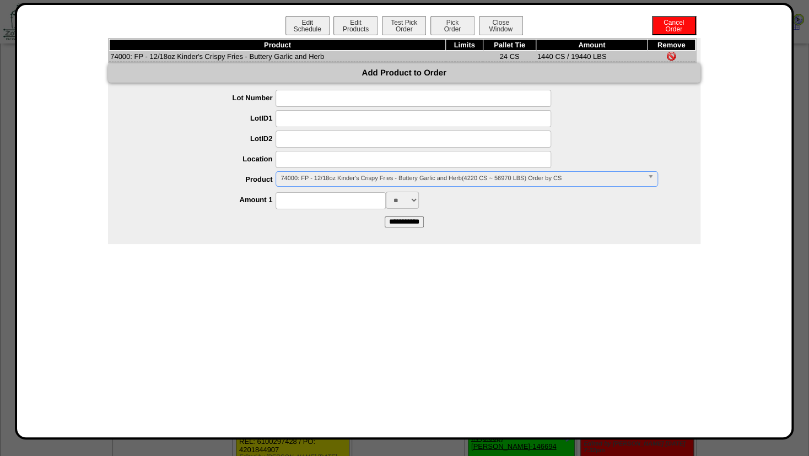
click at [301, 163] on input at bounding box center [412, 159] width 275 height 17
type input "*******"
click at [398, 143] on input at bounding box center [412, 139] width 275 height 17
click at [322, 204] on input at bounding box center [330, 200] width 110 height 17
type input "****"
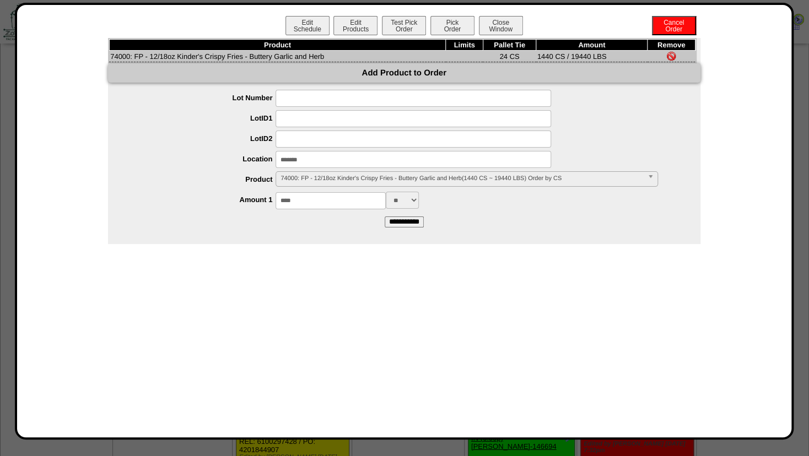
click at [213, 183] on label "Product" at bounding box center [203, 179] width 146 height 8
click at [409, 223] on input "**********" at bounding box center [404, 221] width 39 height 11
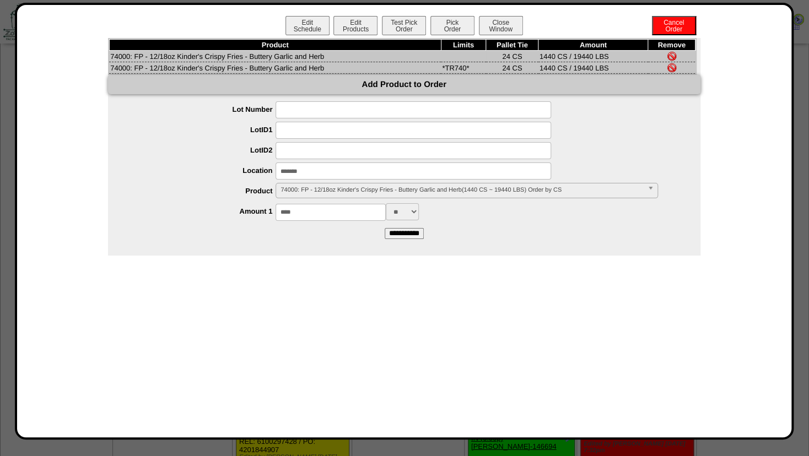
click at [674, 52] on img at bounding box center [671, 56] width 9 height 9
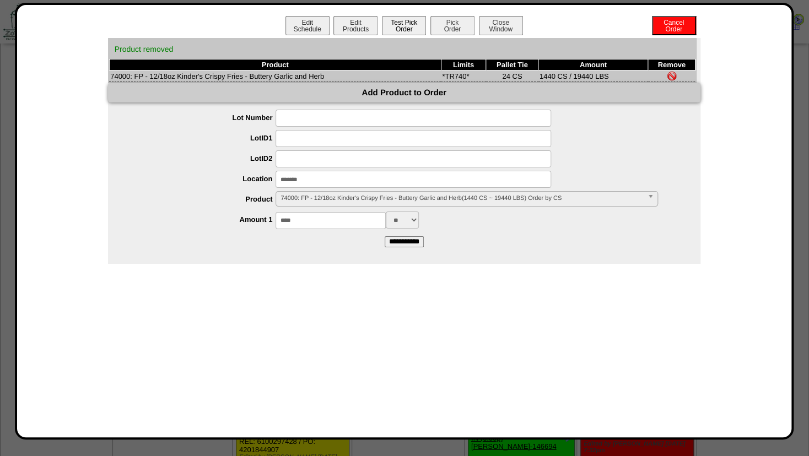
click at [408, 28] on button "Test Pick Order" at bounding box center [404, 25] width 44 height 19
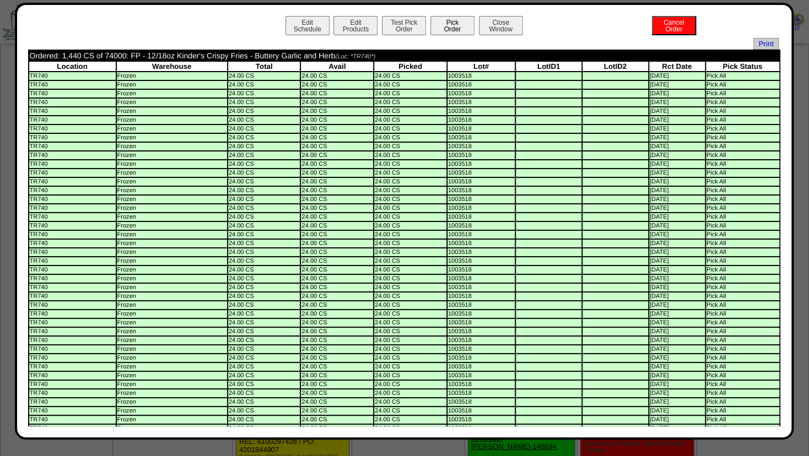
click at [442, 23] on button "Pick Order" at bounding box center [452, 25] width 44 height 19
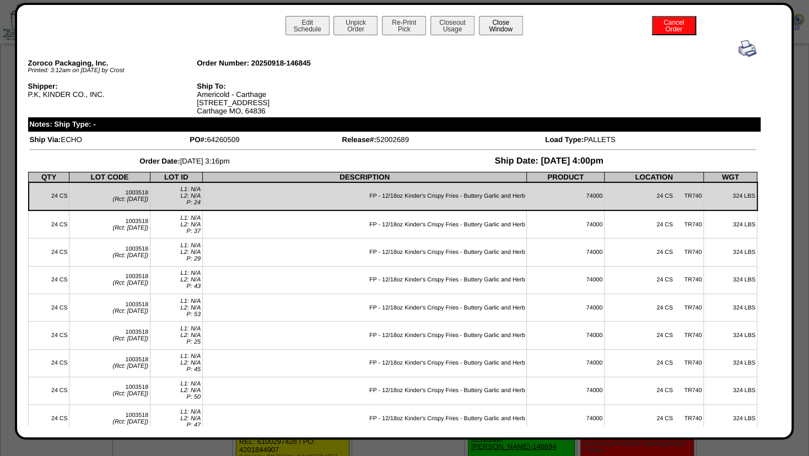
click at [499, 26] on button "Close Window" at bounding box center [501, 25] width 44 height 19
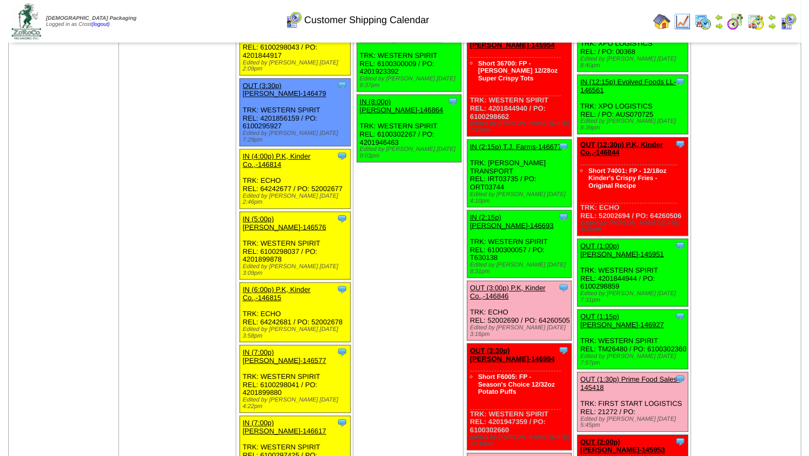
scroll to position [1309, 0]
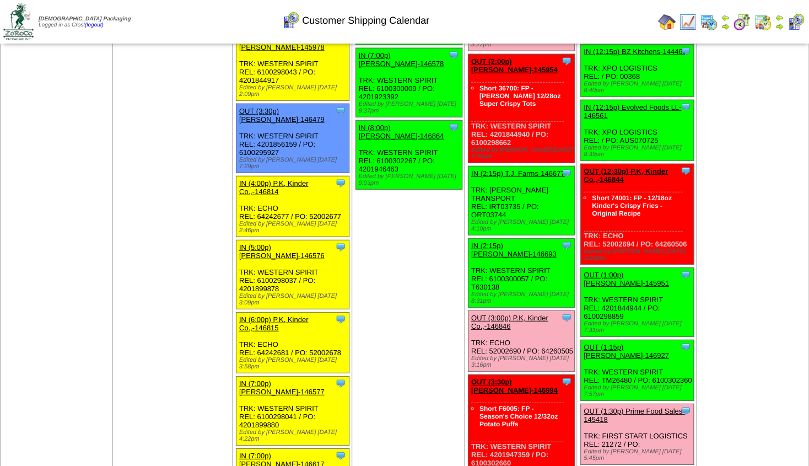
click at [499, 377] on link "OUT (3:30p) Lamb-Weston-146994" at bounding box center [514, 385] width 86 height 17
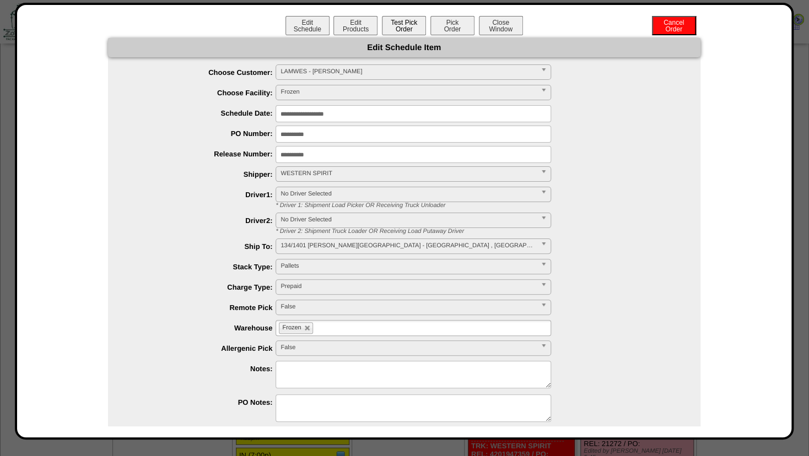
click at [385, 32] on button "Test Pick Order" at bounding box center [404, 25] width 44 height 19
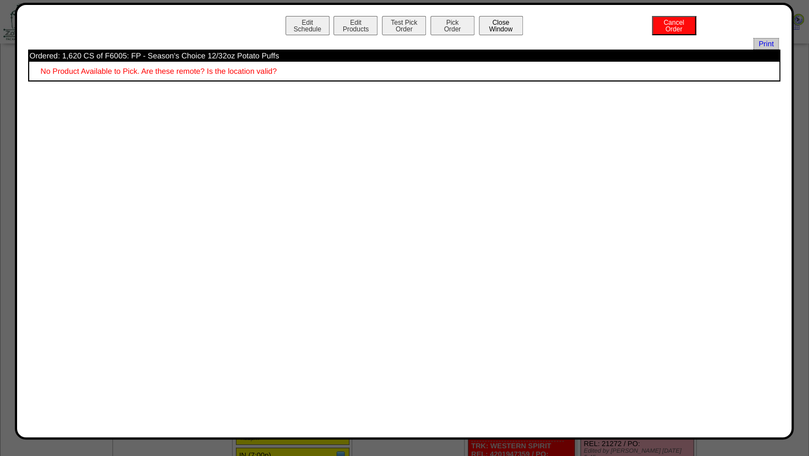
click at [504, 25] on button "Close Window" at bounding box center [501, 25] width 44 height 19
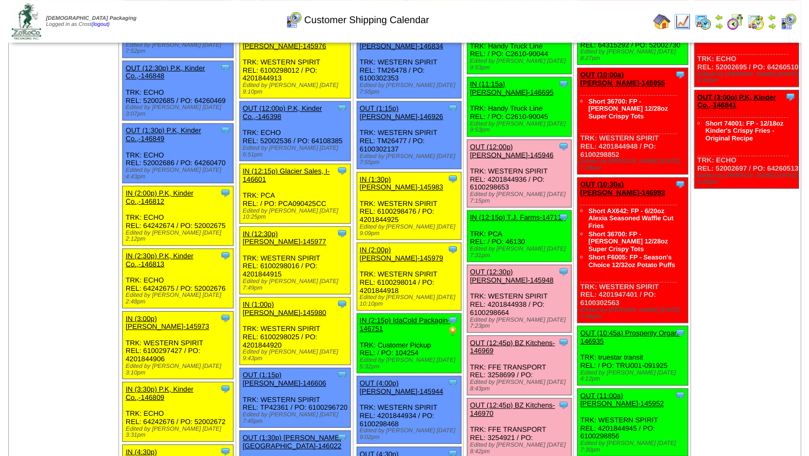
scroll to position [714, 0]
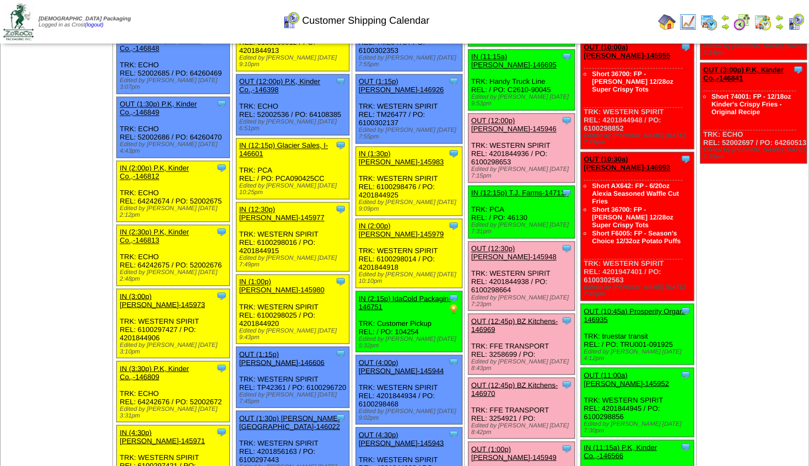
click at [639, 306] on link "OUT (10:45a) Prosperity Organ-146935" at bounding box center [634, 314] width 102 height 17
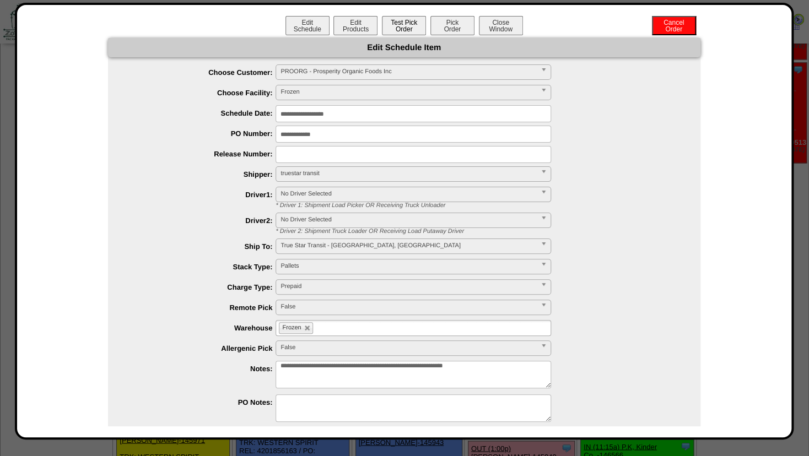
click at [400, 21] on button "Test Pick Order" at bounding box center [404, 25] width 44 height 19
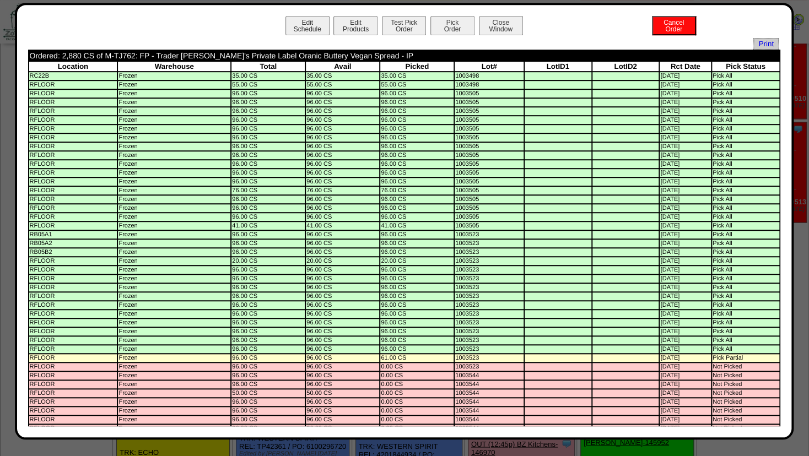
scroll to position [654, 0]
click at [447, 29] on button "Pick Order" at bounding box center [452, 25] width 44 height 19
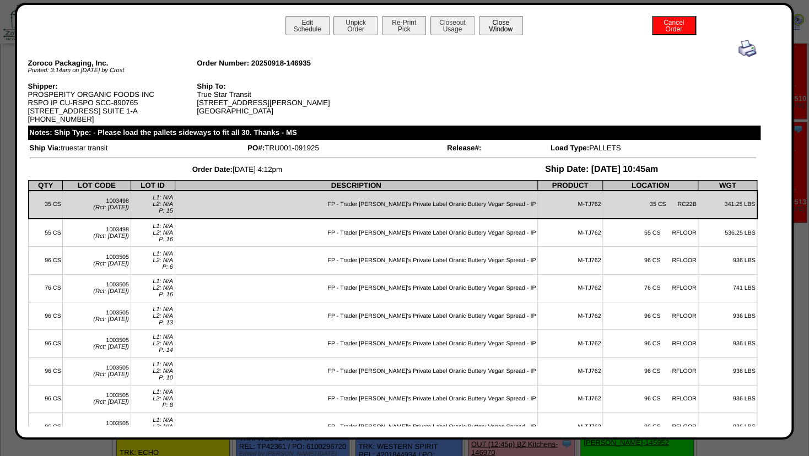
click at [498, 24] on button "Close Window" at bounding box center [501, 25] width 44 height 19
